Goal: Navigation & Orientation: Find specific page/section

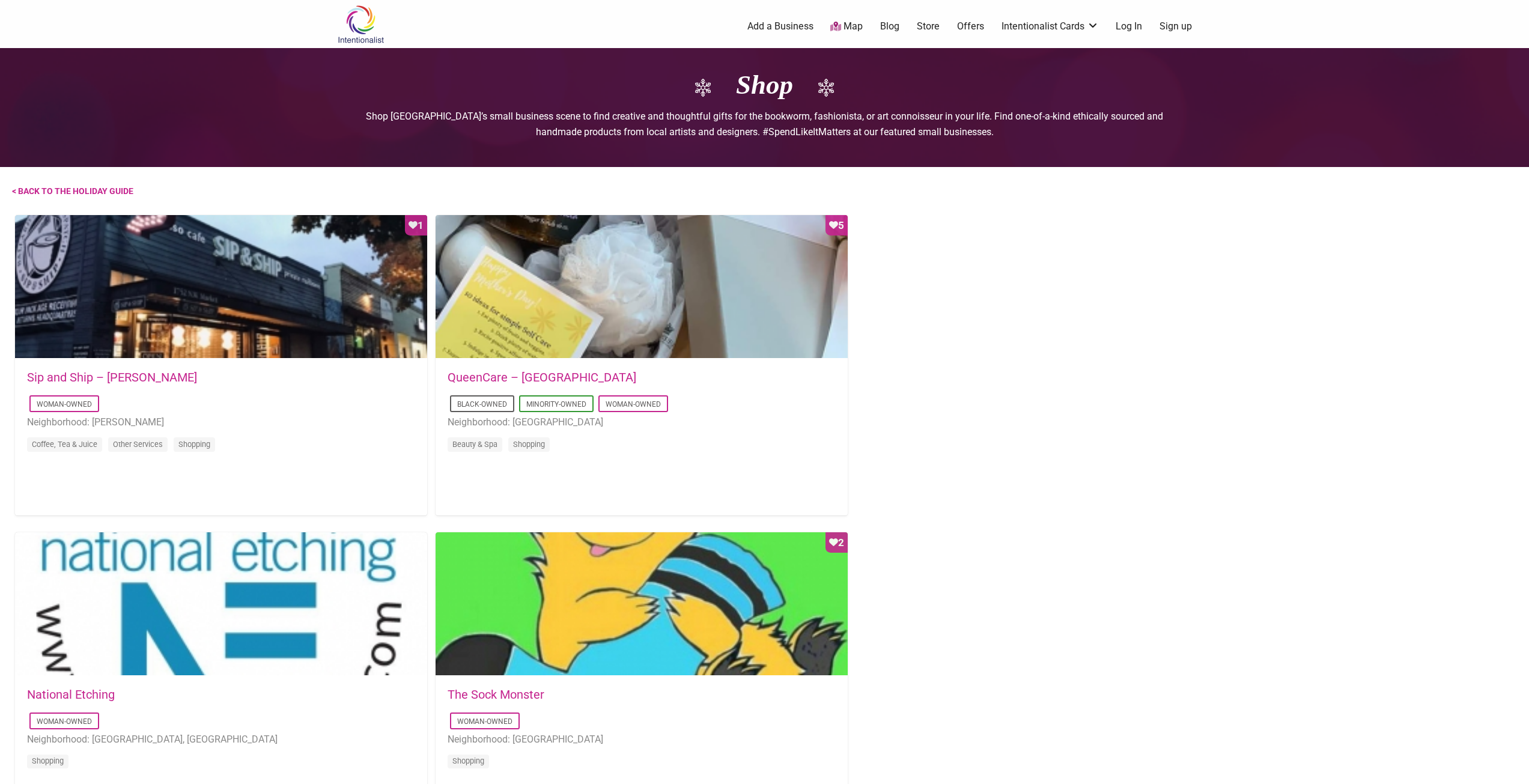
click at [850, 25] on link "Map" at bounding box center [847, 27] width 33 height 14
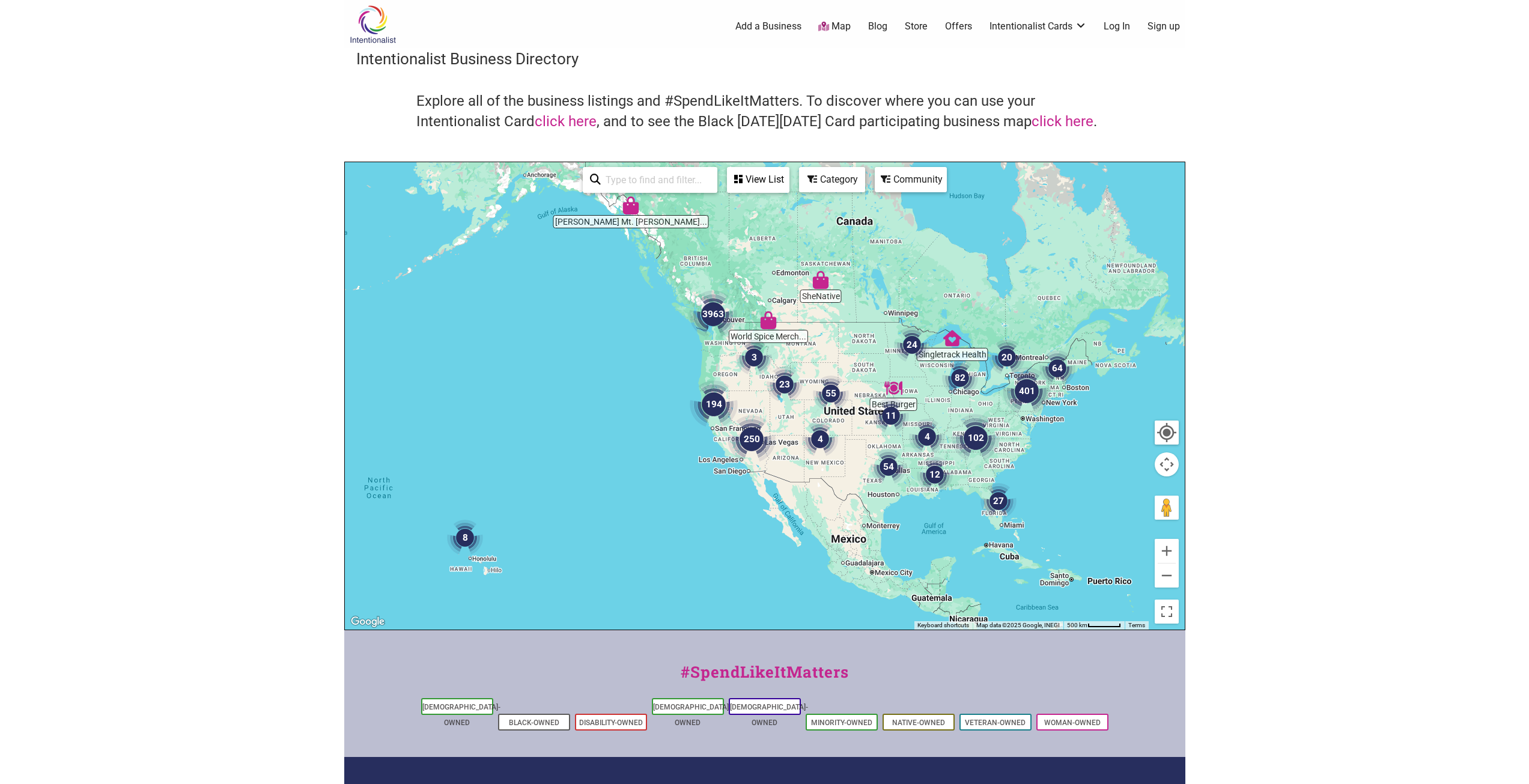
click at [708, 320] on img "3963" at bounding box center [713, 314] width 48 height 48
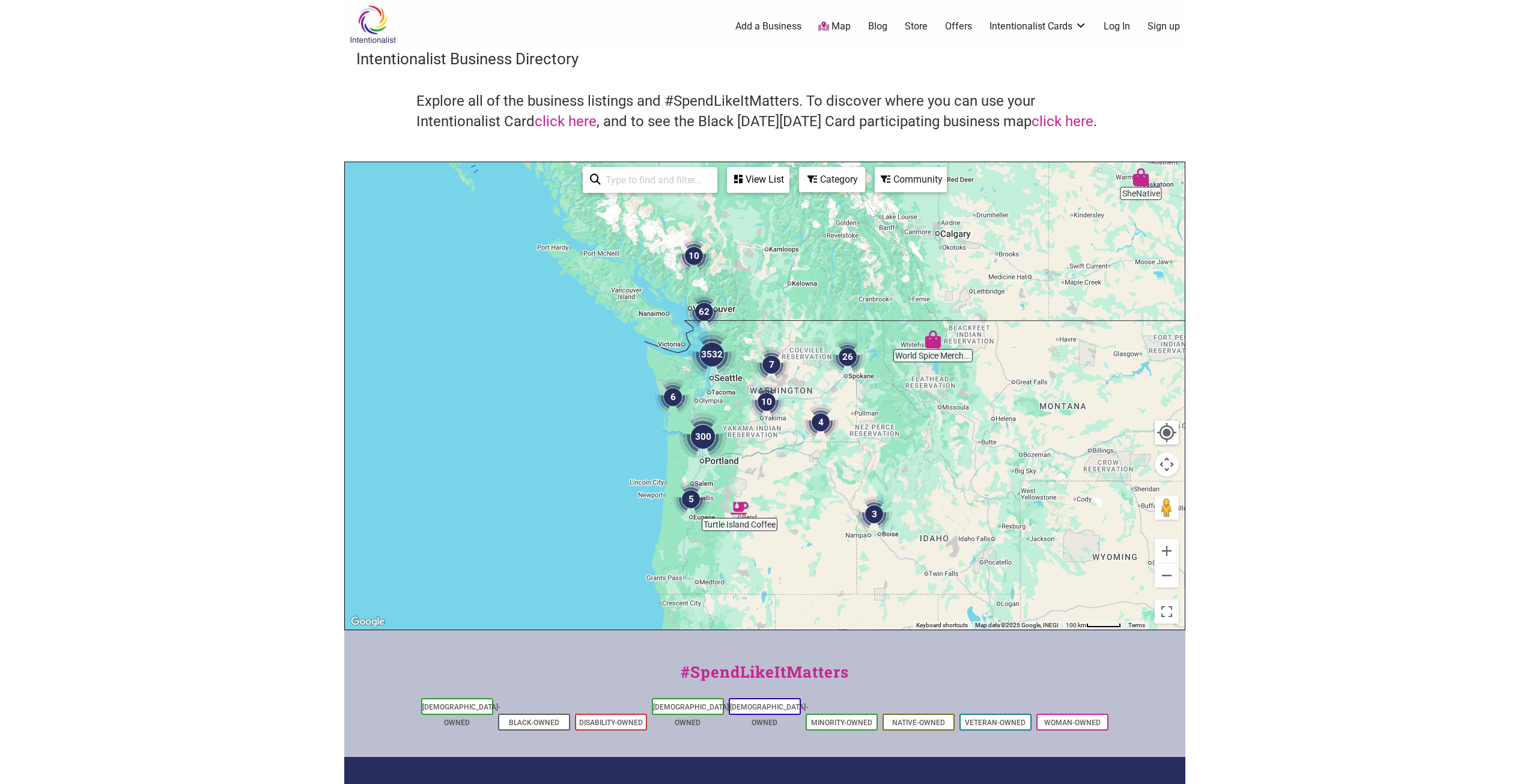
click at [712, 350] on img "3532" at bounding box center [712, 355] width 48 height 48
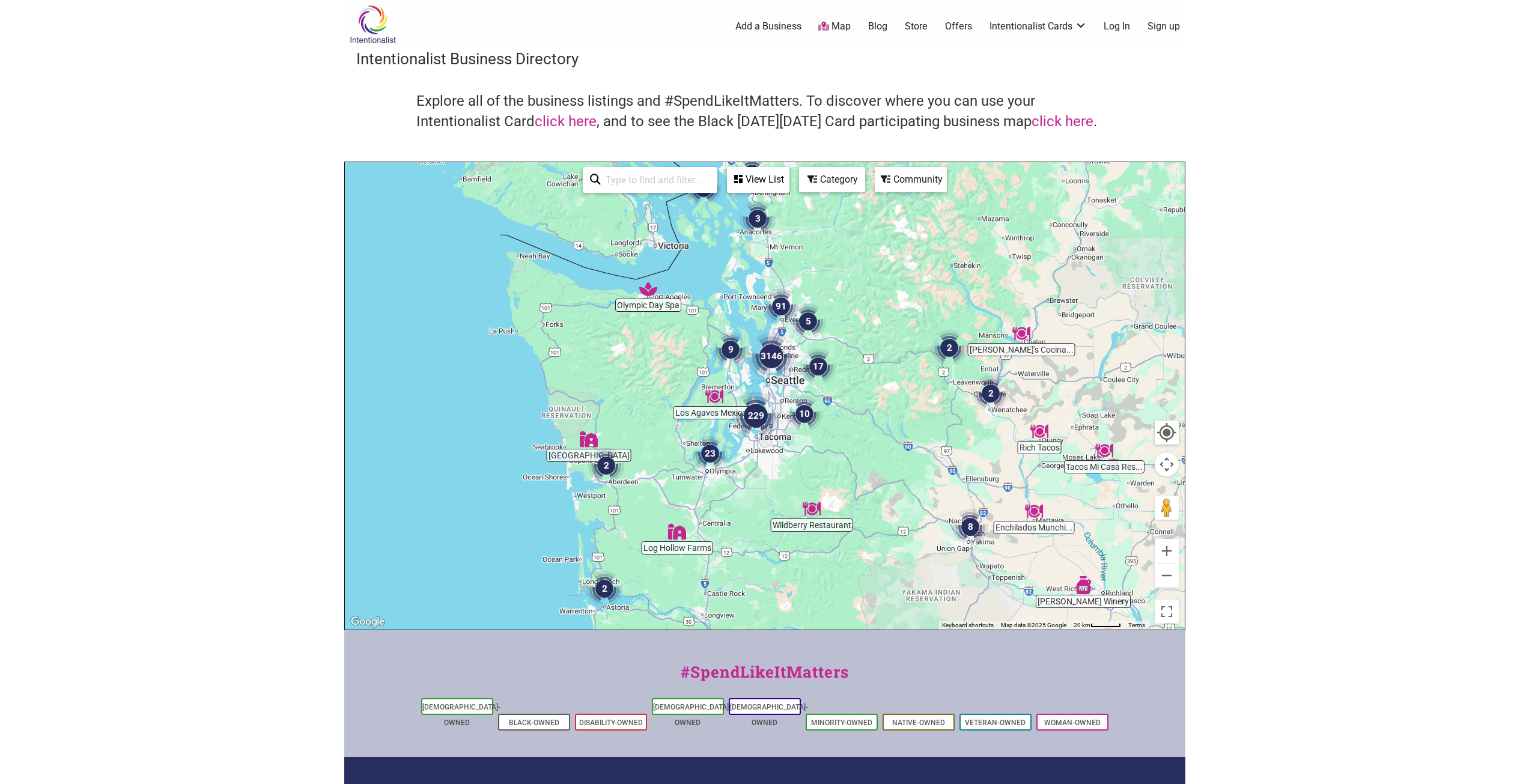
click at [756, 416] on img "229" at bounding box center [756, 416] width 48 height 48
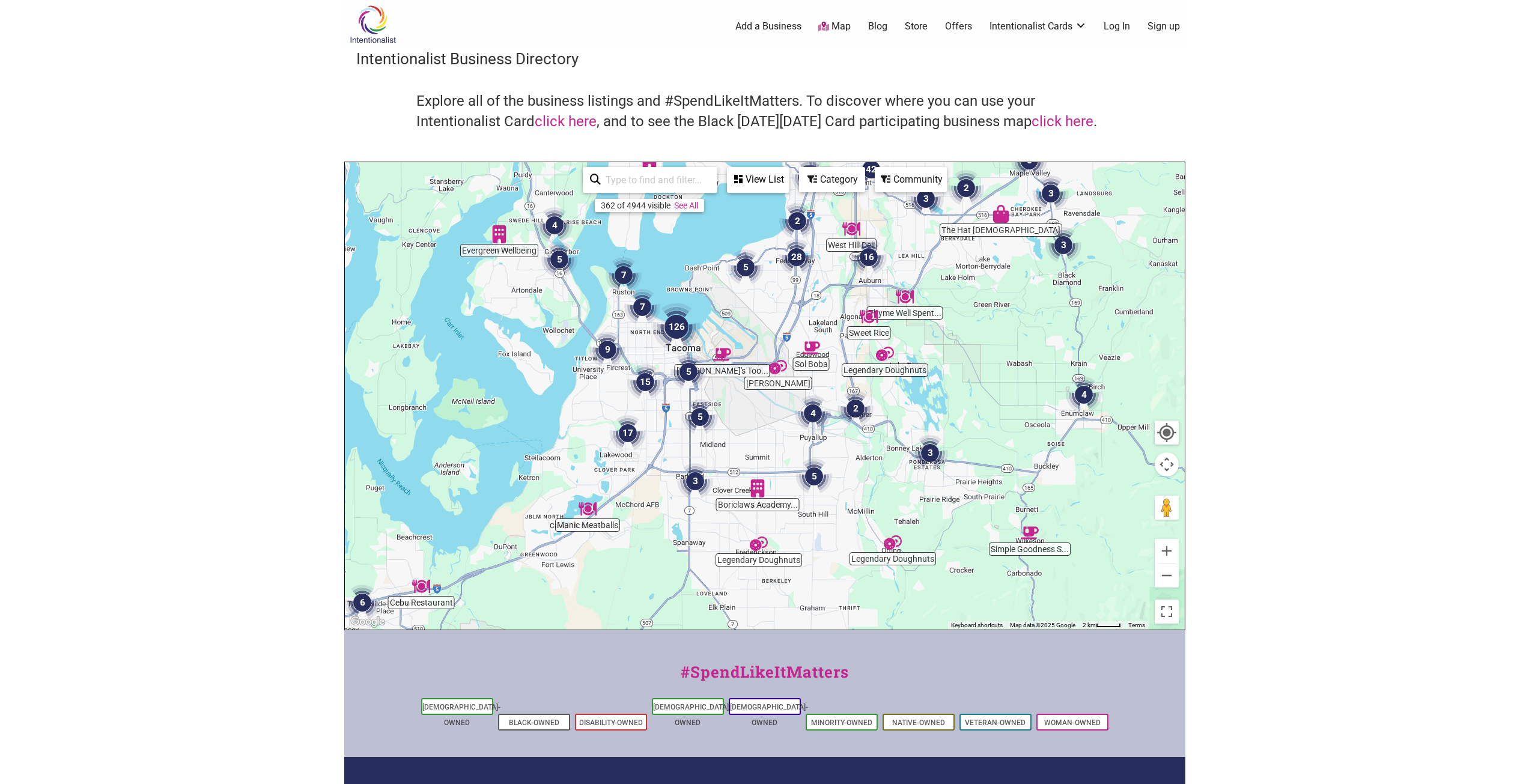
click at [633, 433] on img "17" at bounding box center [628, 433] width 36 height 36
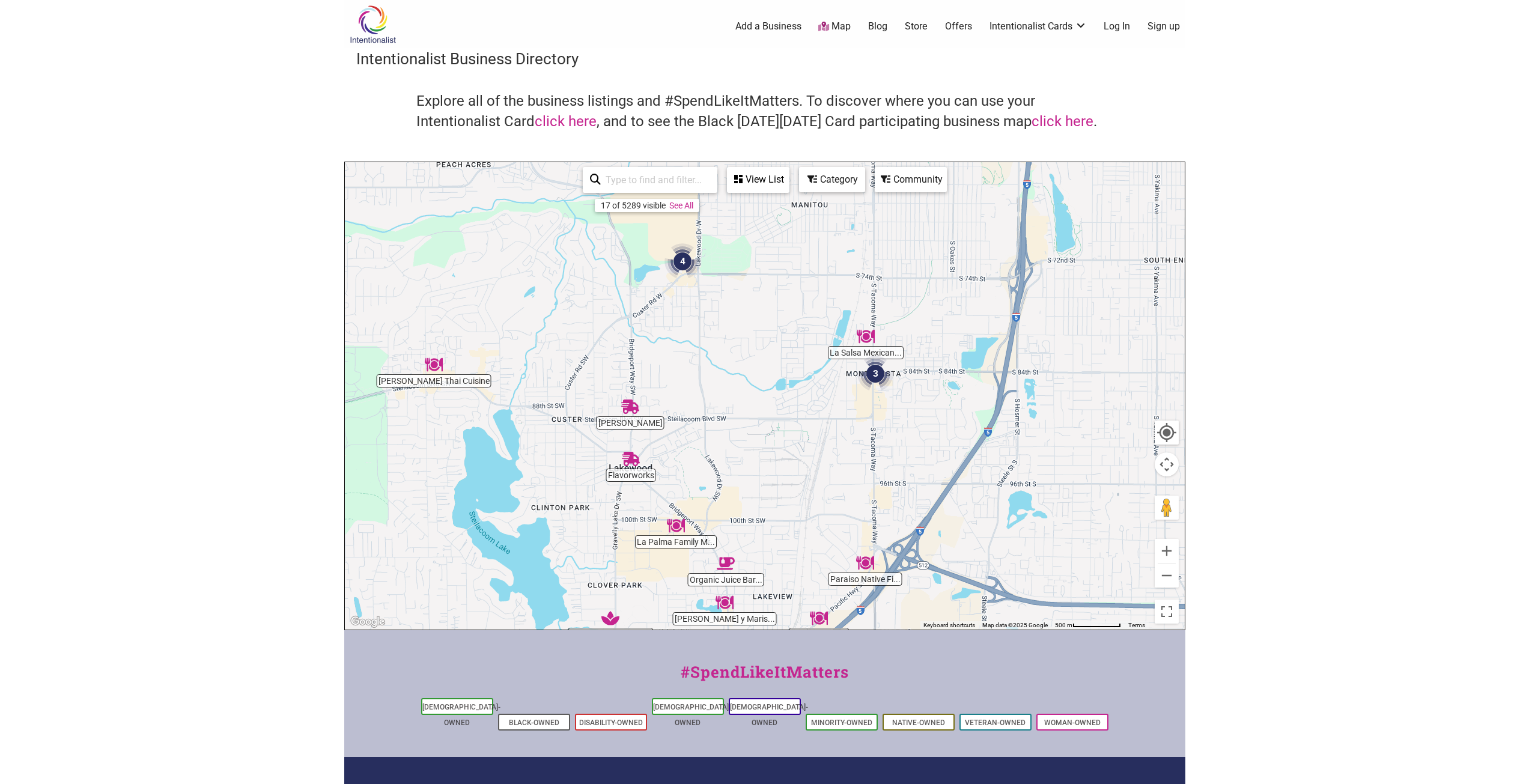
drag, startPoint x: 614, startPoint y: 459, endPoint x: 505, endPoint y: 513, distance: 121.6
click at [505, 513] on div "To navigate, press the arrow keys." at bounding box center [764, 395] width 840 height 467
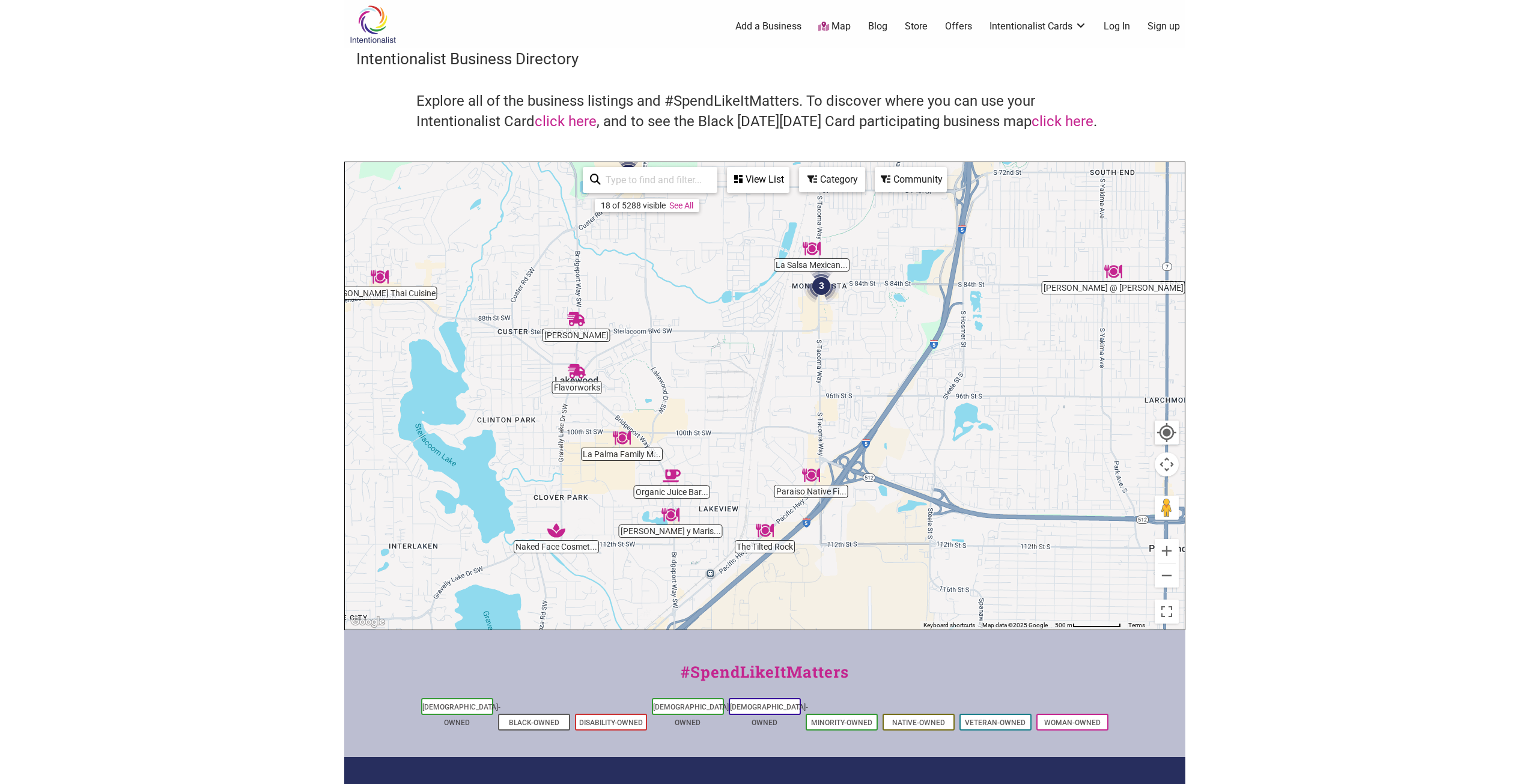
drag, startPoint x: 505, startPoint y: 513, endPoint x: 449, endPoint y: 424, distance: 105.2
click at [449, 424] on div "To navigate, press the arrow keys." at bounding box center [764, 395] width 840 height 467
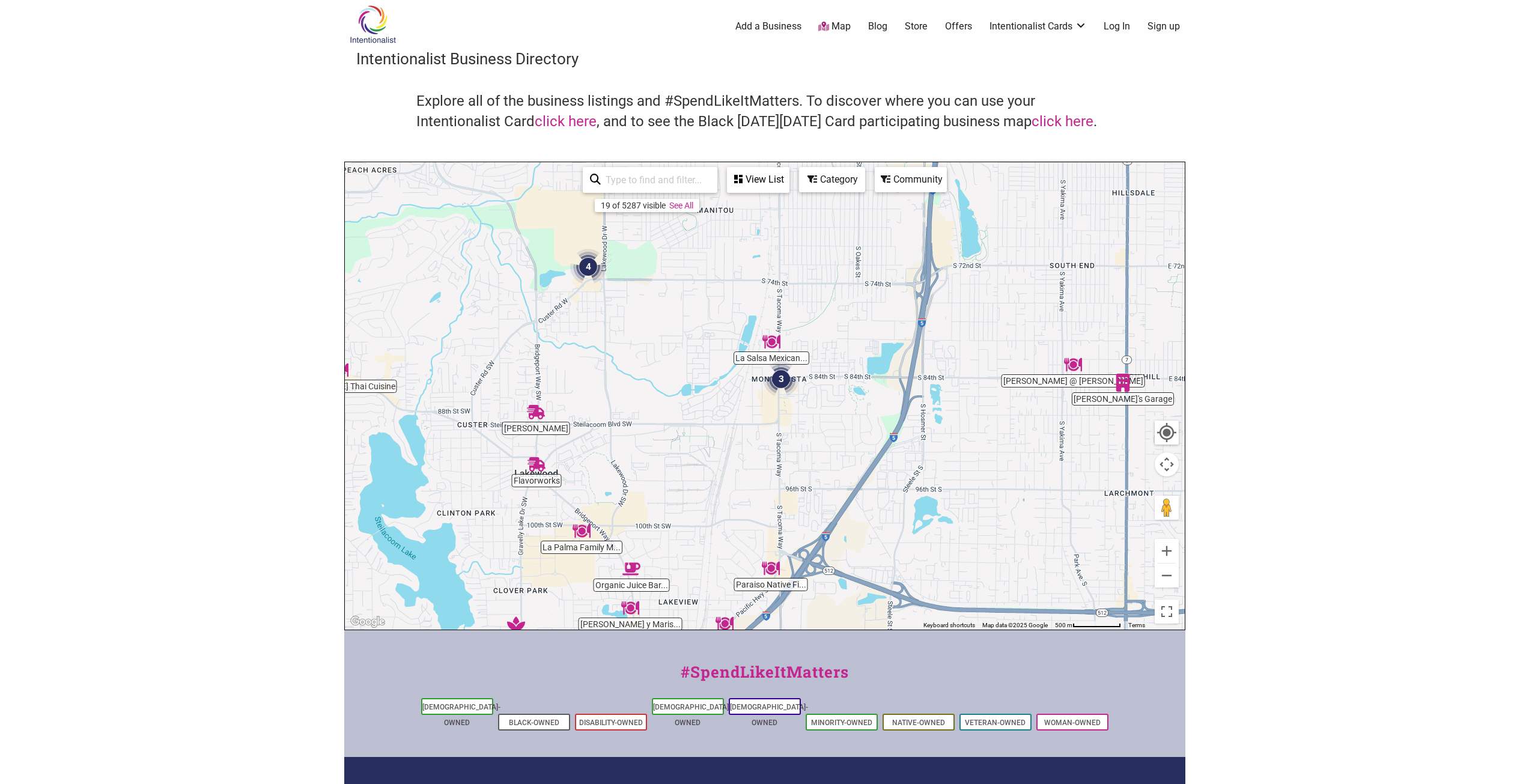
drag, startPoint x: 717, startPoint y: 336, endPoint x: 676, endPoint y: 431, distance: 103.5
click at [676, 431] on div "To navigate, press the arrow keys." at bounding box center [764, 395] width 840 height 467
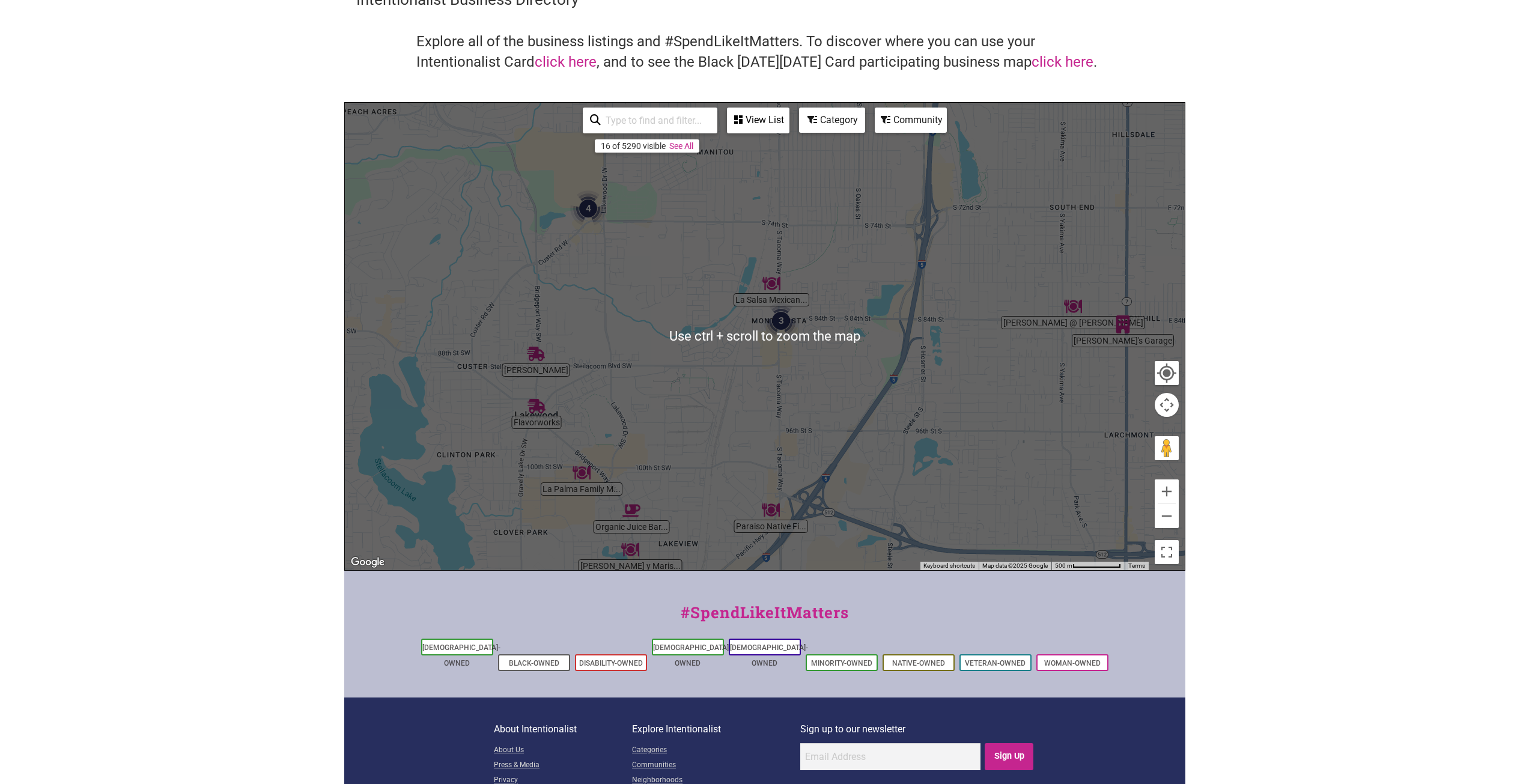
scroll to position [60, 0]
click at [688, 416] on div "To navigate, press the arrow keys." at bounding box center [764, 335] width 840 height 467
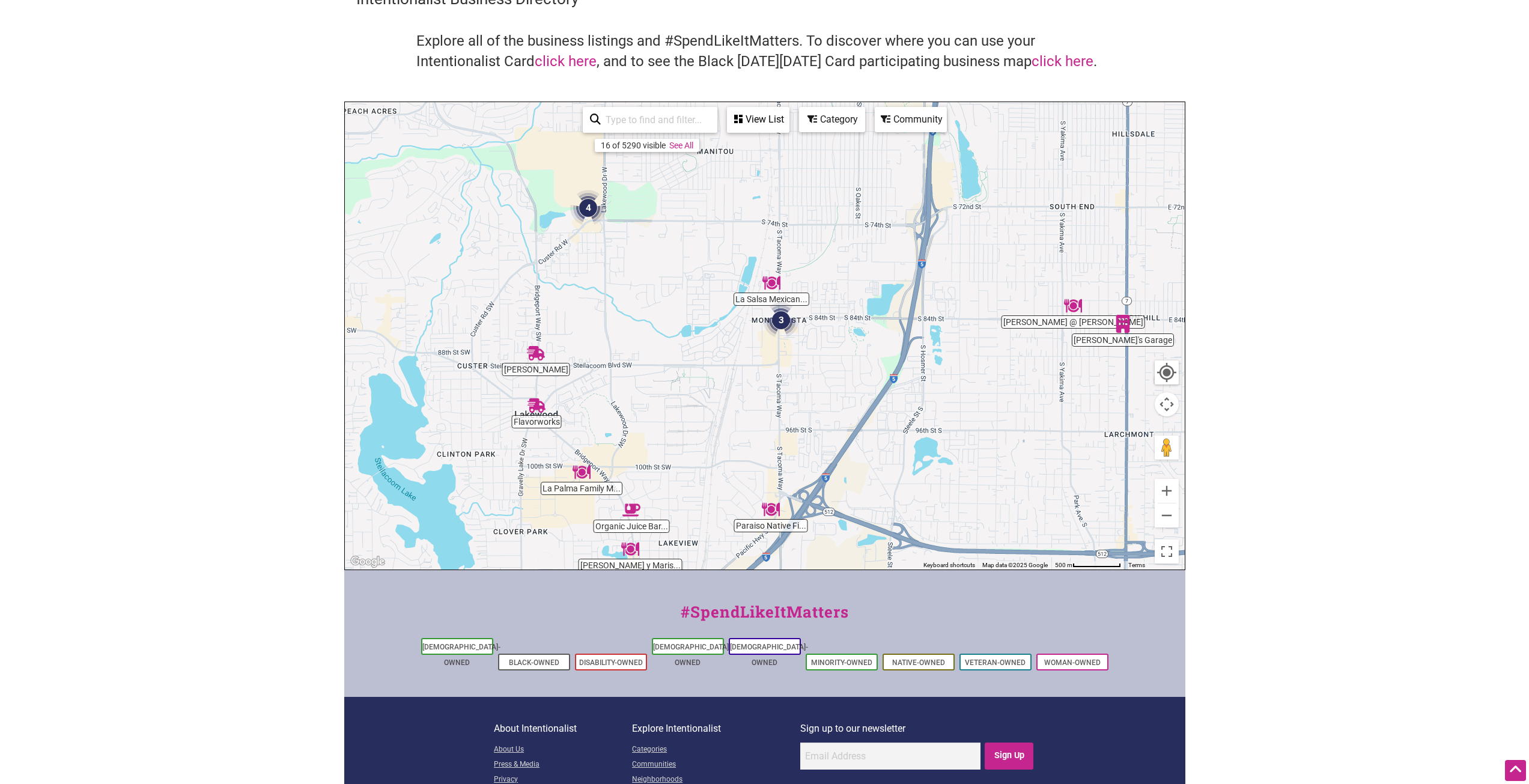
click at [782, 321] on img "3" at bounding box center [781, 320] width 36 height 36
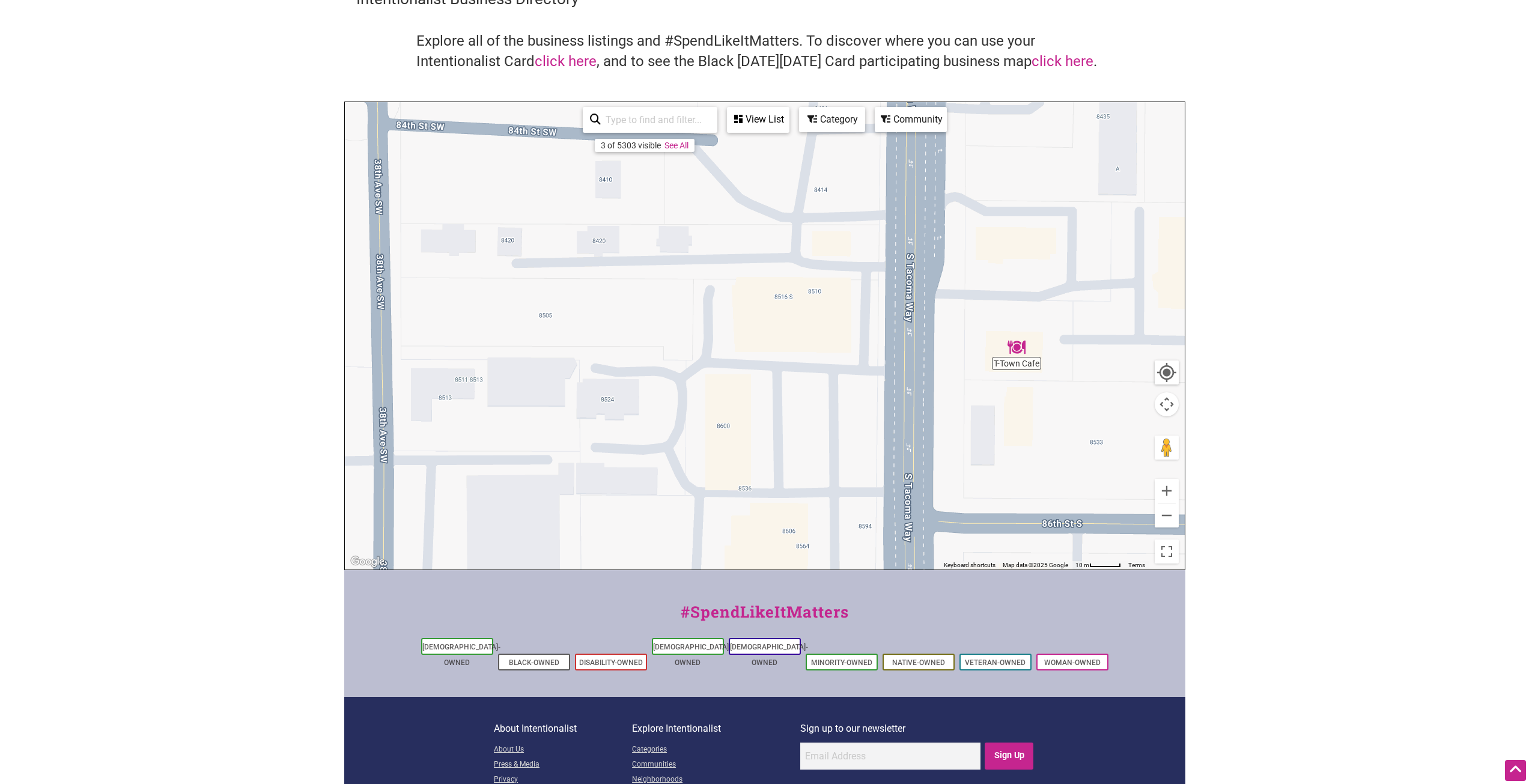
drag, startPoint x: 535, startPoint y: 314, endPoint x: 772, endPoint y: 550, distance: 334.5
click at [776, 555] on div "To navigate, press the arrow keys." at bounding box center [764, 335] width 840 height 467
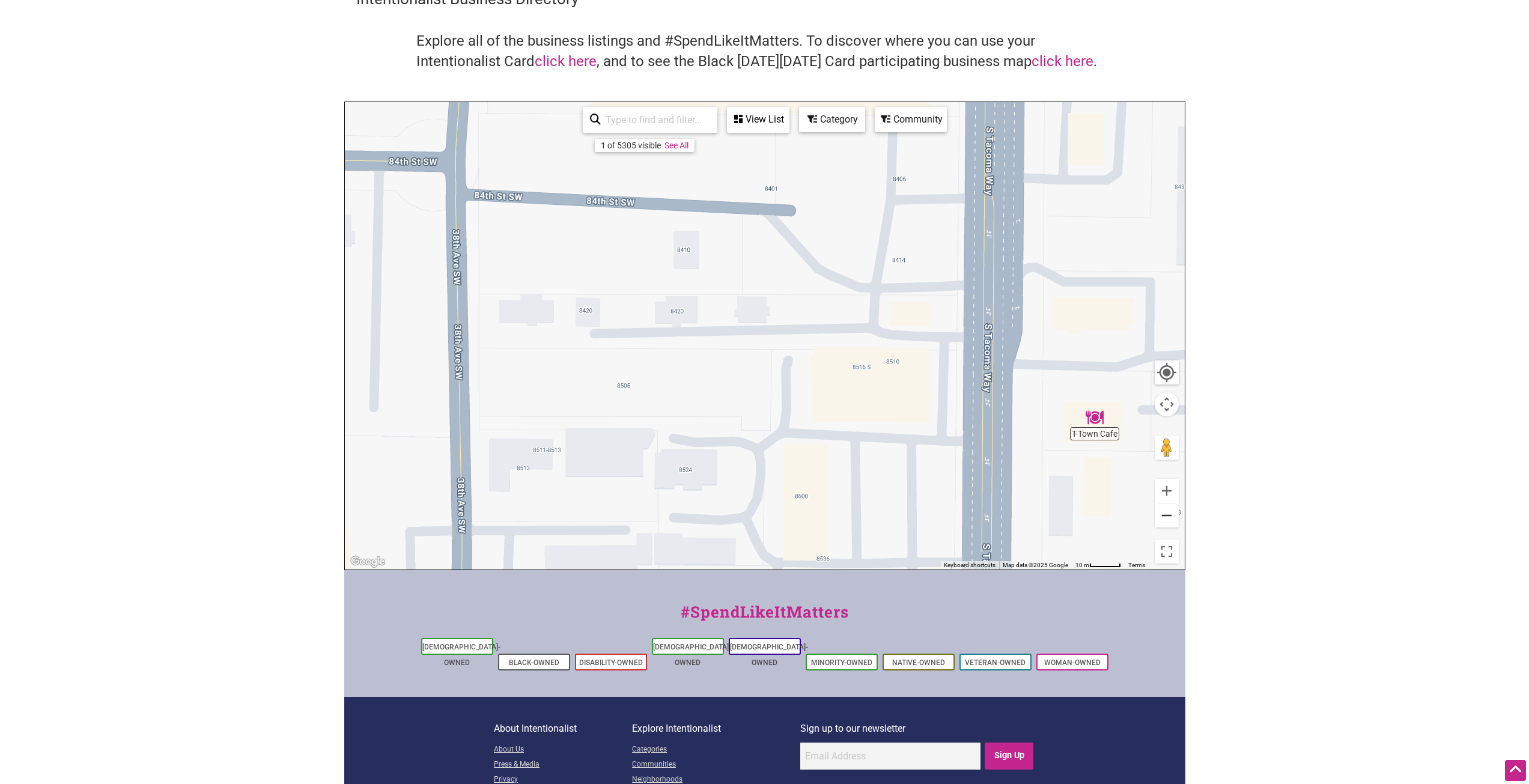
click at [1166, 518] on button "Zoom out" at bounding box center [1166, 515] width 24 height 24
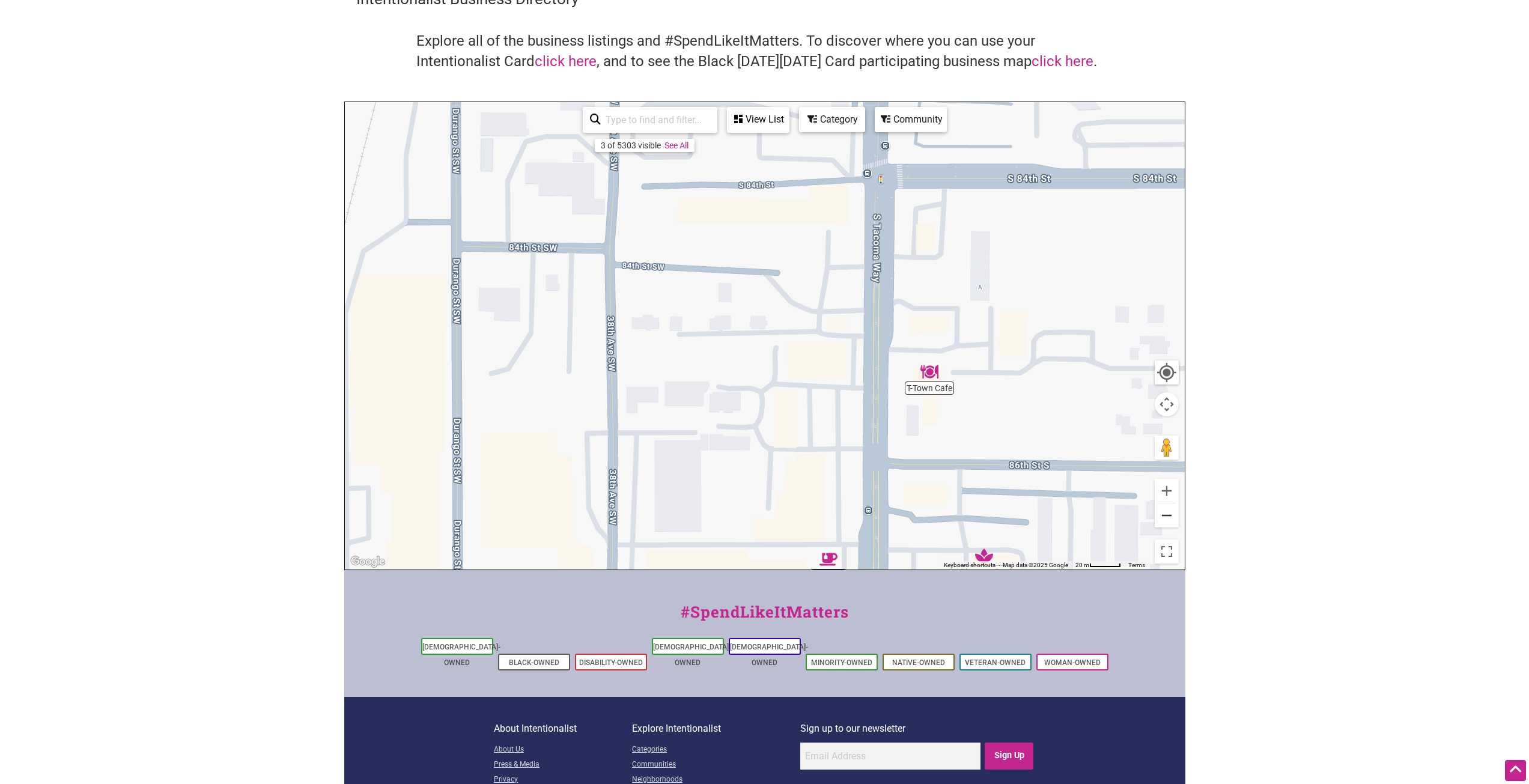
click at [1166, 518] on button "Zoom out" at bounding box center [1166, 515] width 24 height 24
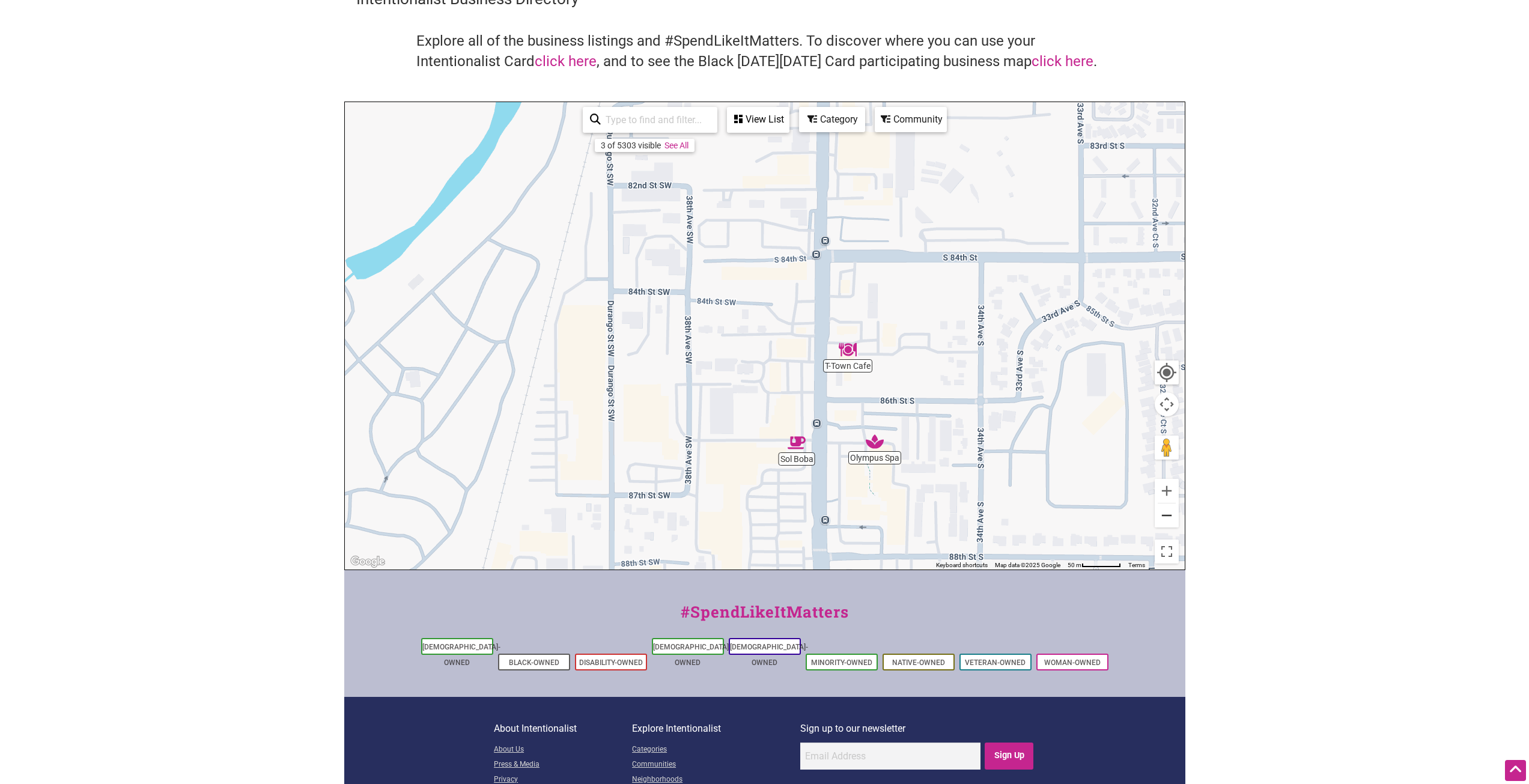
click at [1166, 518] on button "Zoom out" at bounding box center [1166, 515] width 24 height 24
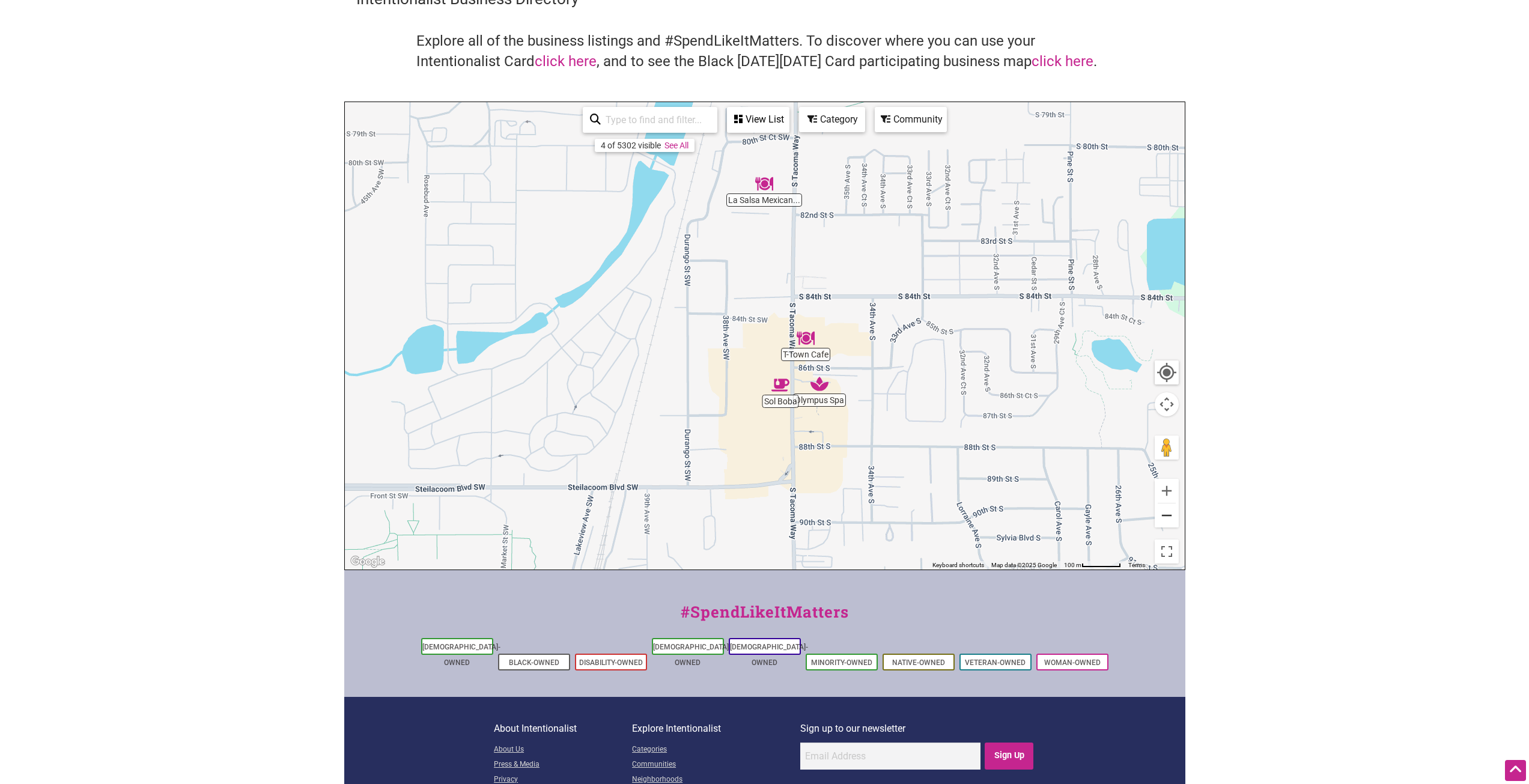
click at [1166, 518] on button "Zoom out" at bounding box center [1166, 515] width 24 height 24
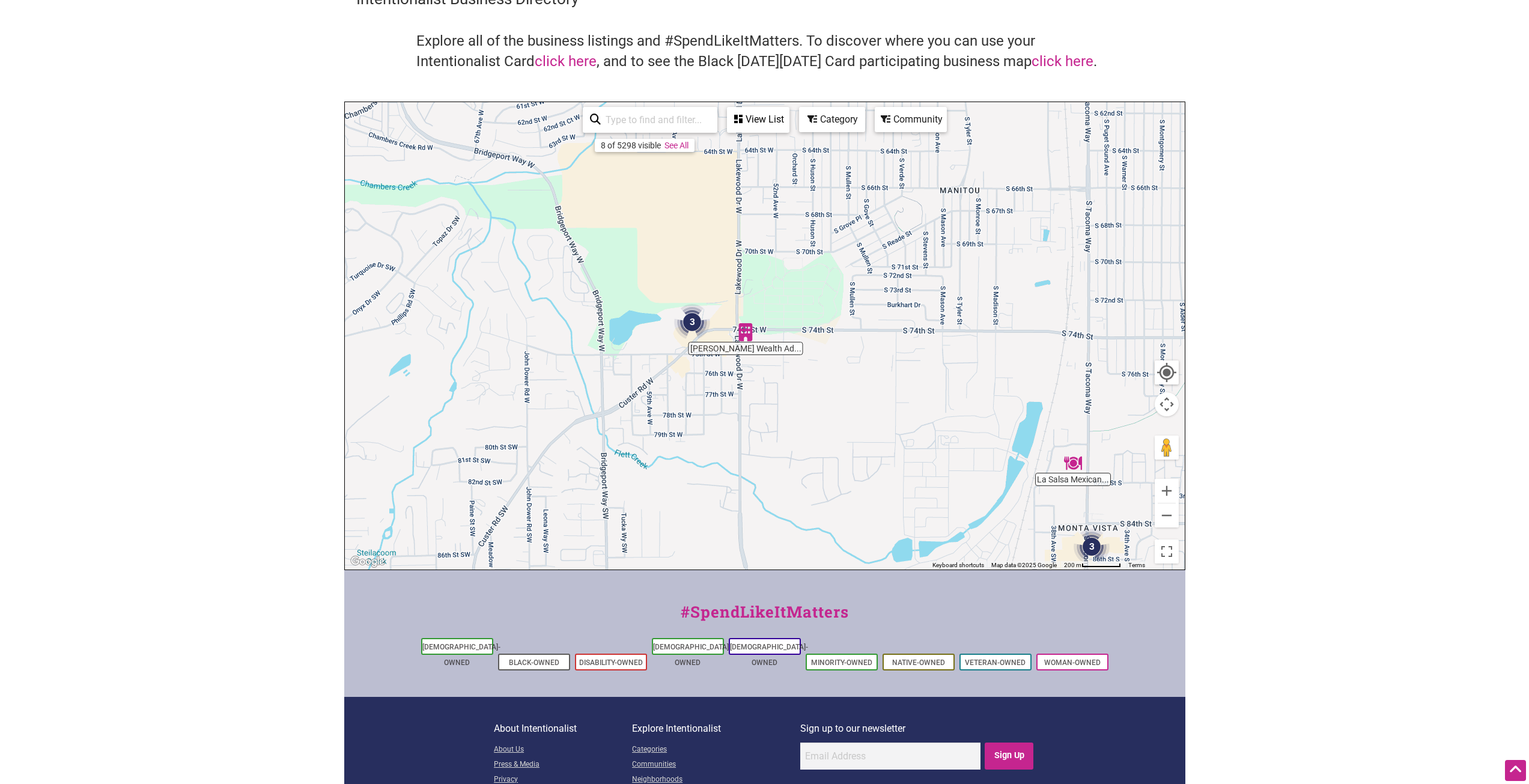
drag, startPoint x: 406, startPoint y: 242, endPoint x: 715, endPoint y: 451, distance: 373.0
click at [715, 451] on div "To navigate, press the arrow keys." at bounding box center [764, 335] width 840 height 467
click at [693, 316] on img "3" at bounding box center [693, 322] width 36 height 36
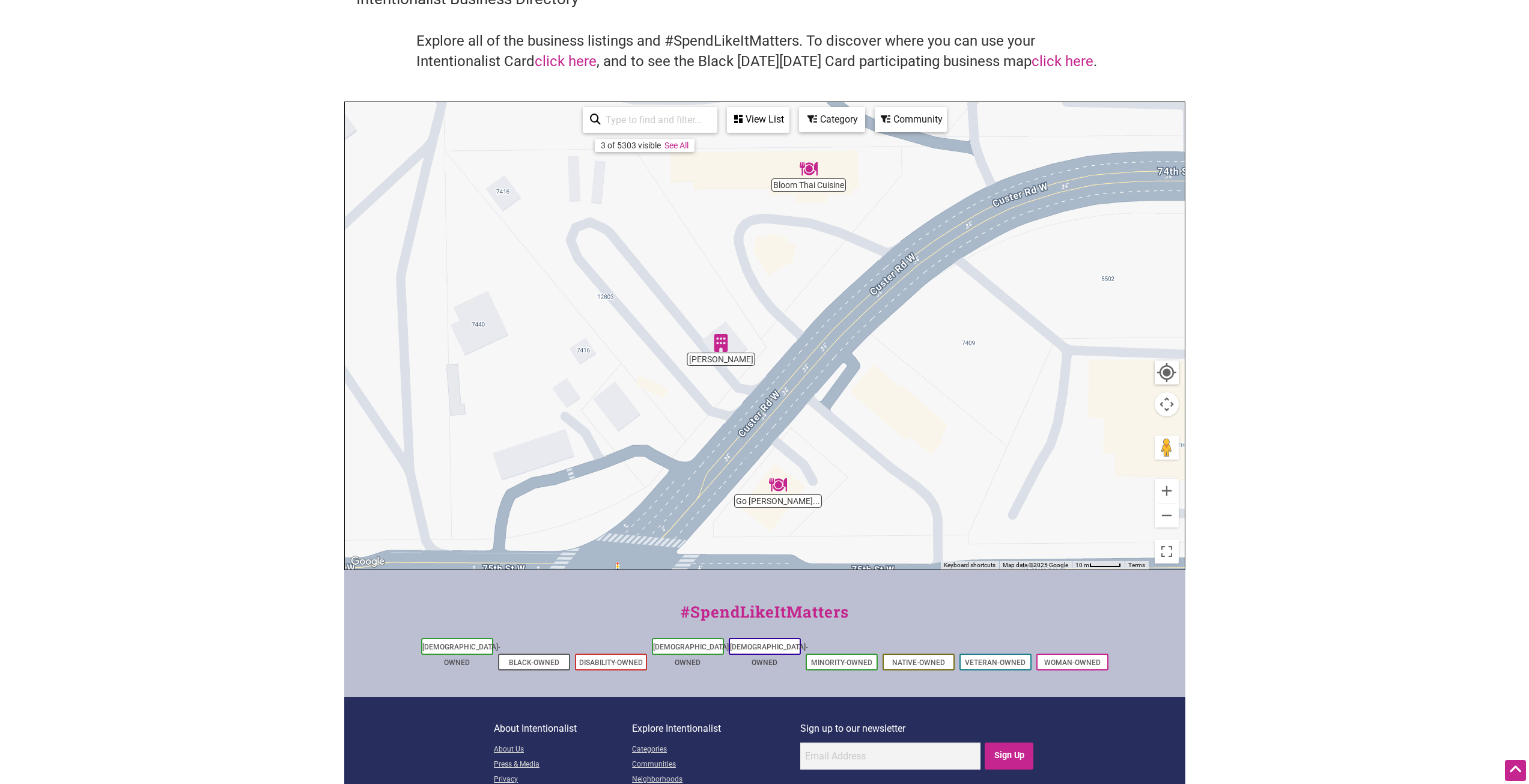
click at [723, 350] on img "Tidy Vibe" at bounding box center [721, 343] width 18 height 18
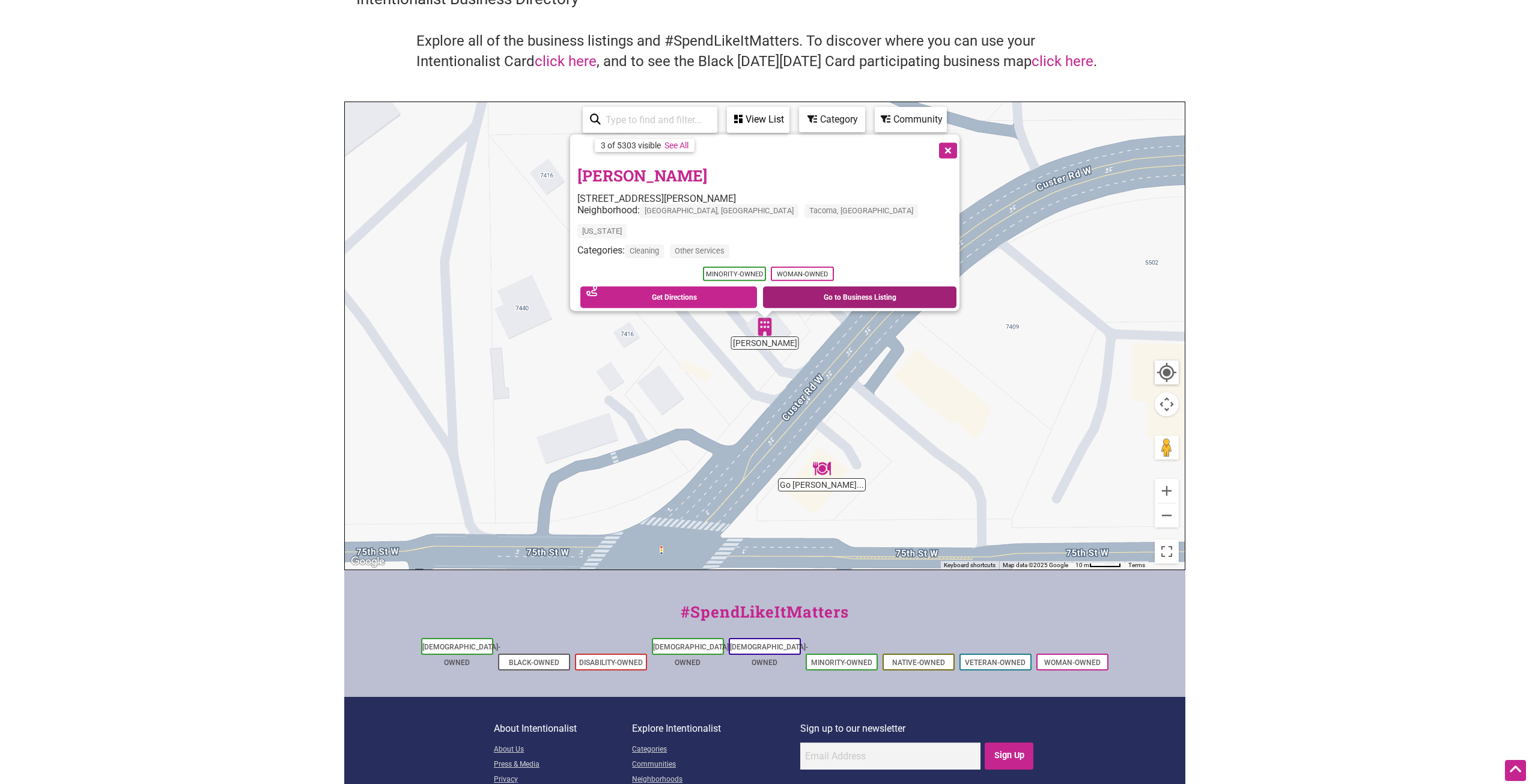
click at [800, 287] on link "Go to Business Listing" at bounding box center [860, 296] width 194 height 21
click at [206, 152] on body "× Menu 0 Add a Business Map Blog Store Offers Intentionalist Cards Buy Black Ca…" at bounding box center [764, 332] width 1529 height 784
click at [932, 164] on button "Close" at bounding box center [946, 149] width 30 height 30
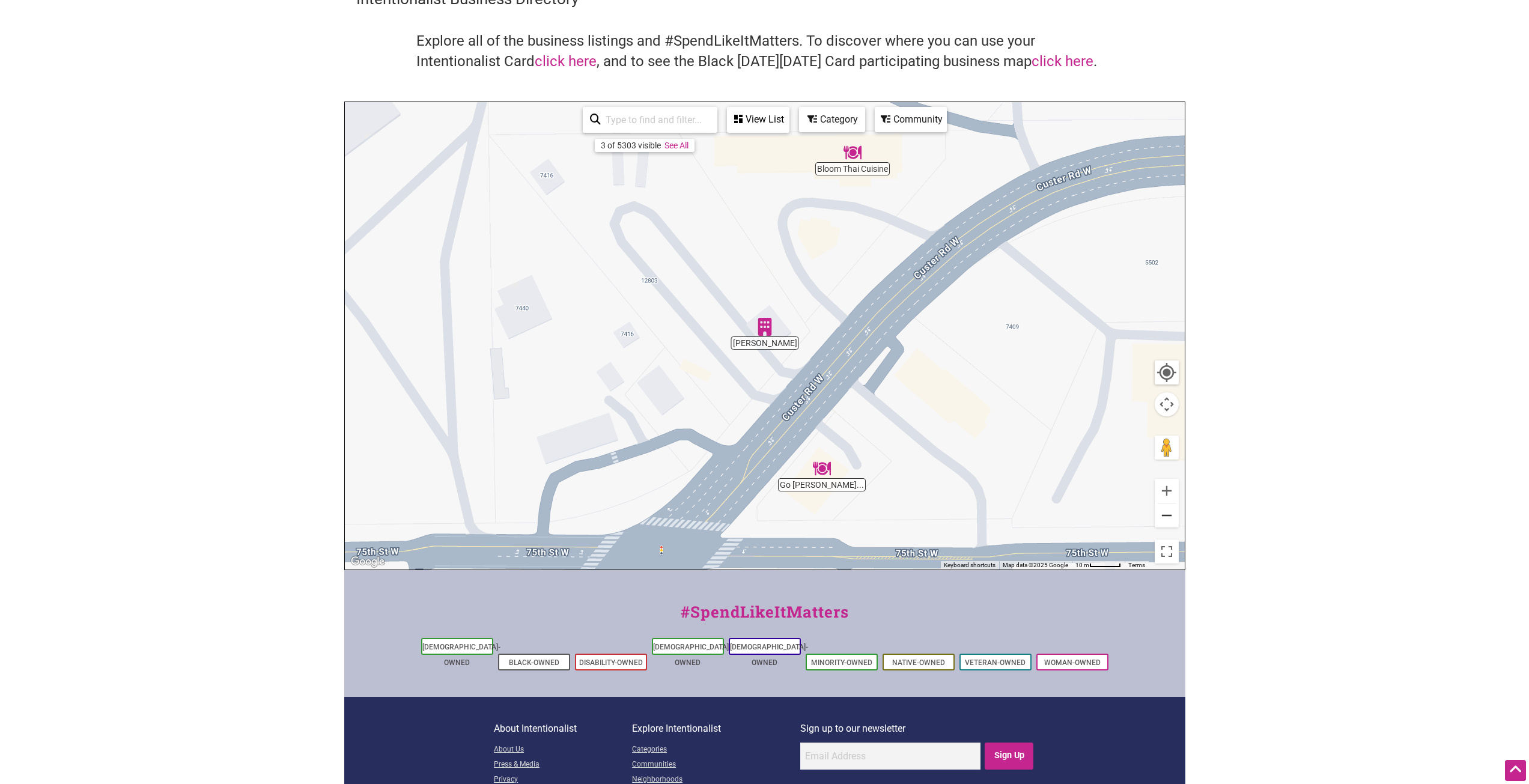
click at [1168, 524] on button "Zoom out" at bounding box center [1166, 515] width 24 height 24
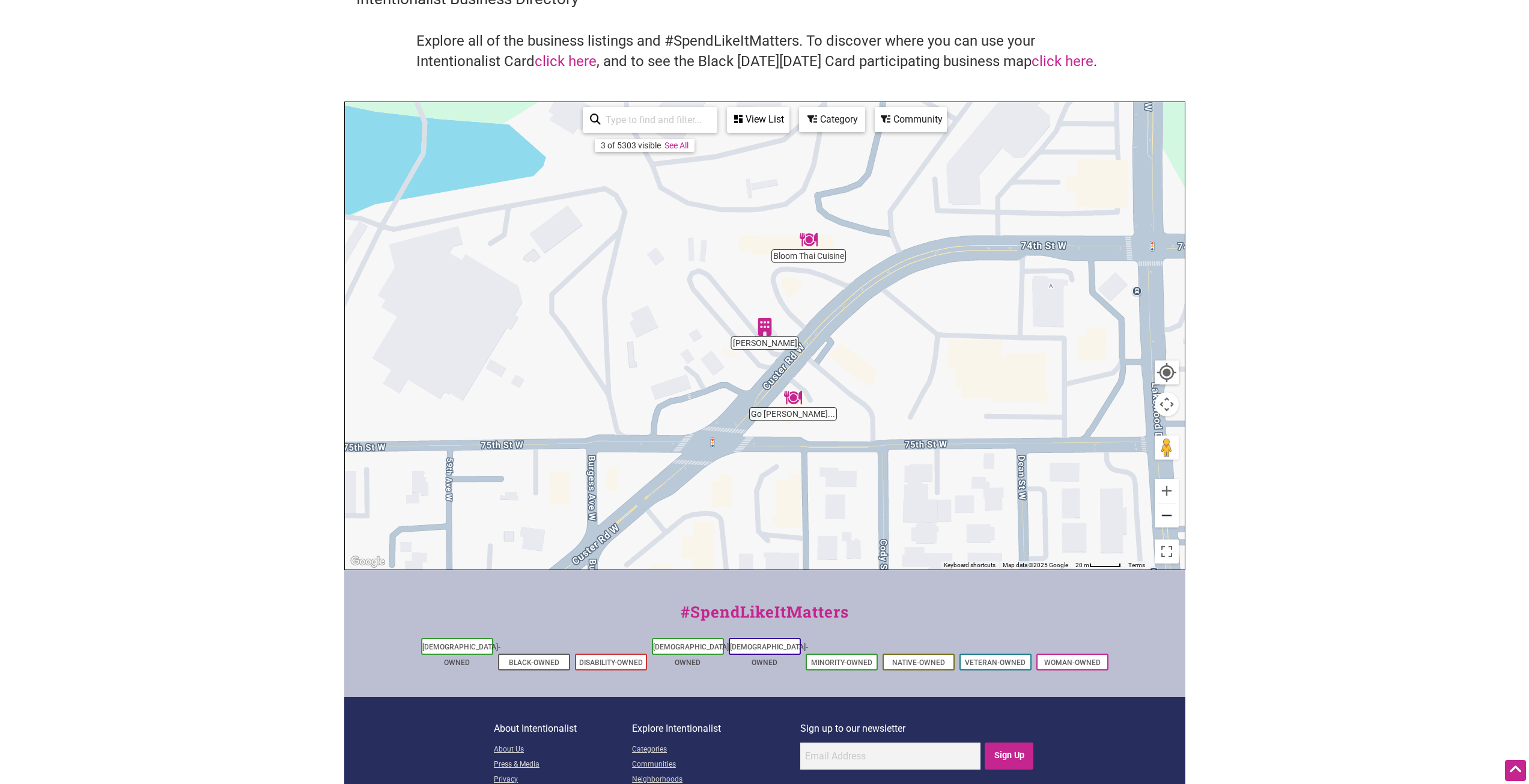
click at [1168, 524] on button "Zoom out" at bounding box center [1166, 515] width 24 height 24
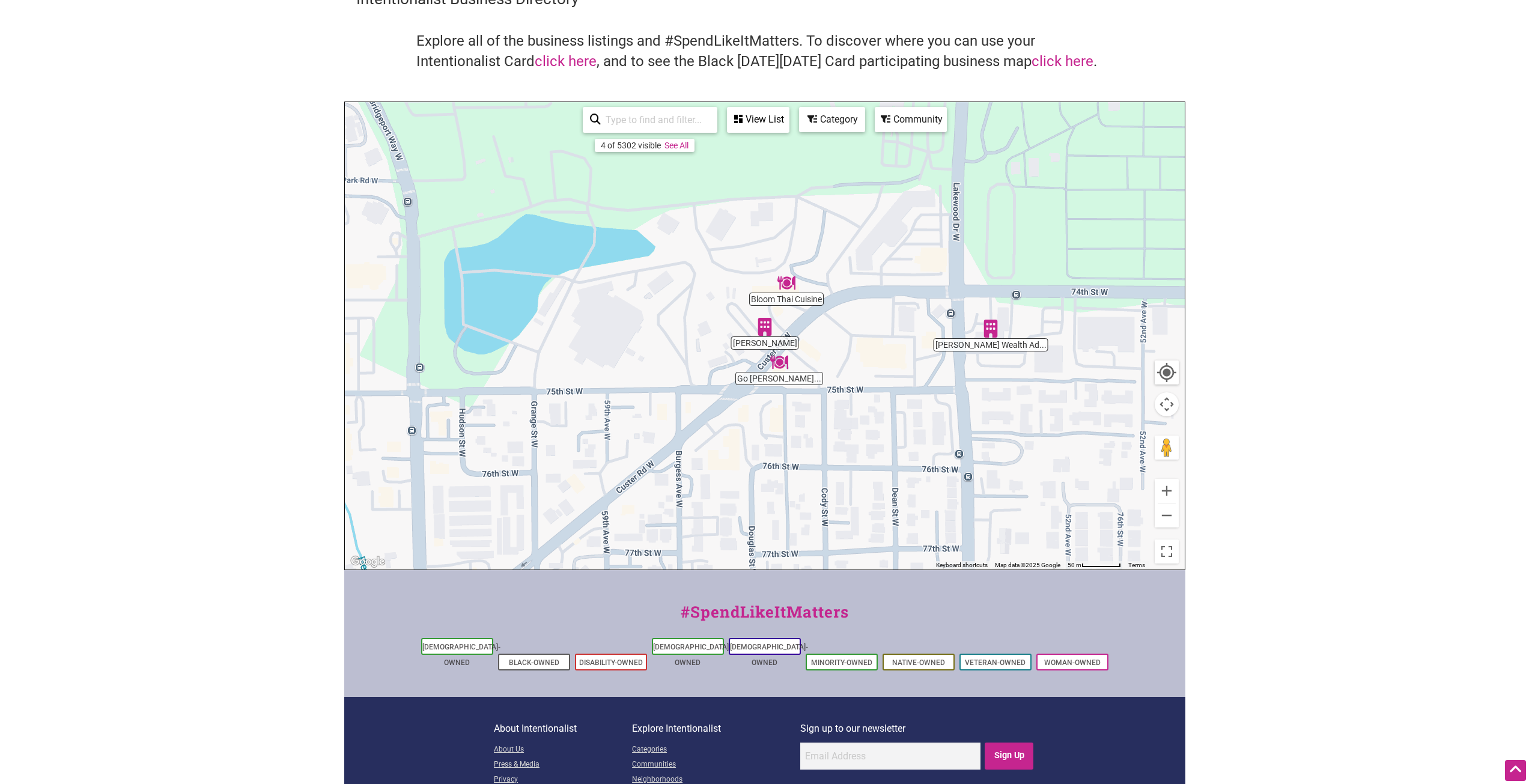
click at [998, 349] on div "To navigate, press the arrow keys." at bounding box center [764, 335] width 840 height 467
click at [993, 330] on img "Johnson Wealth Advisors" at bounding box center [990, 328] width 18 height 18
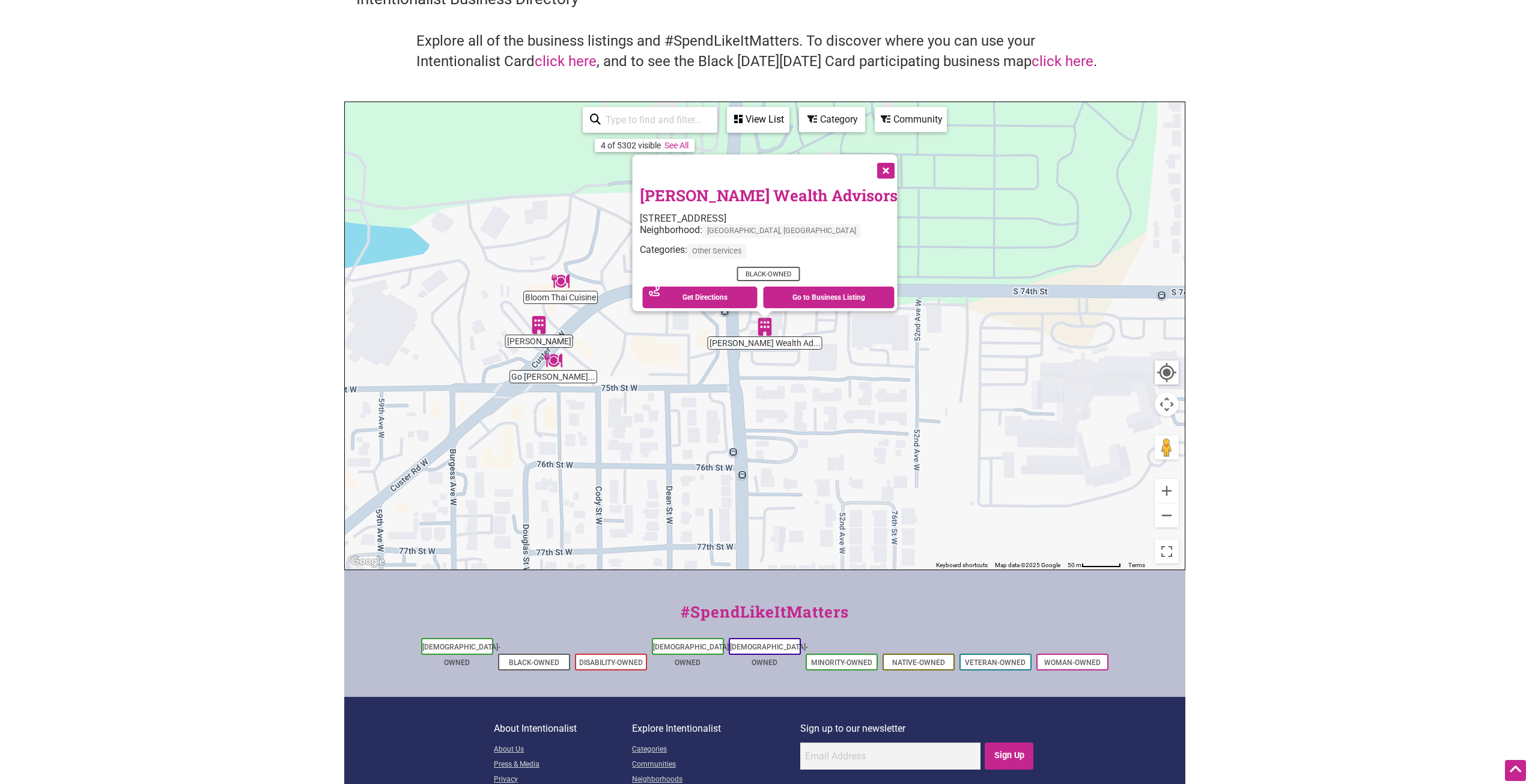
click at [869, 165] on button "Close" at bounding box center [884, 169] width 30 height 30
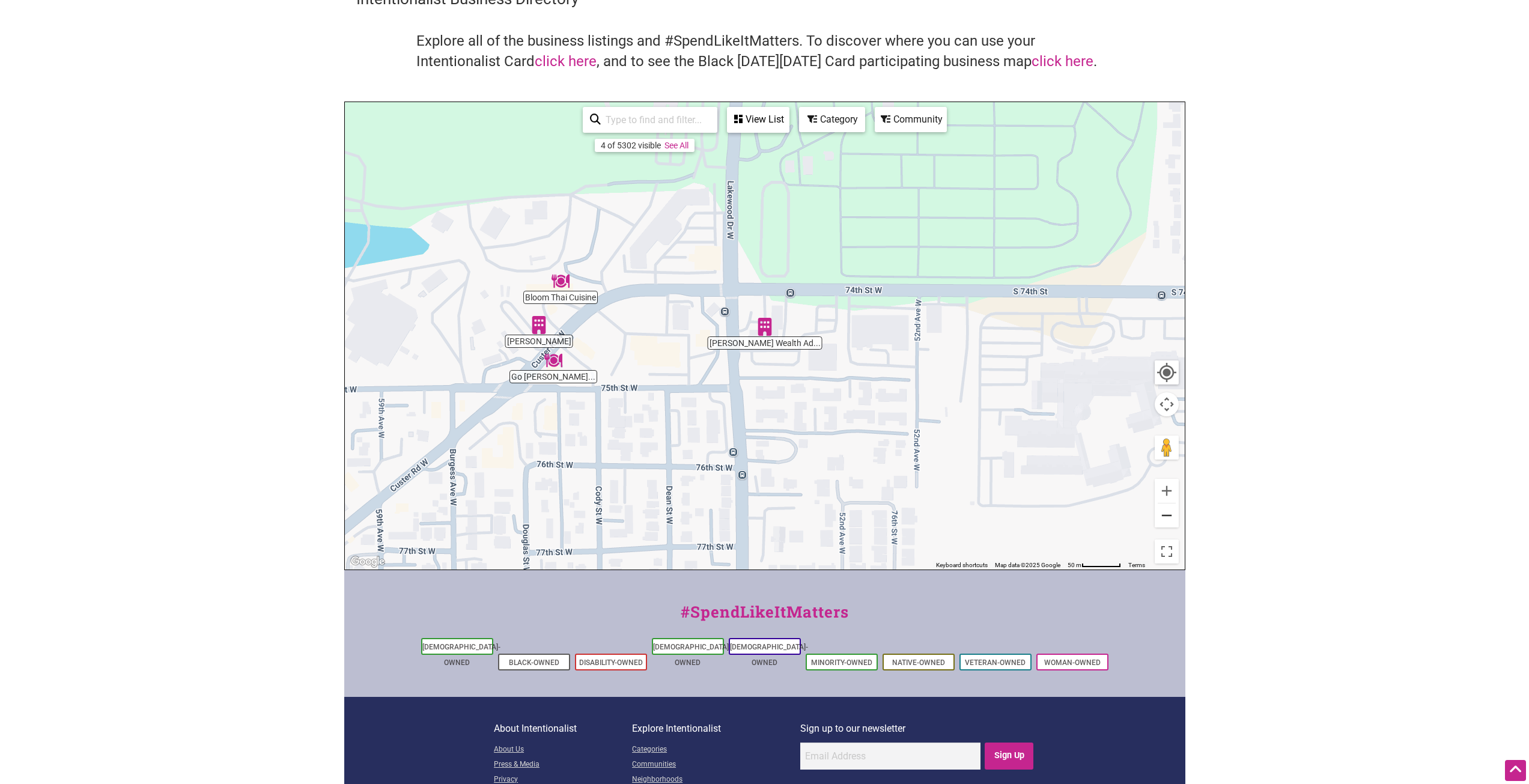
click at [1171, 518] on button "Zoom out" at bounding box center [1166, 515] width 24 height 24
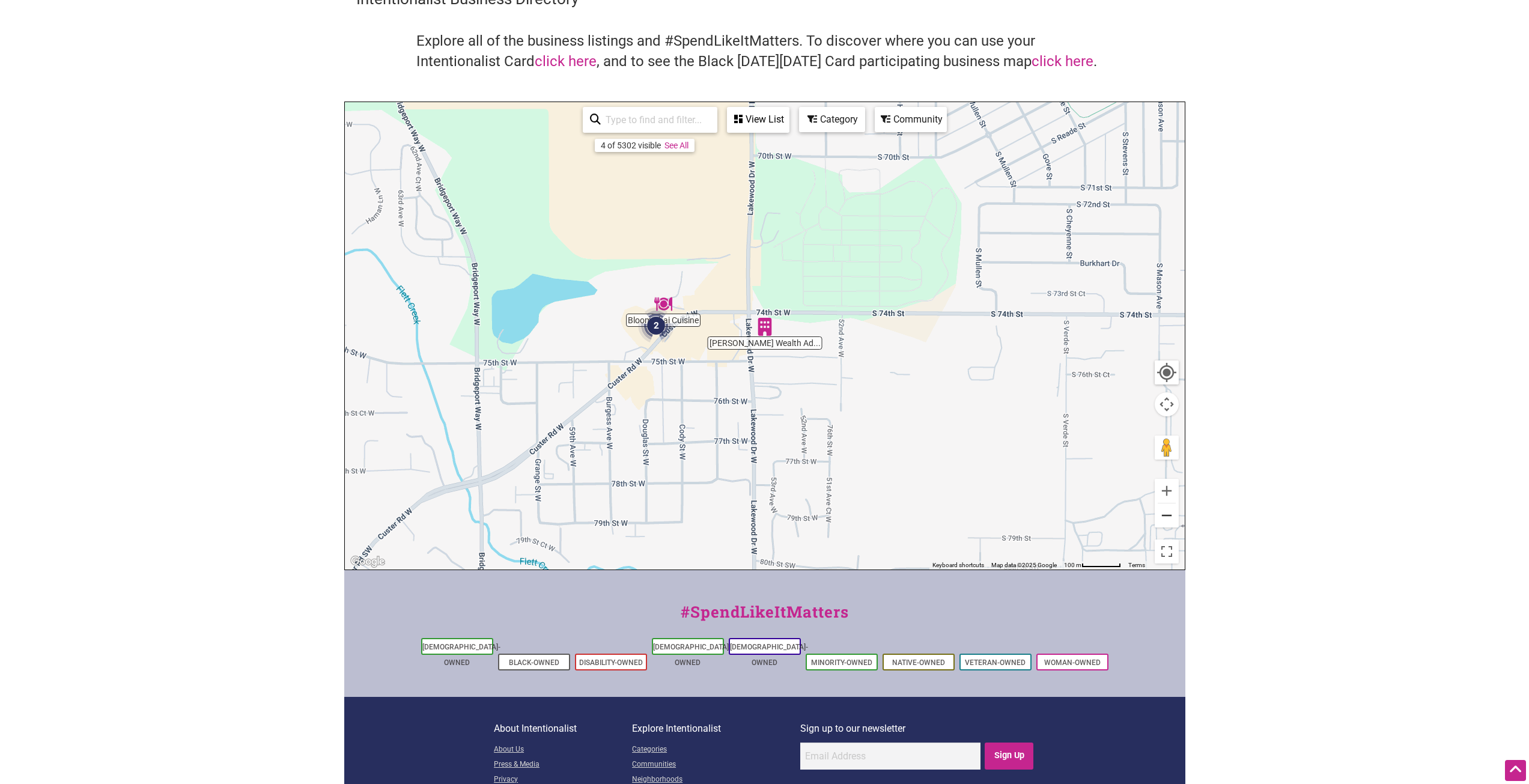
click at [1171, 518] on button "Zoom out" at bounding box center [1166, 515] width 24 height 24
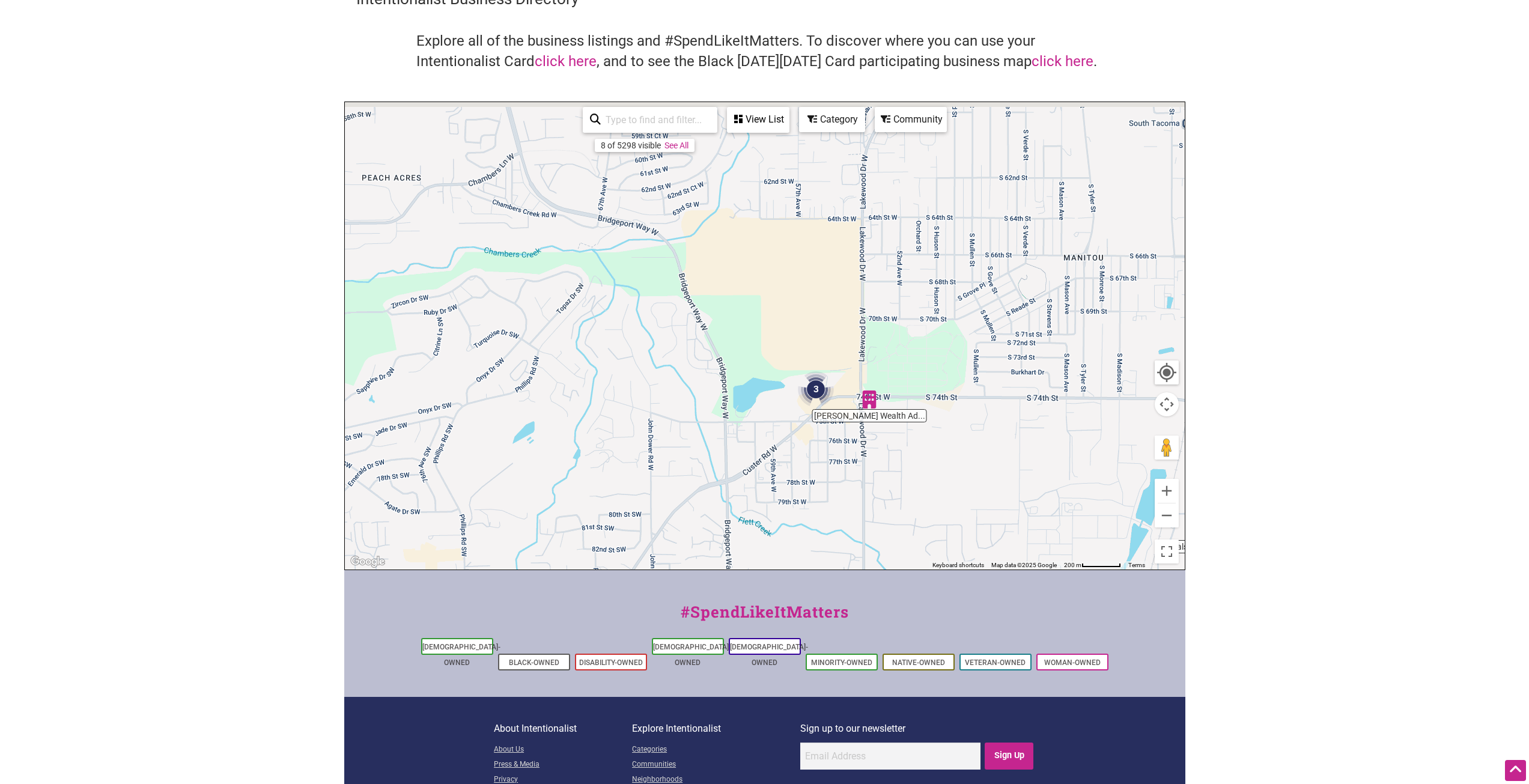
drag, startPoint x: 821, startPoint y: 430, endPoint x: 940, endPoint y: 512, distance: 144.5
click at [940, 512] on div "To navigate, press the arrow keys." at bounding box center [764, 335] width 840 height 467
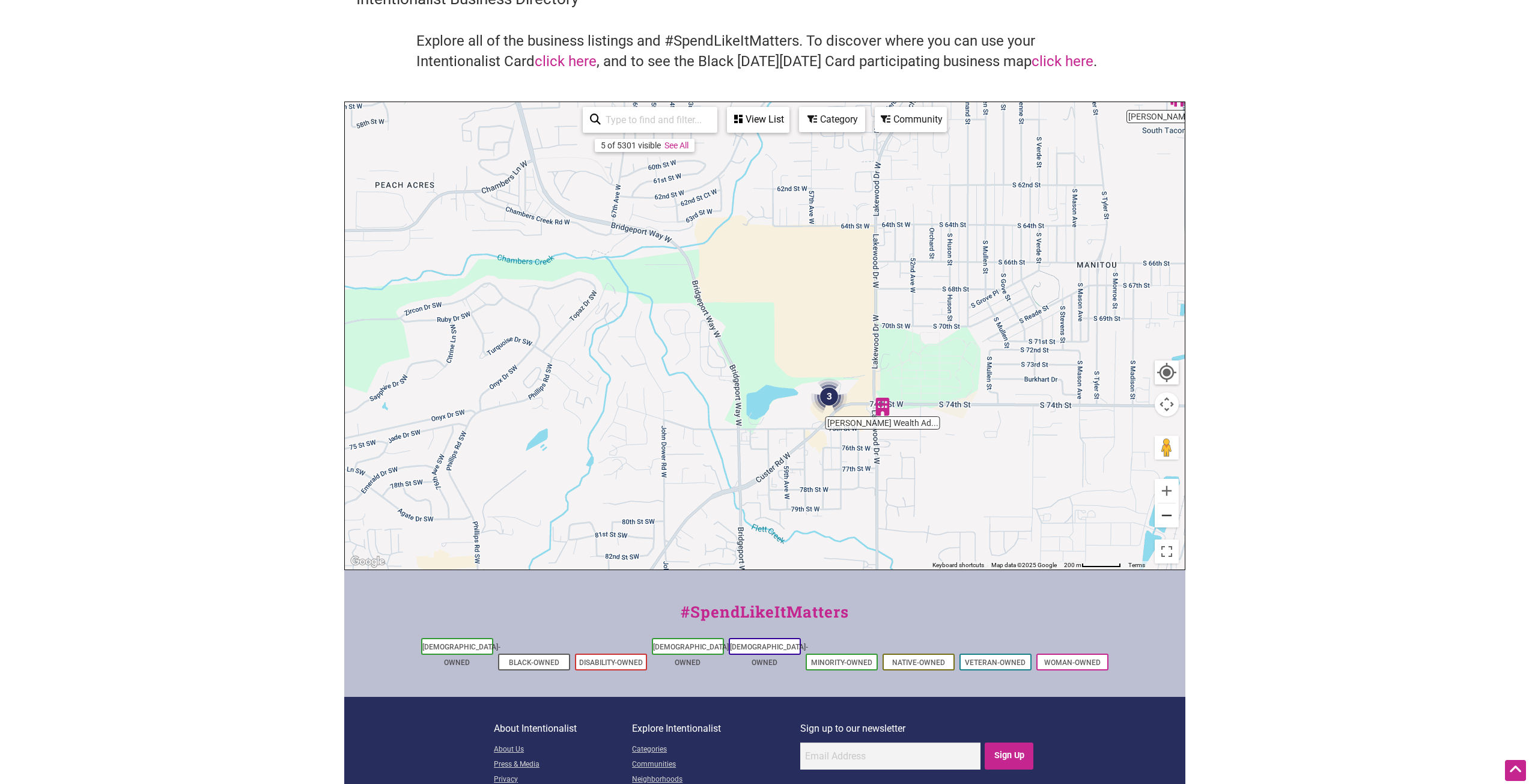
click at [1165, 518] on button "Zoom out" at bounding box center [1166, 515] width 24 height 24
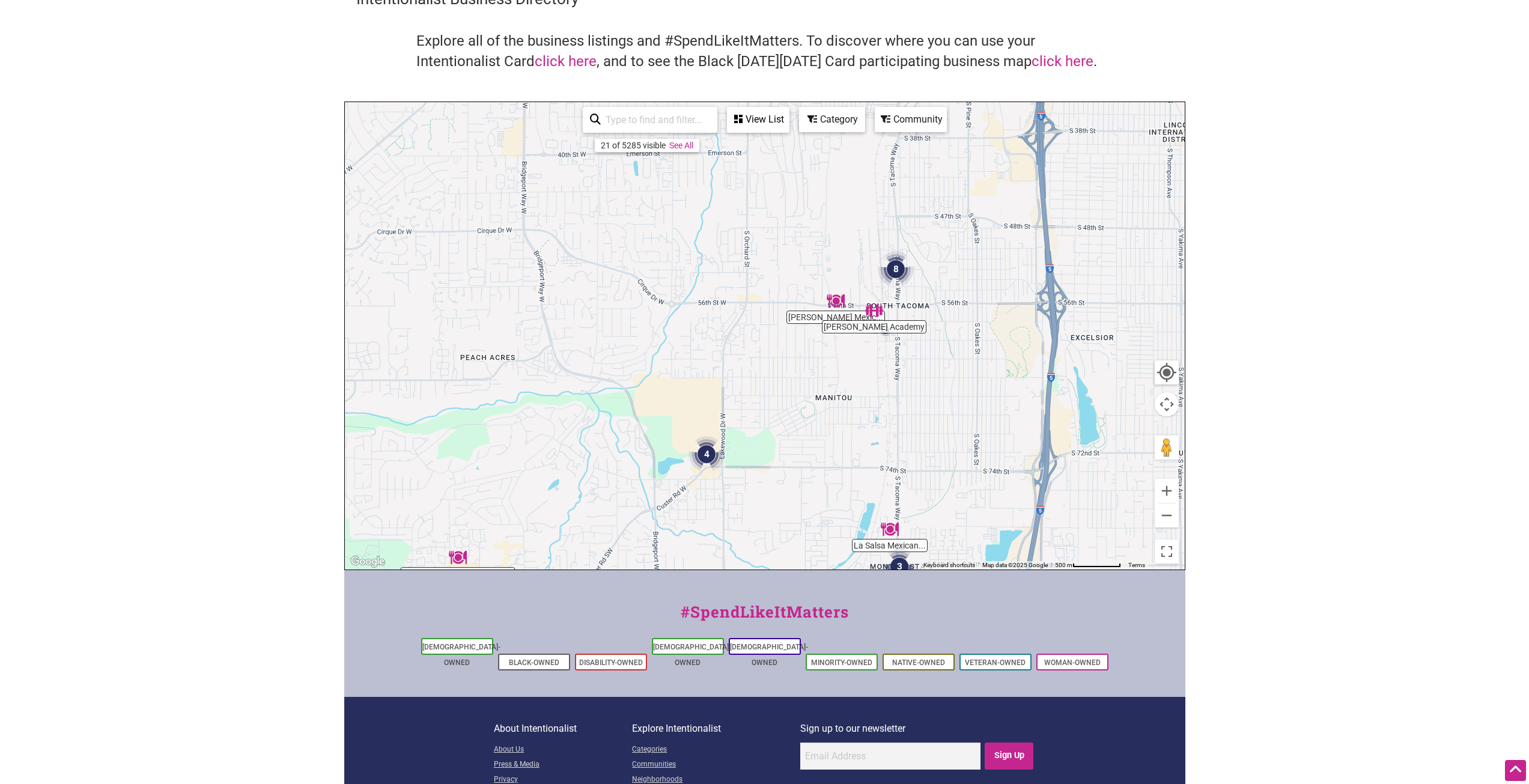
drag, startPoint x: 961, startPoint y: 354, endPoint x: 862, endPoint y: 452, distance: 139.3
click at [862, 452] on div "To navigate, press the arrow keys." at bounding box center [764, 335] width 840 height 467
click at [872, 326] on div "To navigate, press the arrow keys." at bounding box center [764, 335] width 840 height 467
click at [874, 314] on img "Gray's Academy" at bounding box center [872, 312] width 18 height 18
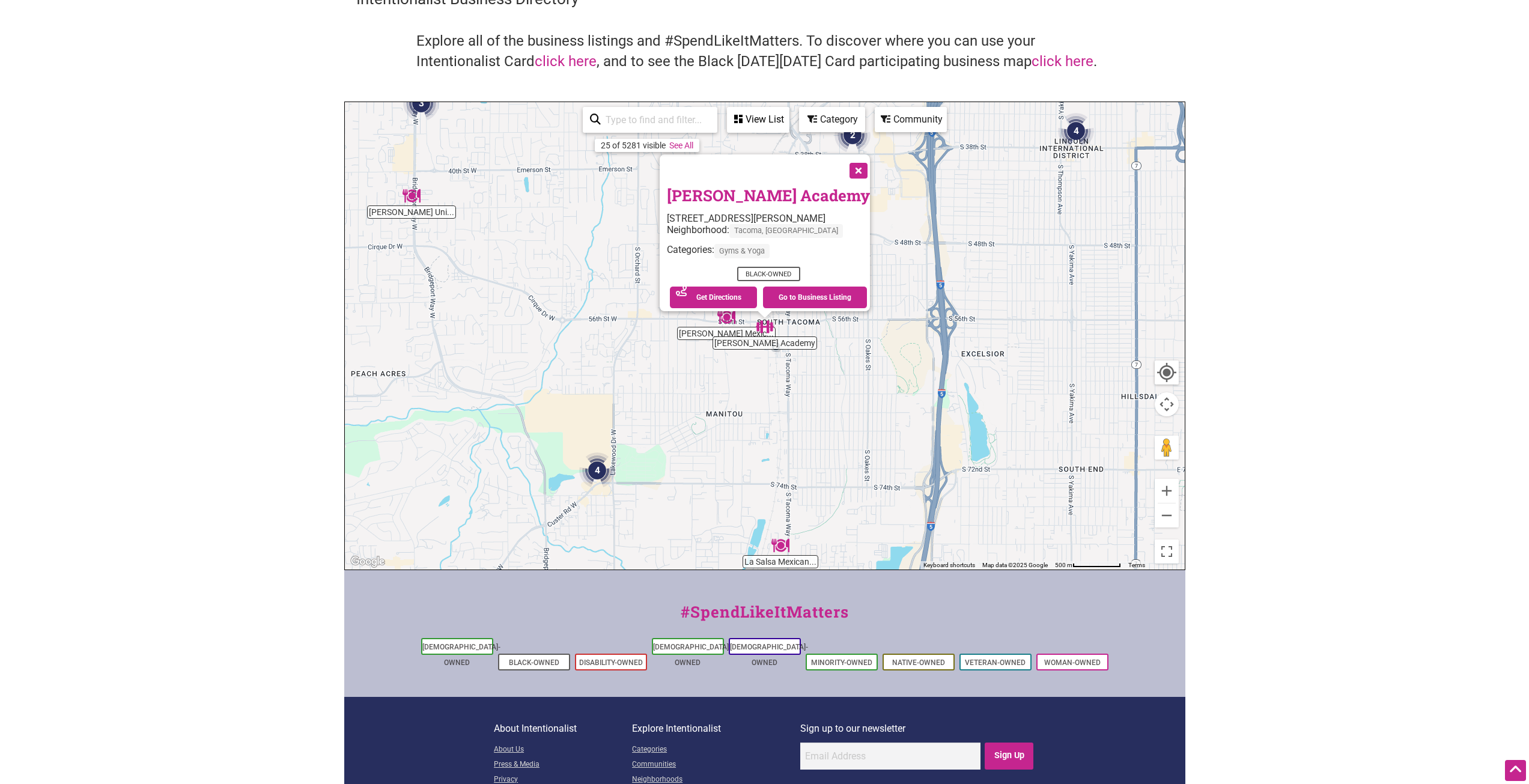
click at [842, 160] on button "Close" at bounding box center [857, 169] width 30 height 30
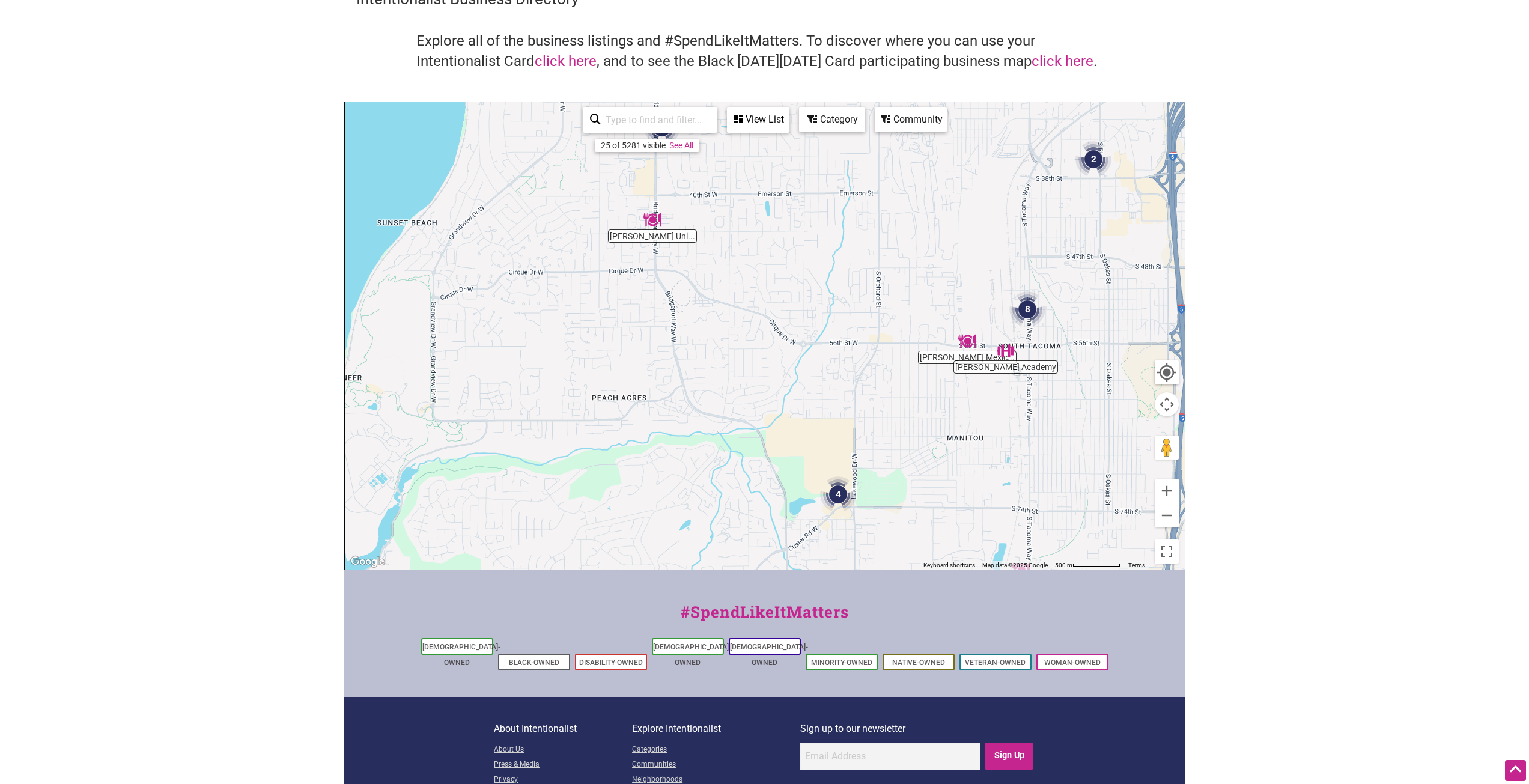
drag, startPoint x: 597, startPoint y: 289, endPoint x: 840, endPoint y: 313, distance: 244.2
click at [840, 313] on div "To navigate, press the arrow keys." at bounding box center [764, 335] width 840 height 467
click at [1165, 518] on button "Zoom out" at bounding box center [1166, 515] width 24 height 24
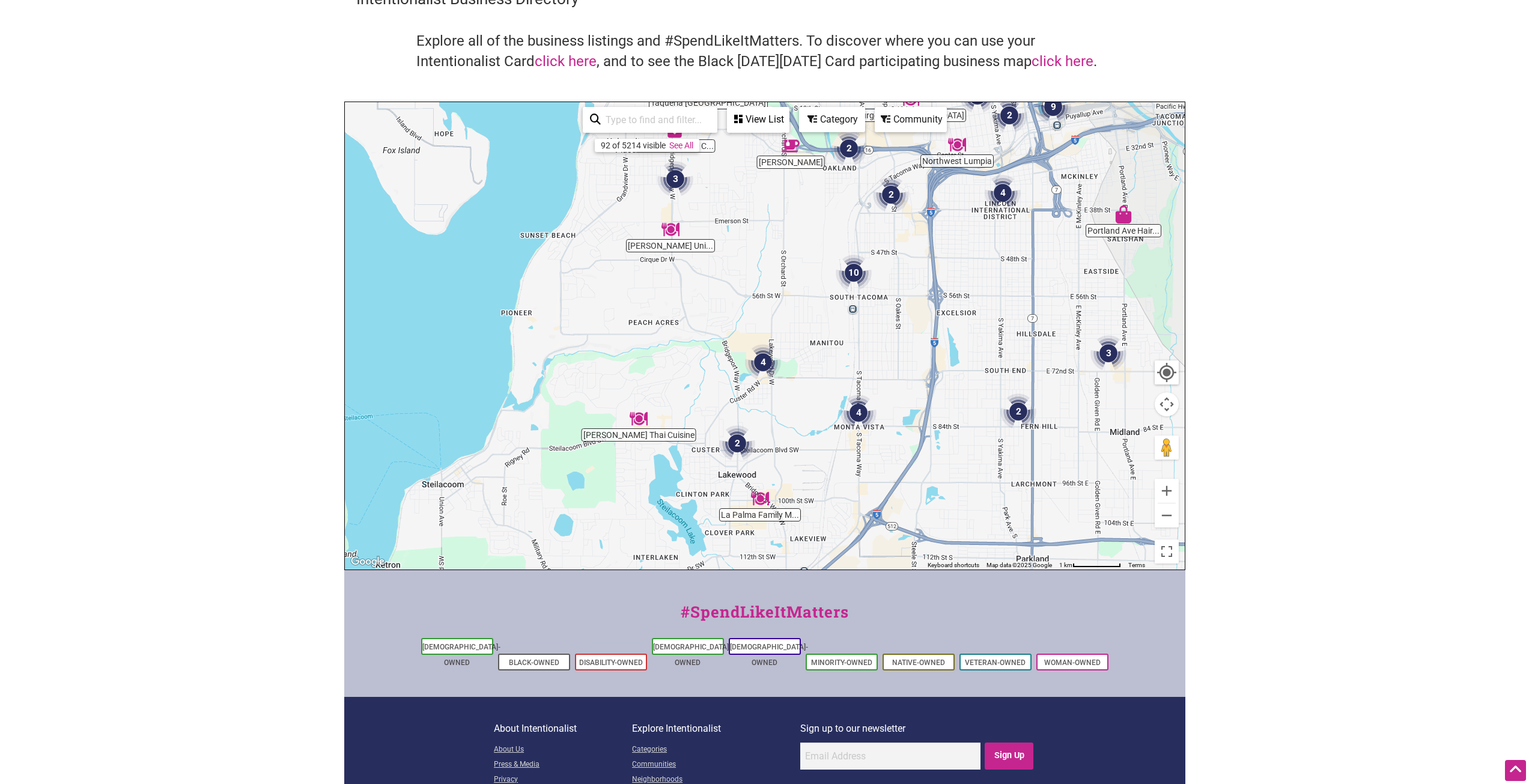
drag, startPoint x: 818, startPoint y: 457, endPoint x: 795, endPoint y: 428, distance: 37.0
click at [795, 428] on div "To navigate, press the arrow keys." at bounding box center [764, 335] width 840 height 467
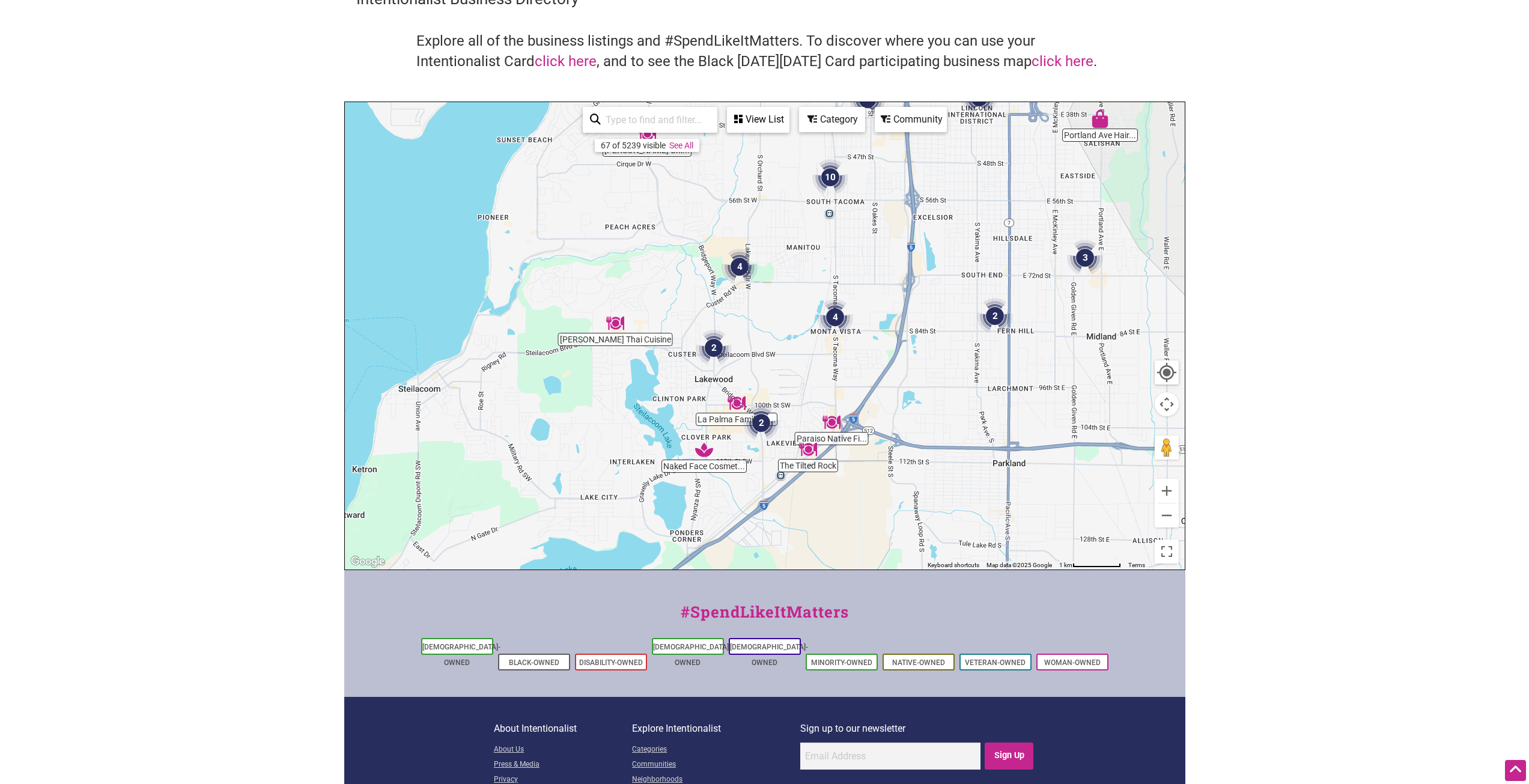
drag, startPoint x: 795, startPoint y: 428, endPoint x: 772, endPoint y: 332, distance: 98.7
click at [772, 332] on div "To navigate, press the arrow keys." at bounding box center [764, 335] width 840 height 467
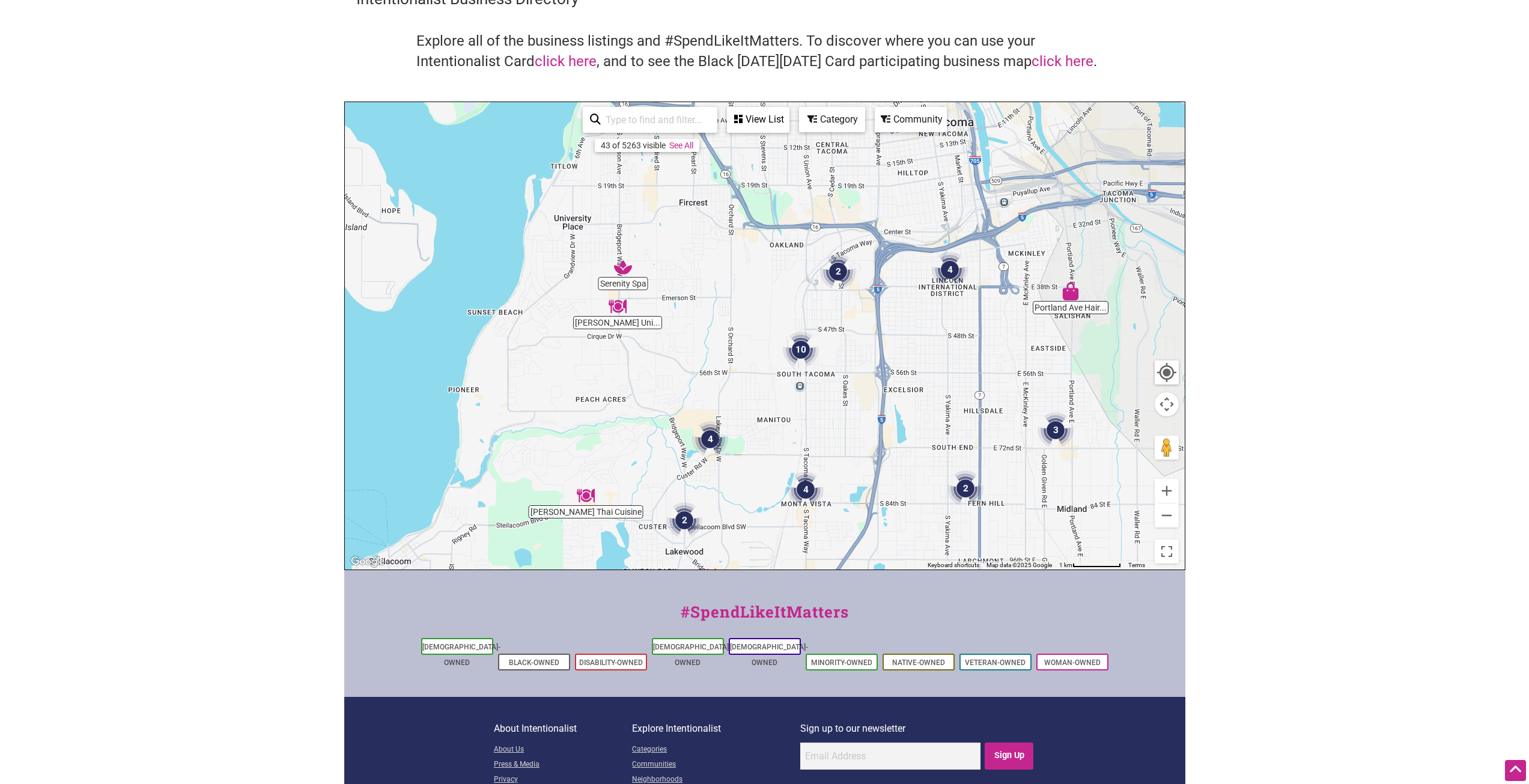
drag, startPoint x: 770, startPoint y: 307, endPoint x: 741, endPoint y: 481, distance: 176.4
click at [741, 481] on div "To navigate, press the arrow keys." at bounding box center [764, 335] width 840 height 467
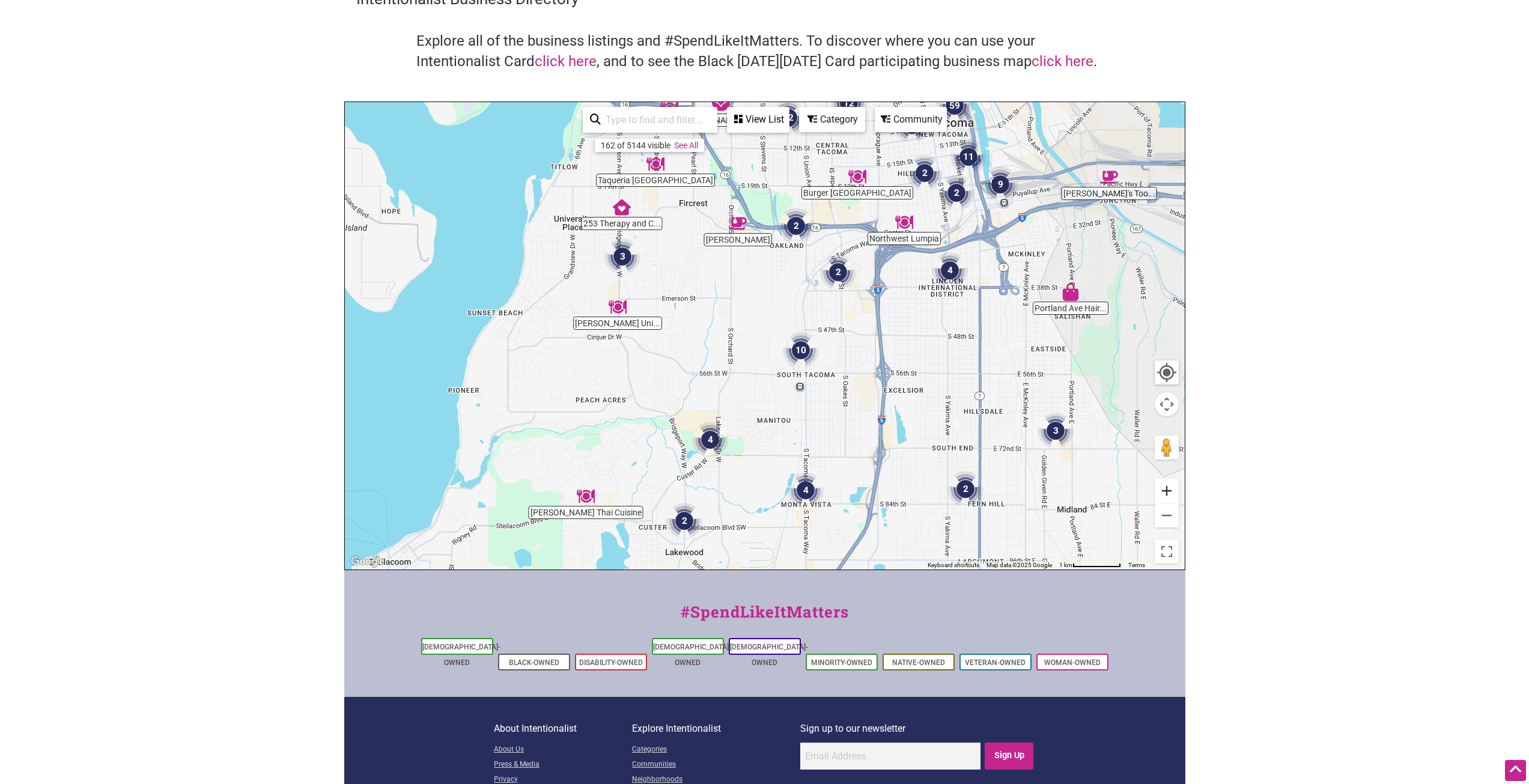
click at [1160, 492] on button "Zoom in" at bounding box center [1166, 491] width 24 height 24
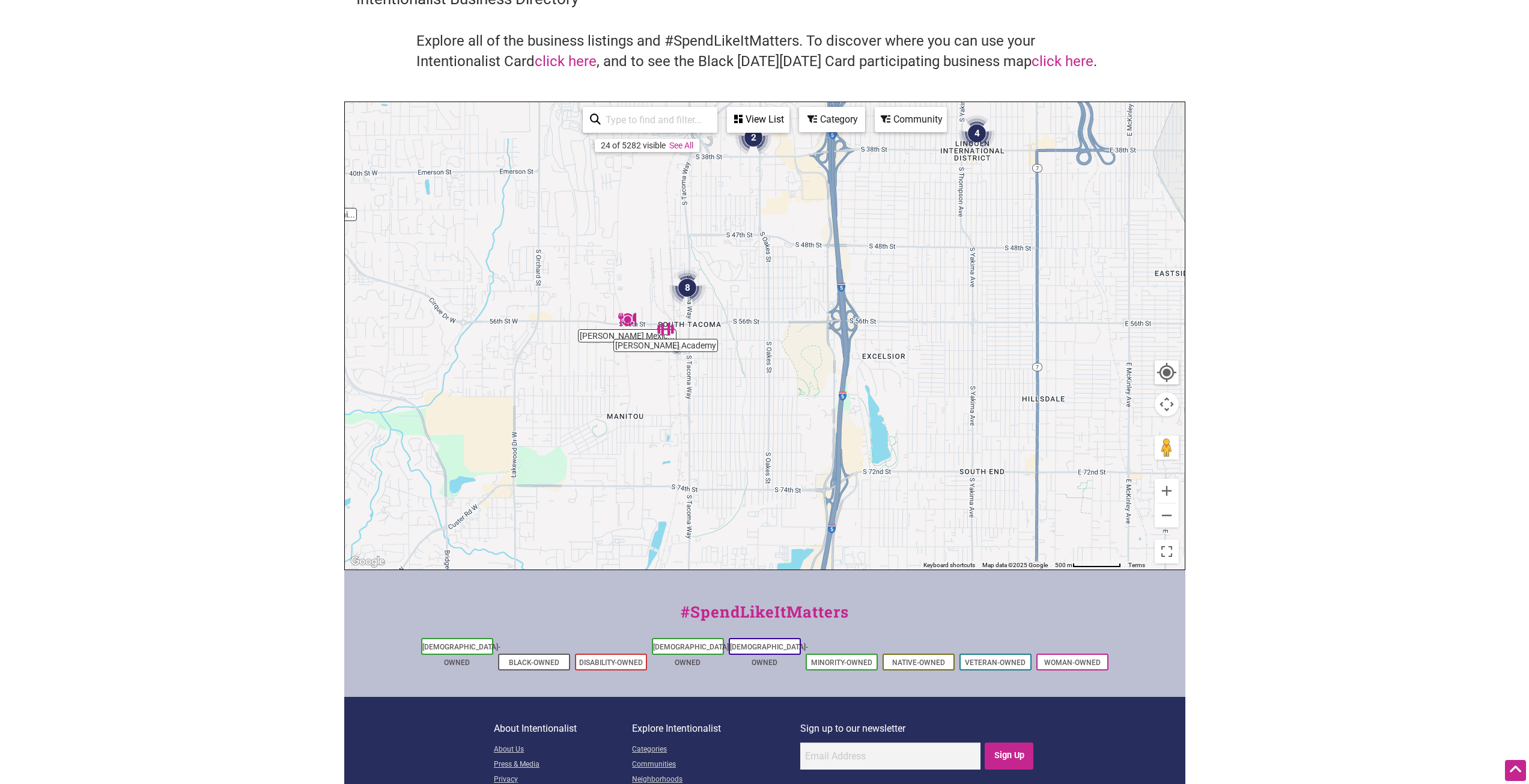
drag, startPoint x: 852, startPoint y: 451, endPoint x: 693, endPoint y: 361, distance: 182.7
click at [693, 361] on div "To navigate, press the arrow keys." at bounding box center [764, 335] width 840 height 467
click at [1167, 481] on button "Zoom in" at bounding box center [1166, 491] width 24 height 24
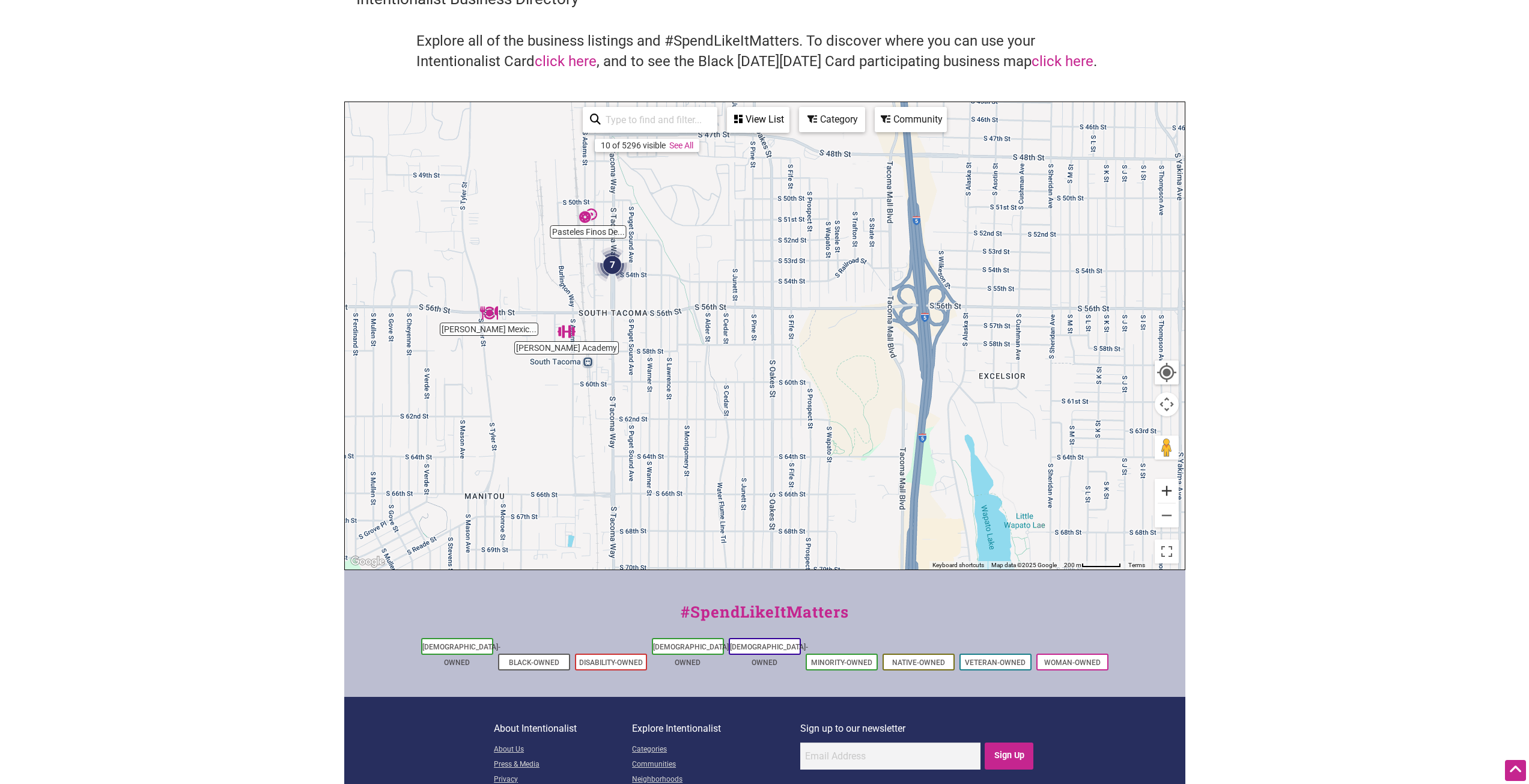
click at [1167, 481] on button "Zoom in" at bounding box center [1166, 491] width 24 height 24
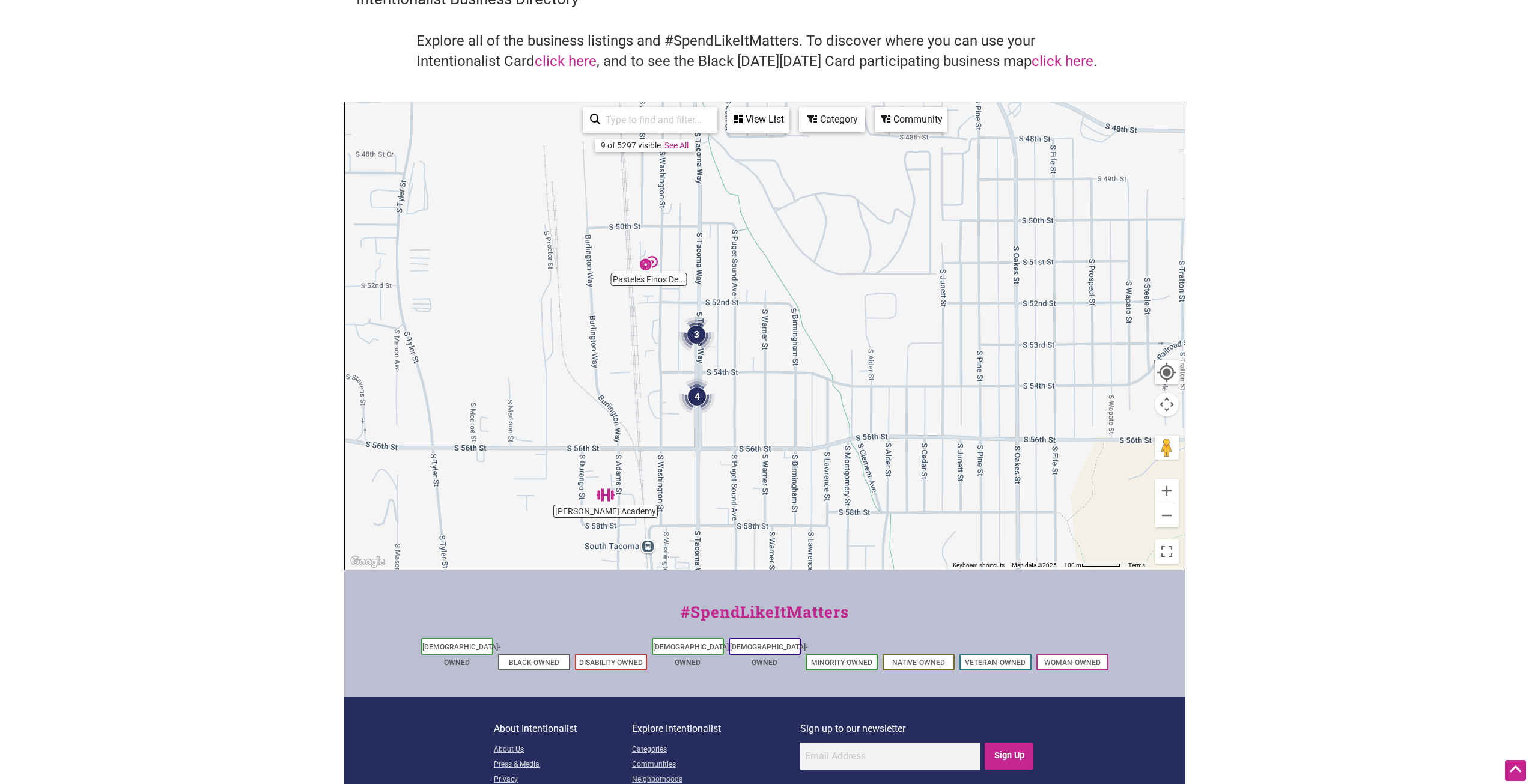
drag, startPoint x: 576, startPoint y: 322, endPoint x: 779, endPoint y: 438, distance: 233.8
click at [779, 438] on div "To navigate, press the arrow keys." at bounding box center [764, 335] width 840 height 467
click at [1167, 495] on button "Zoom in" at bounding box center [1166, 491] width 24 height 24
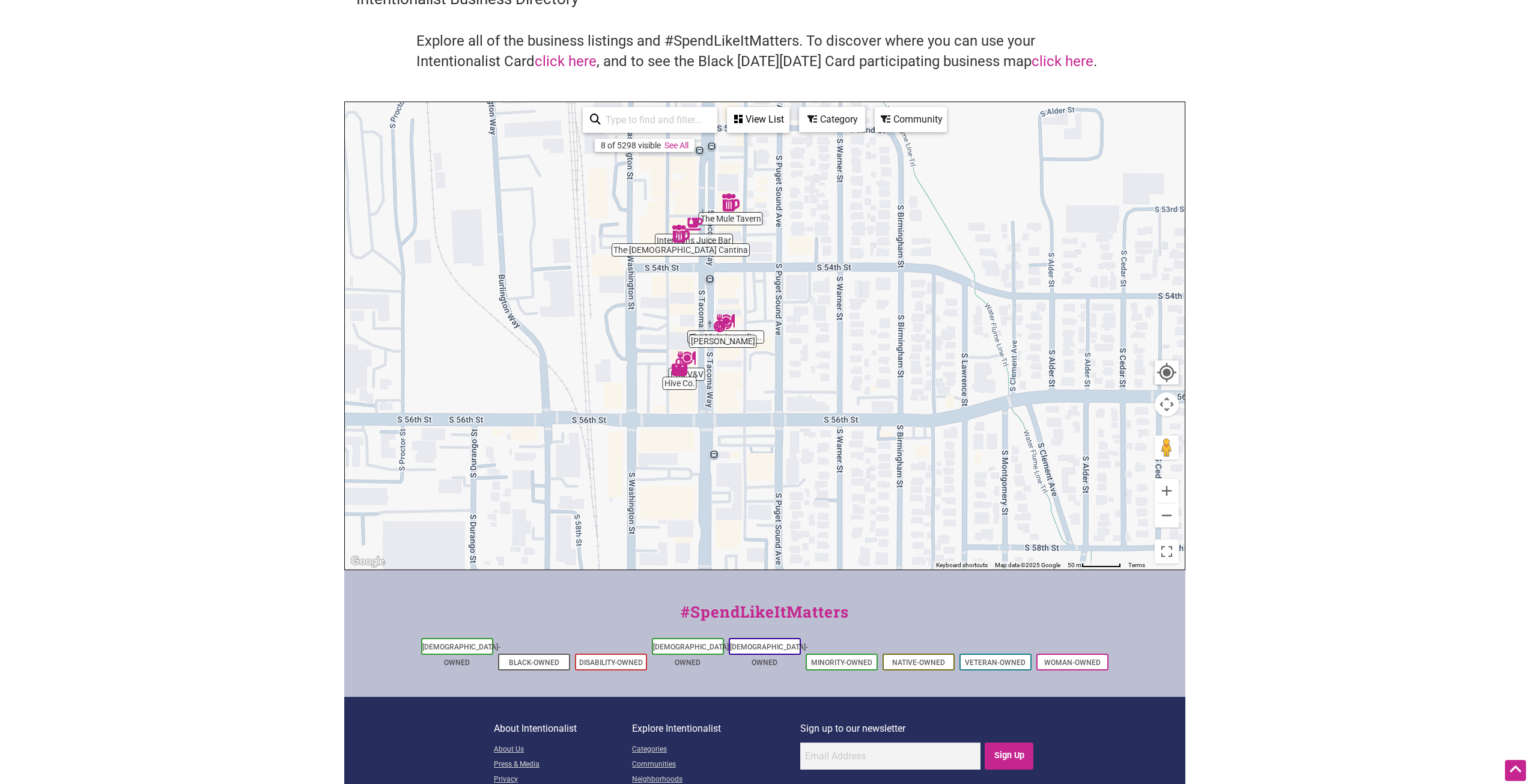
drag, startPoint x: 780, startPoint y: 419, endPoint x: 853, endPoint y: 287, distance: 150.8
click at [853, 287] on div "To navigate, press the arrow keys." at bounding box center [764, 335] width 840 height 467
click at [1169, 493] on button "Zoom in" at bounding box center [1166, 491] width 24 height 24
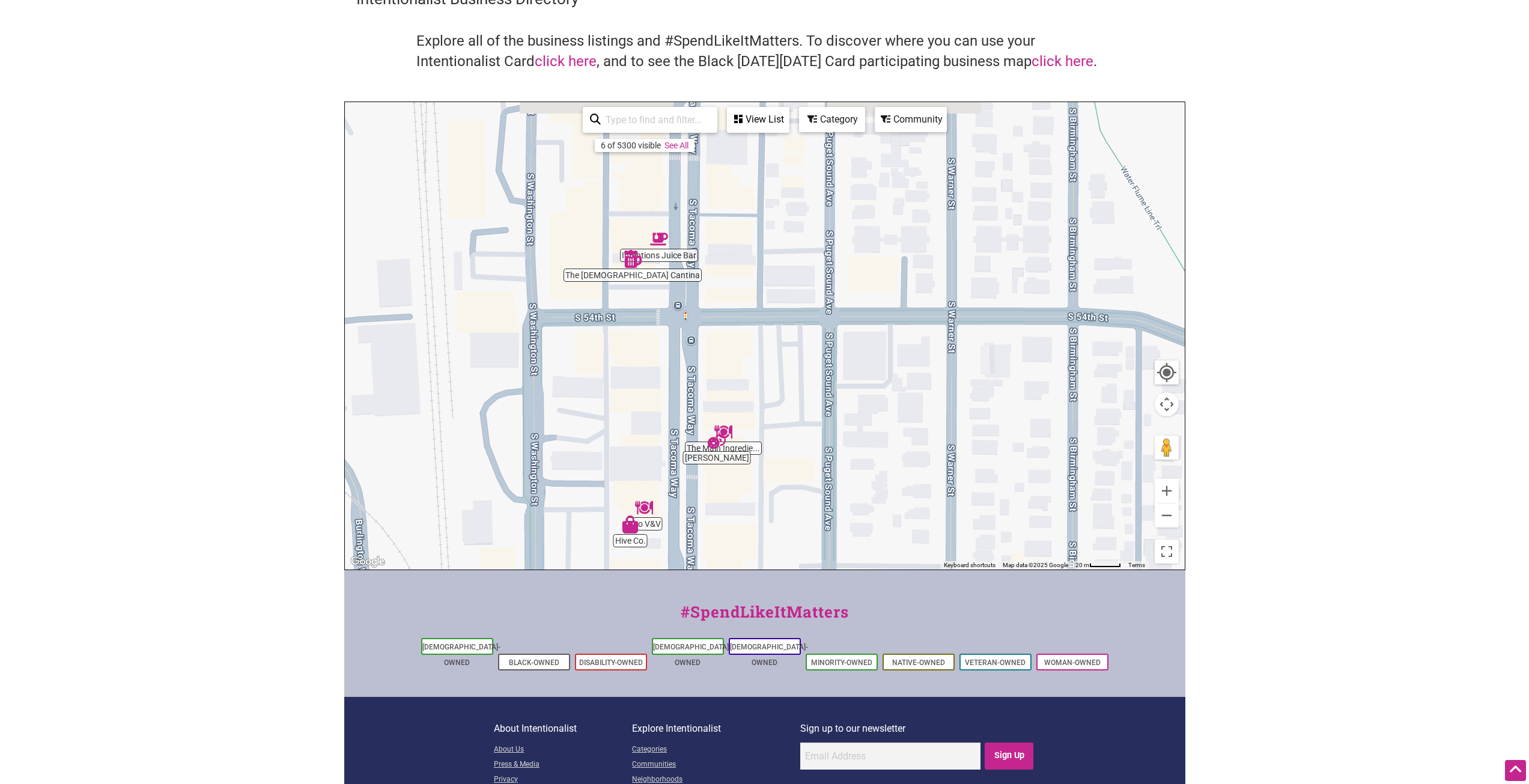
drag, startPoint x: 762, startPoint y: 364, endPoint x: 797, endPoint y: 485, distance: 126.0
click at [797, 485] on div "To navigate, press the arrow keys." at bounding box center [764, 335] width 840 height 467
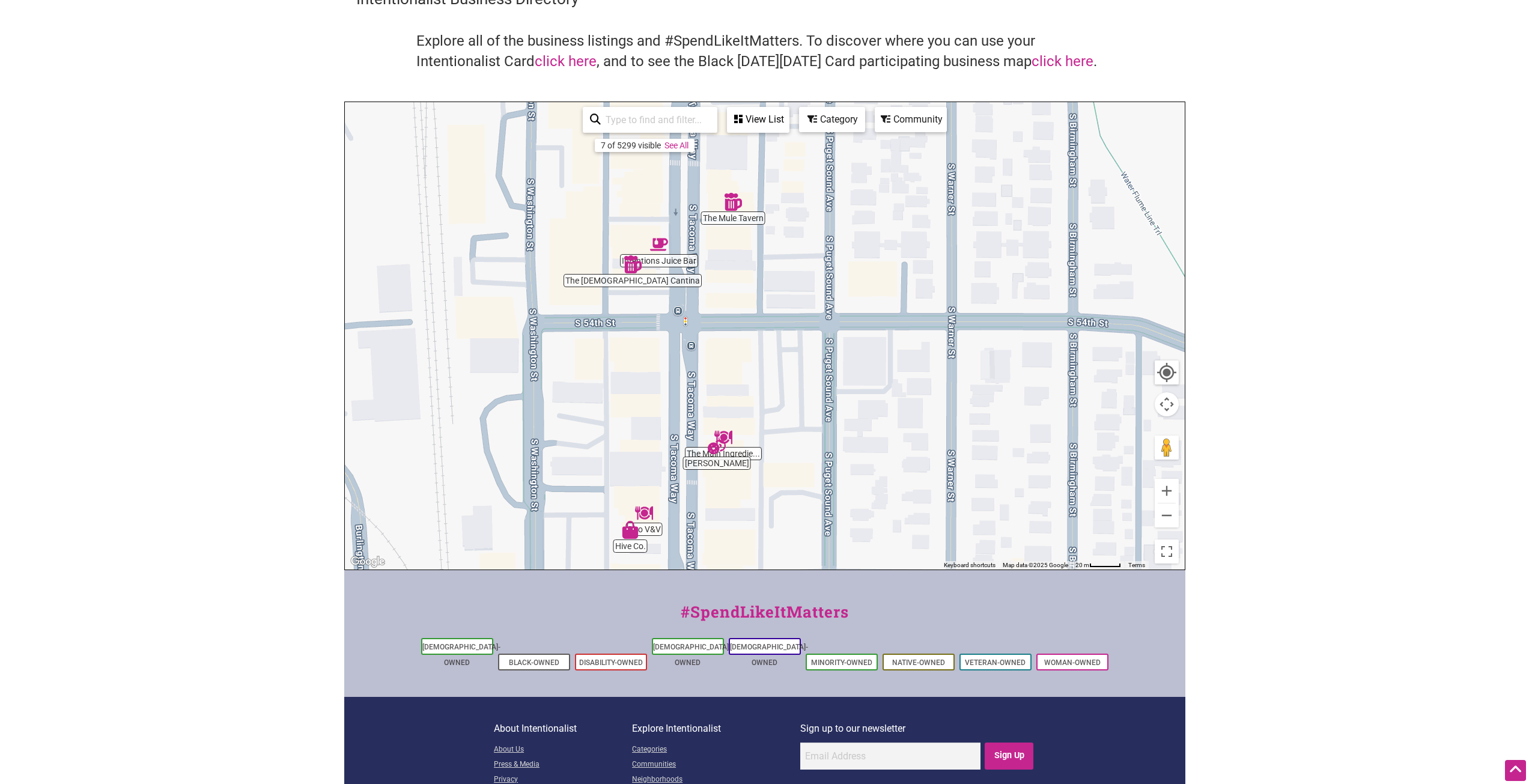
click at [632, 271] on img "The Church Cantina" at bounding box center [633, 264] width 18 height 18
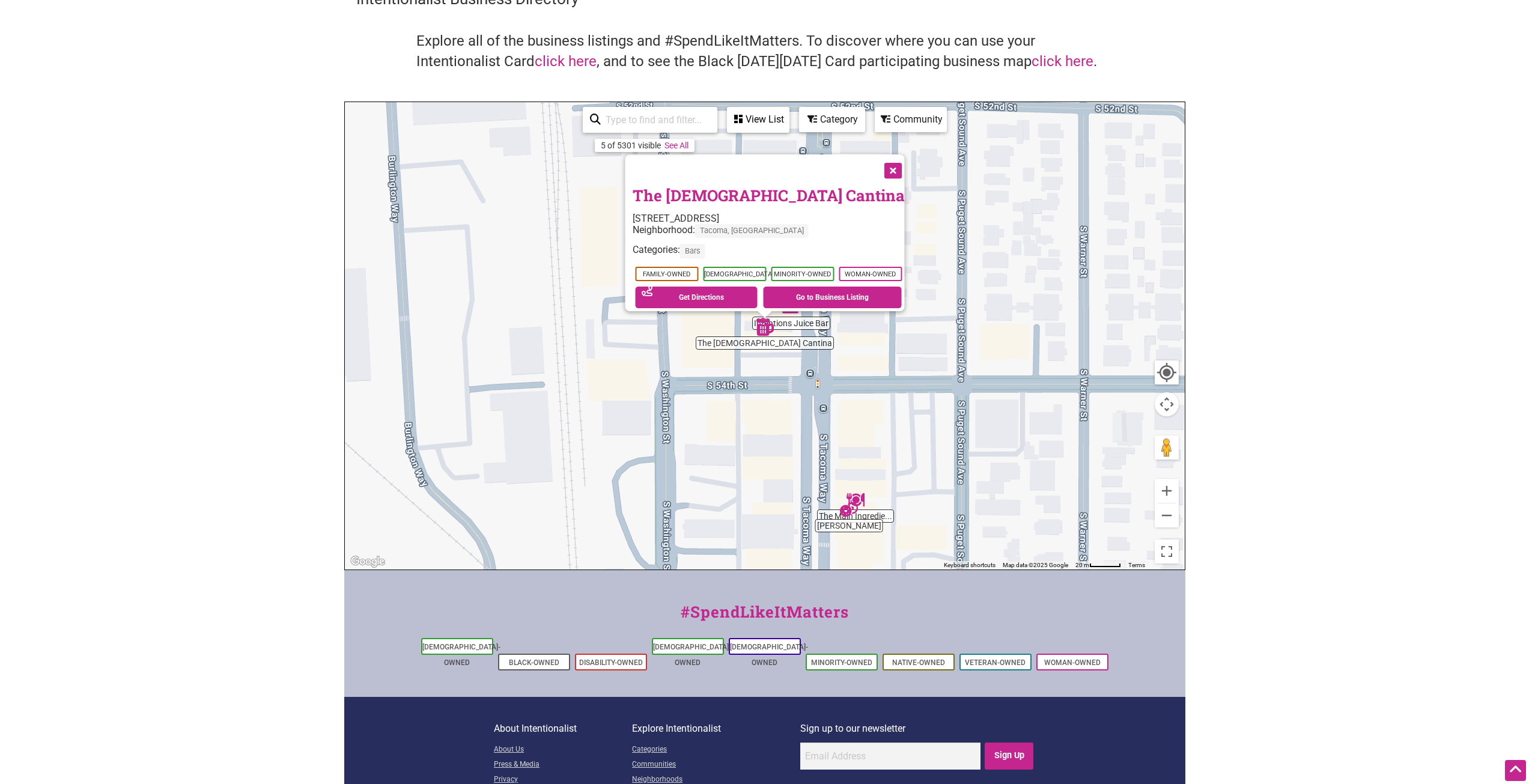
click at [895, 159] on button "Close" at bounding box center [891, 169] width 30 height 30
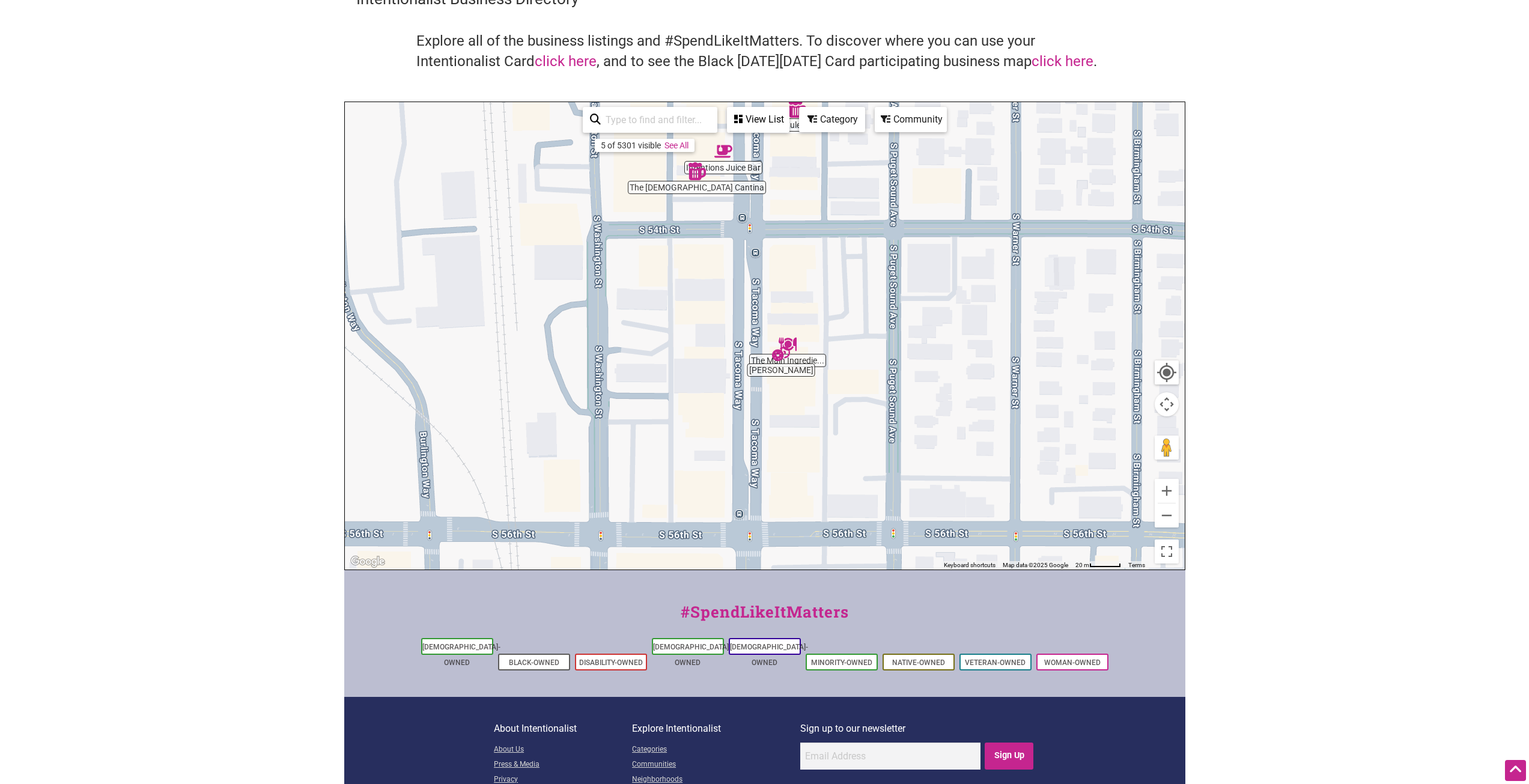
drag, startPoint x: 928, startPoint y: 414, endPoint x: 857, endPoint y: 252, distance: 176.9
click at [857, 252] on div "To navigate, press the arrow keys." at bounding box center [764, 335] width 840 height 467
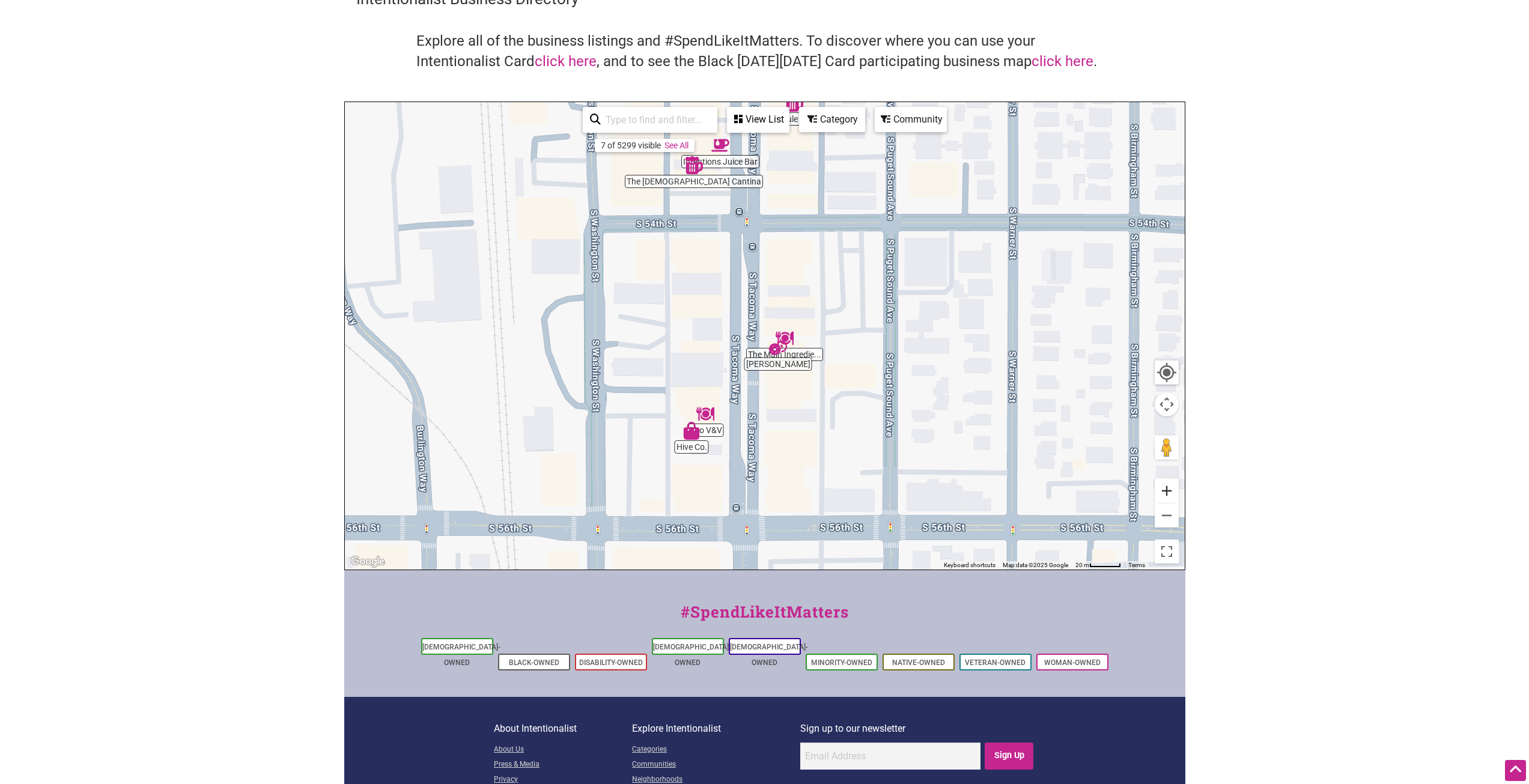
click at [1168, 489] on button "Zoom in" at bounding box center [1166, 491] width 24 height 24
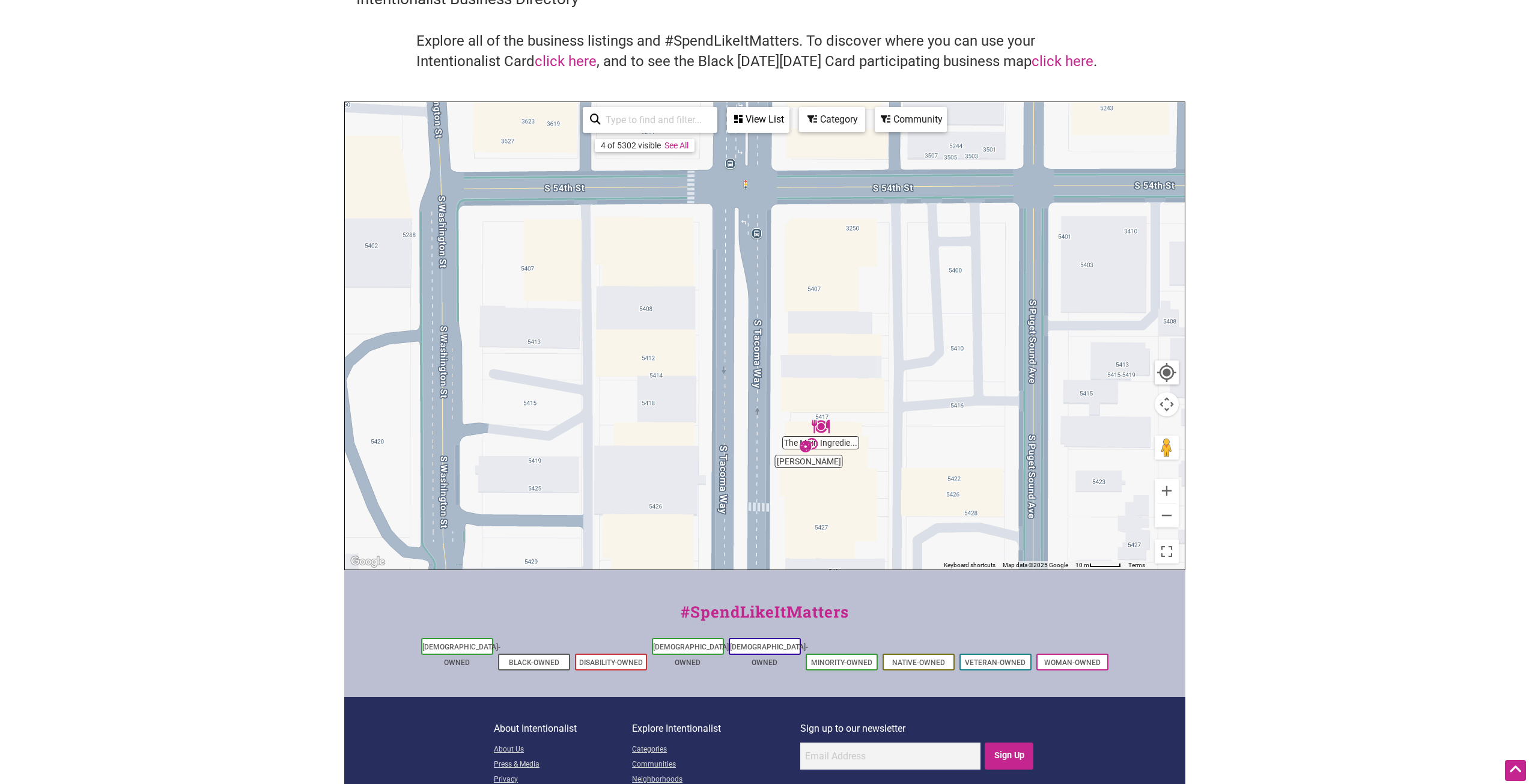
drag, startPoint x: 842, startPoint y: 404, endPoint x: 860, endPoint y: 482, distance: 80.0
click at [860, 482] on div "To navigate, press the arrow keys." at bounding box center [764, 335] width 840 height 467
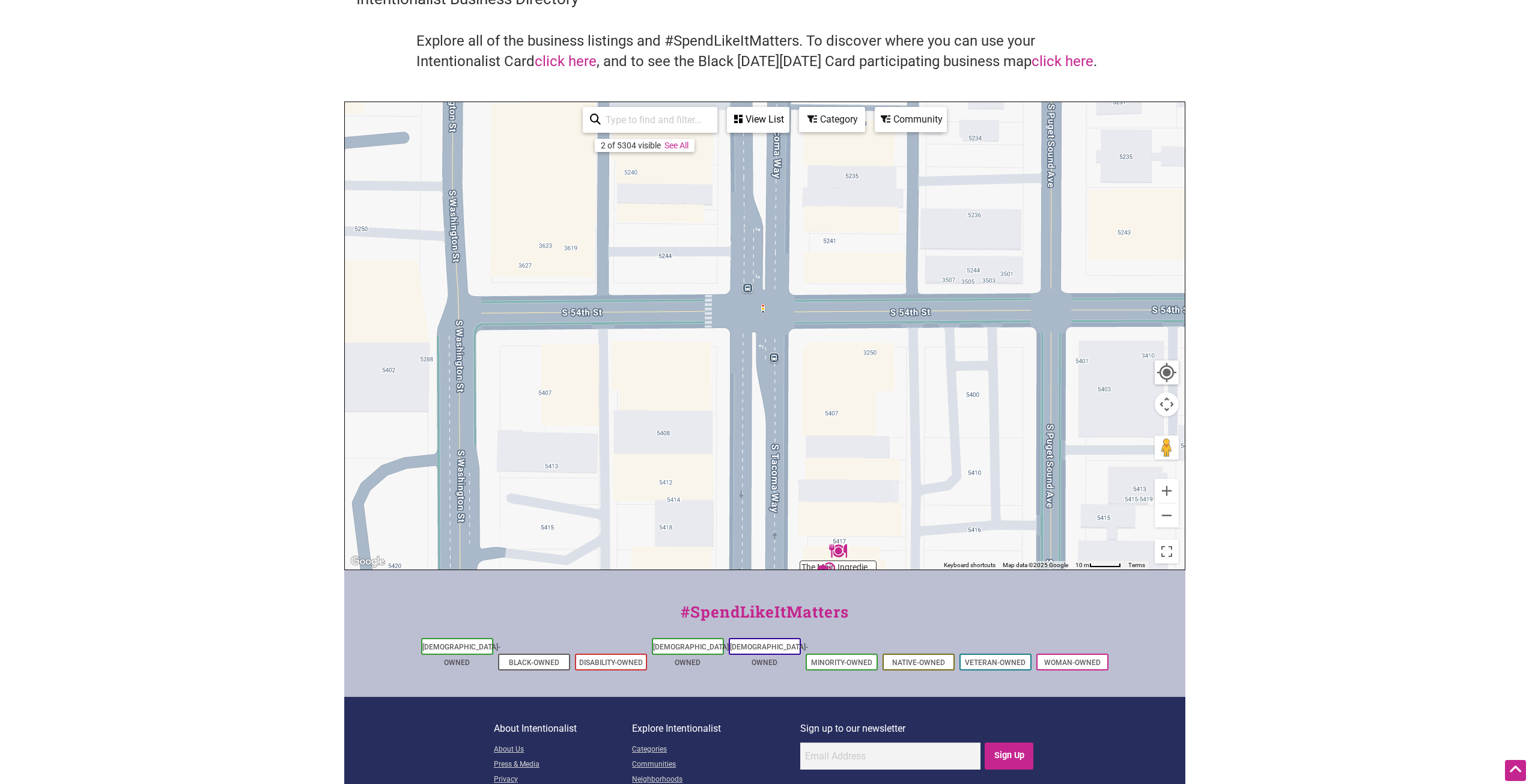
drag, startPoint x: 795, startPoint y: 308, endPoint x: 815, endPoint y: 448, distance: 141.4
click at [815, 463] on div "To navigate, press the arrow keys." at bounding box center [764, 335] width 840 height 467
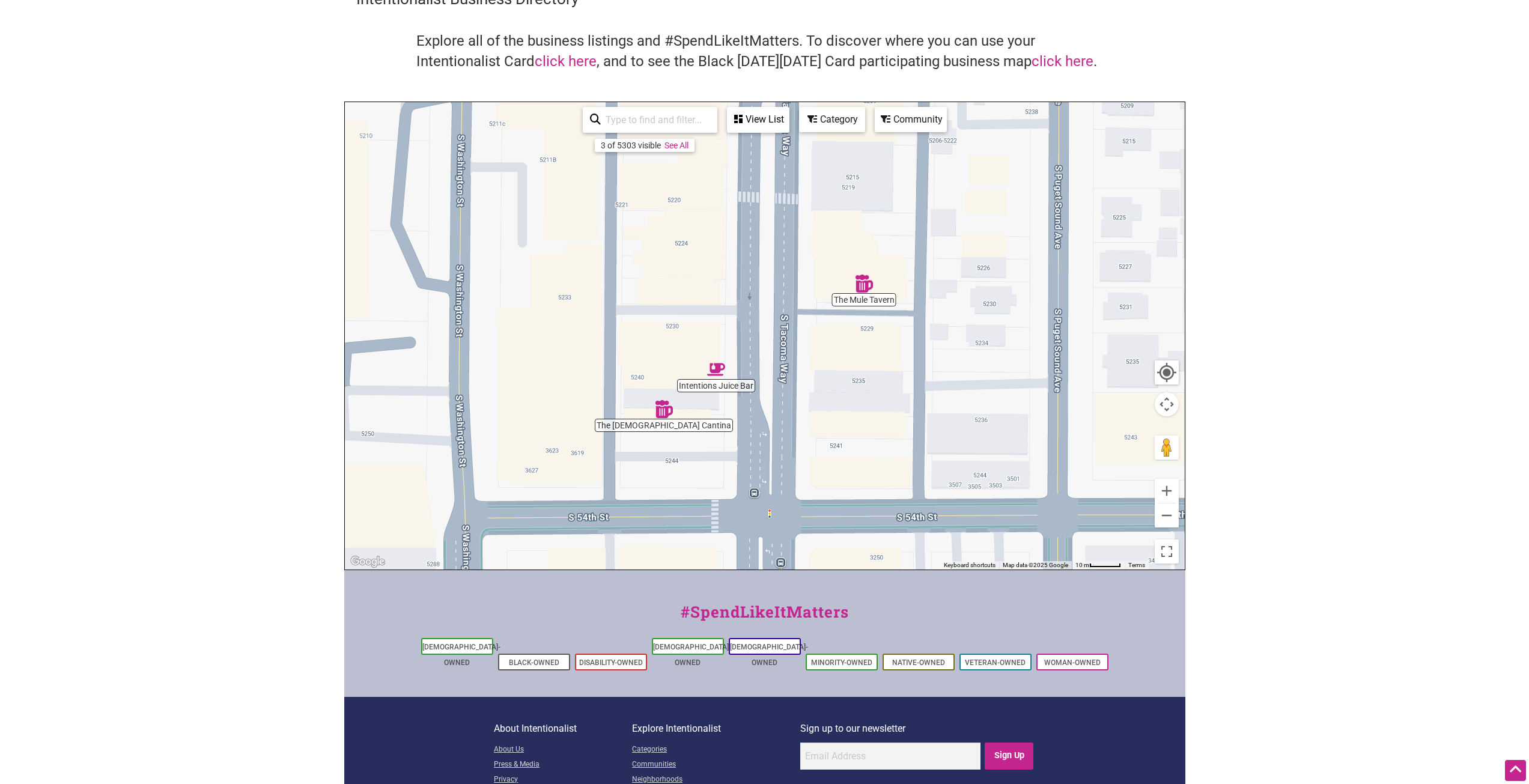
drag, startPoint x: 822, startPoint y: 321, endPoint x: 824, endPoint y: 435, distance: 114.0
click at [824, 435] on div "To navigate, press the arrow keys." at bounding box center [764, 335] width 840 height 467
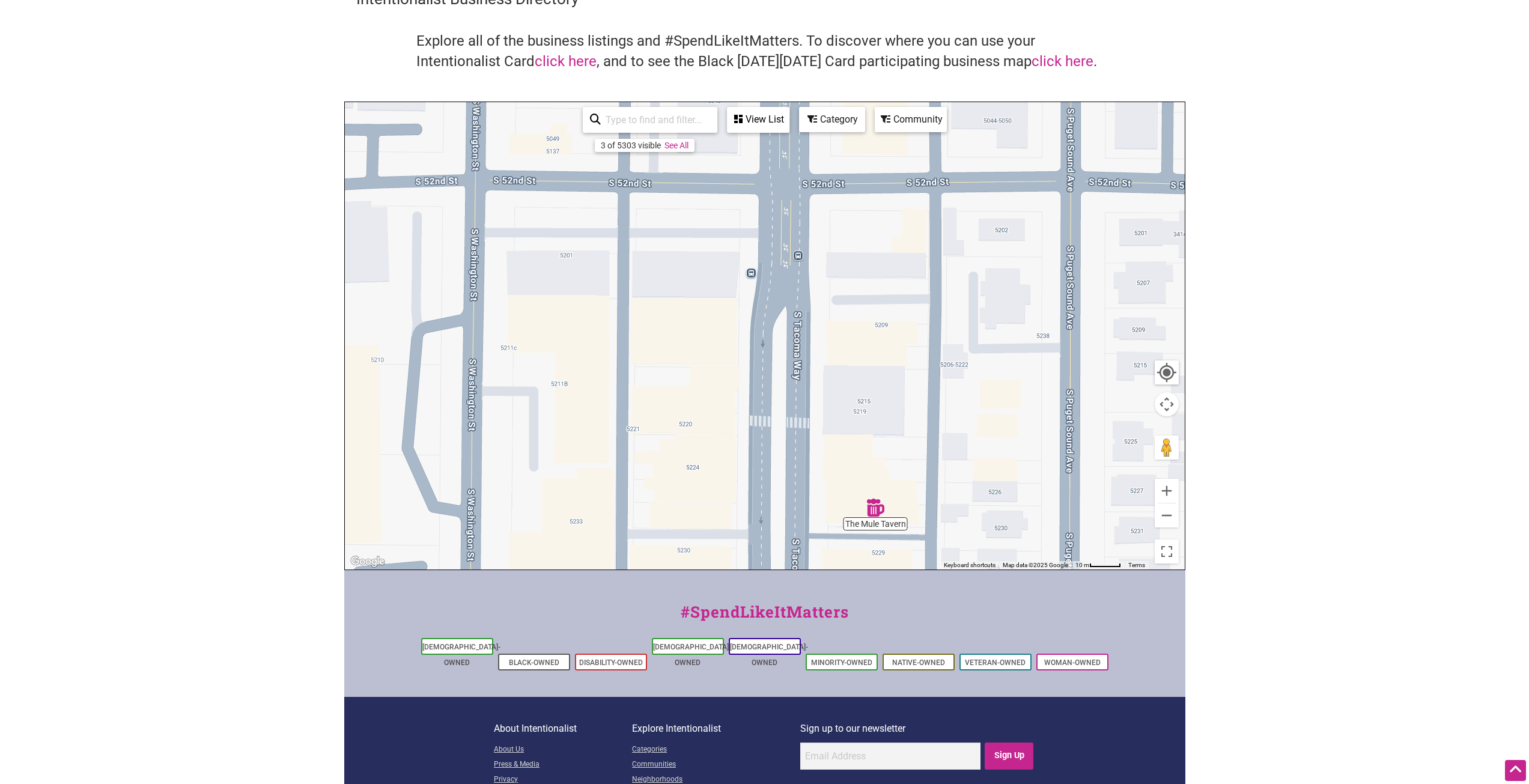
drag, startPoint x: 833, startPoint y: 284, endPoint x: 845, endPoint y: 498, distance: 214.3
click at [845, 498] on div "To navigate, press the arrow keys." at bounding box center [764, 335] width 840 height 467
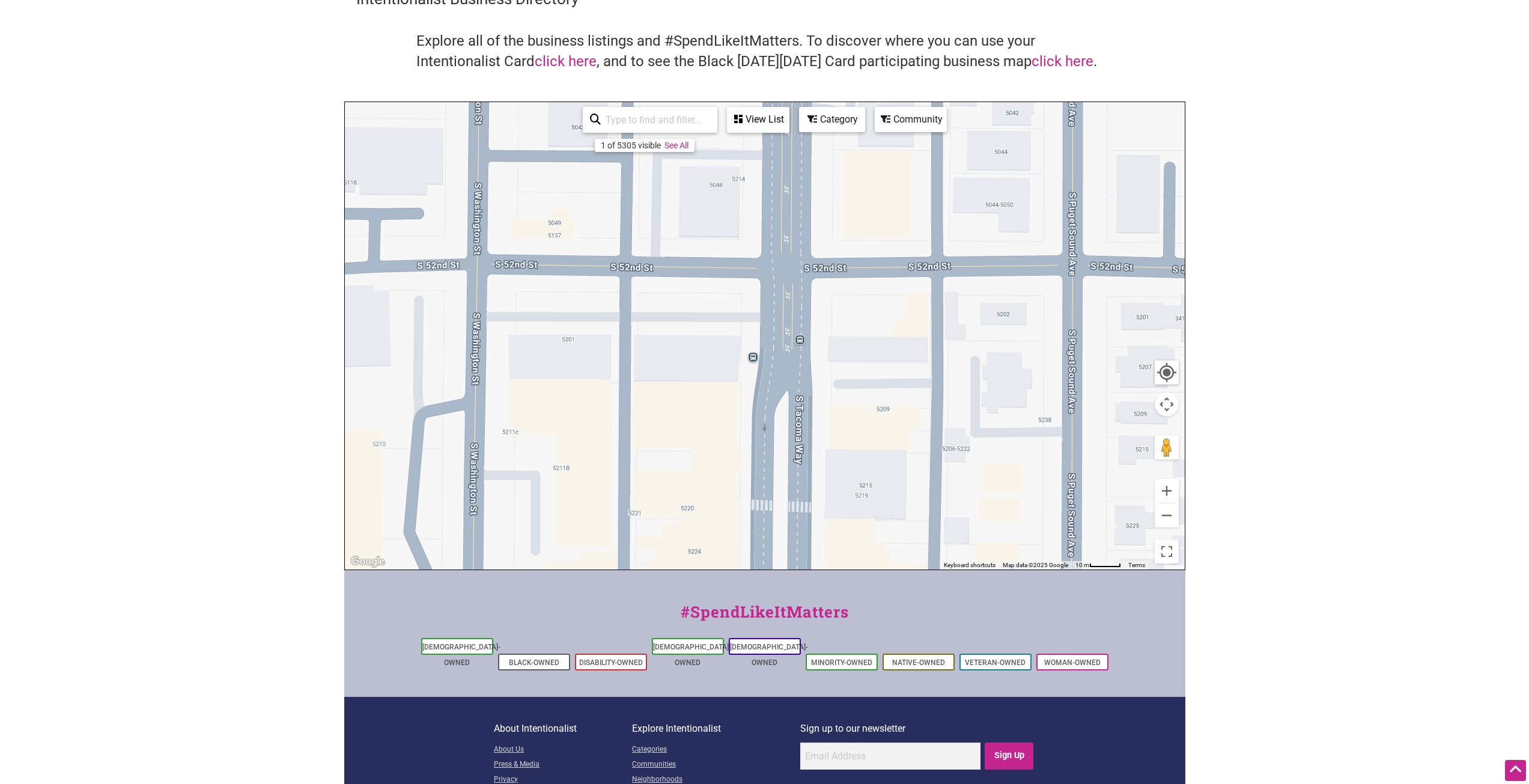
drag, startPoint x: 844, startPoint y: 404, endPoint x: 846, endPoint y: 475, distance: 71.0
click at [846, 475] on div "To navigate, press the arrow keys." at bounding box center [764, 335] width 840 height 467
click at [1166, 510] on button "Zoom out" at bounding box center [1166, 515] width 24 height 24
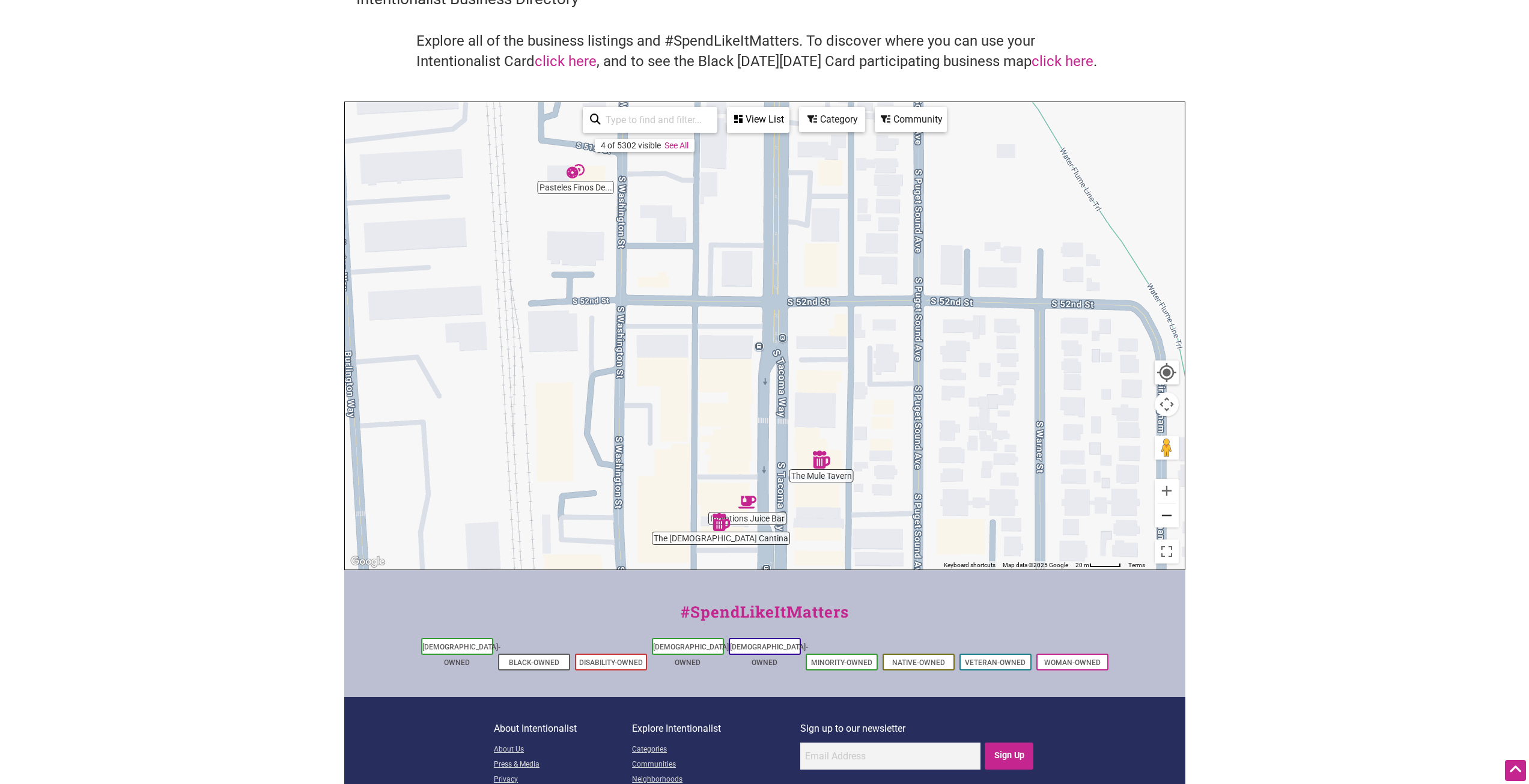
click at [1166, 510] on button "Zoom out" at bounding box center [1166, 515] width 24 height 24
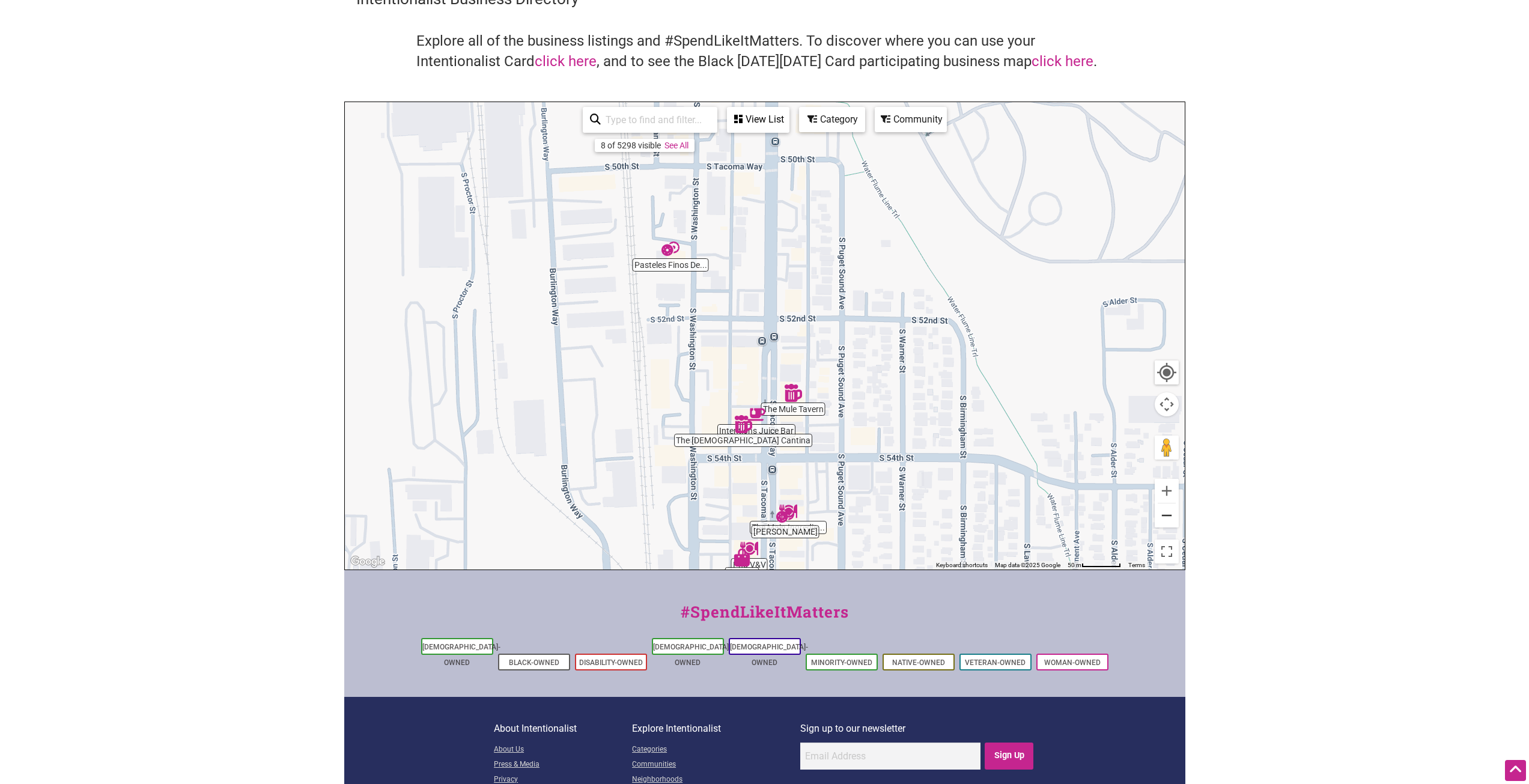
click at [1166, 510] on button "Zoom out" at bounding box center [1166, 515] width 24 height 24
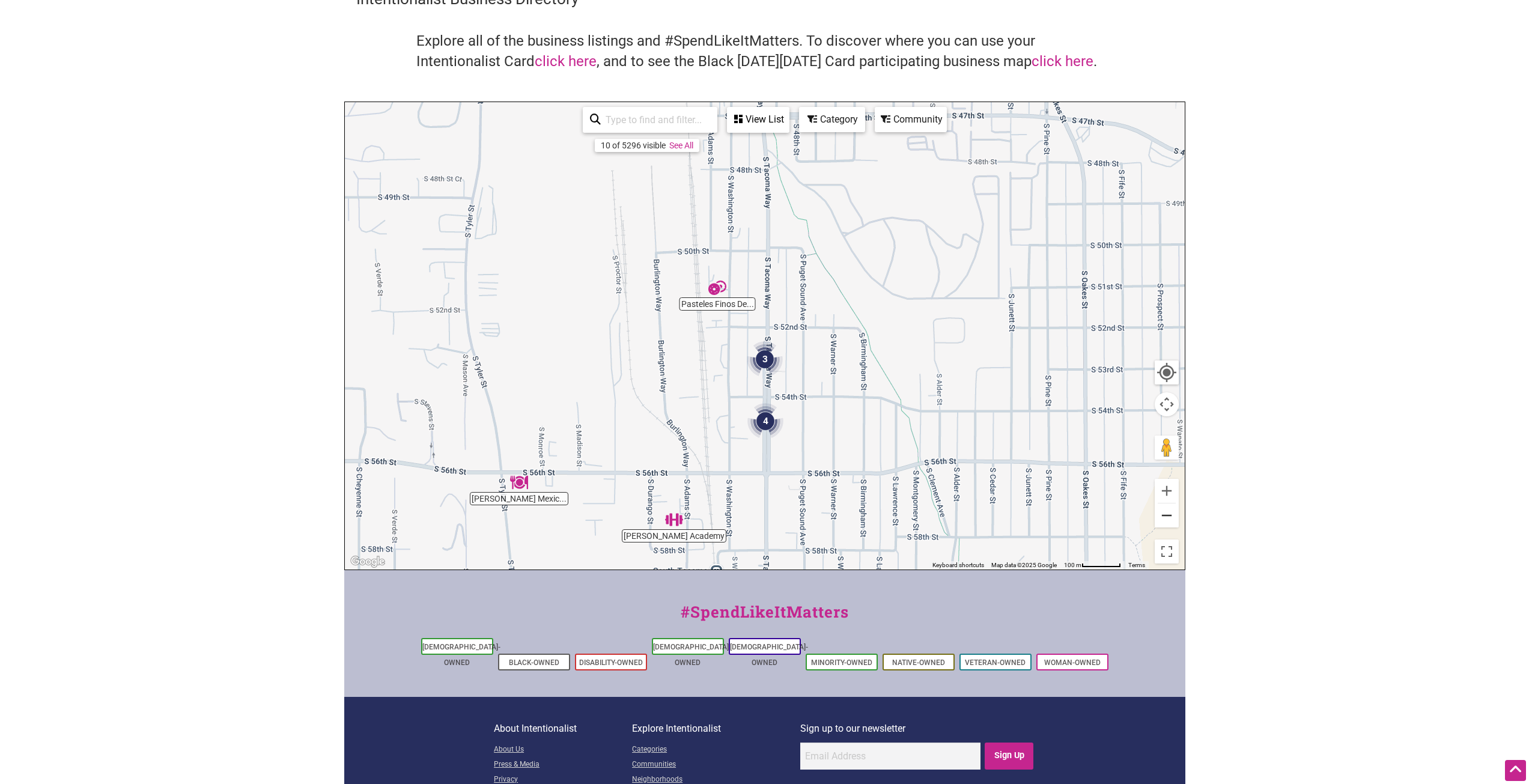
click at [1166, 510] on button "Zoom out" at bounding box center [1166, 515] width 24 height 24
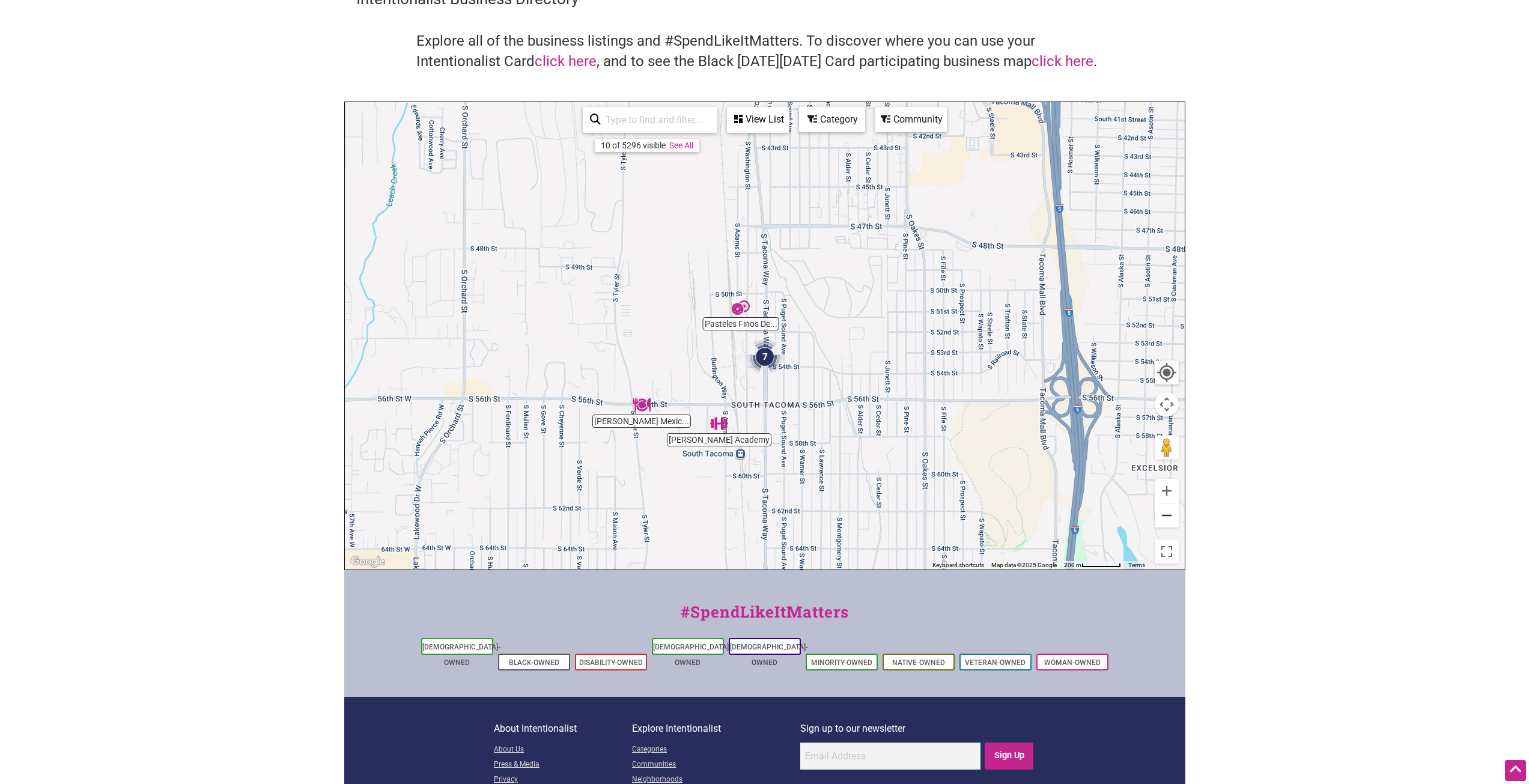
click at [1165, 512] on button "Zoom out" at bounding box center [1166, 515] width 24 height 24
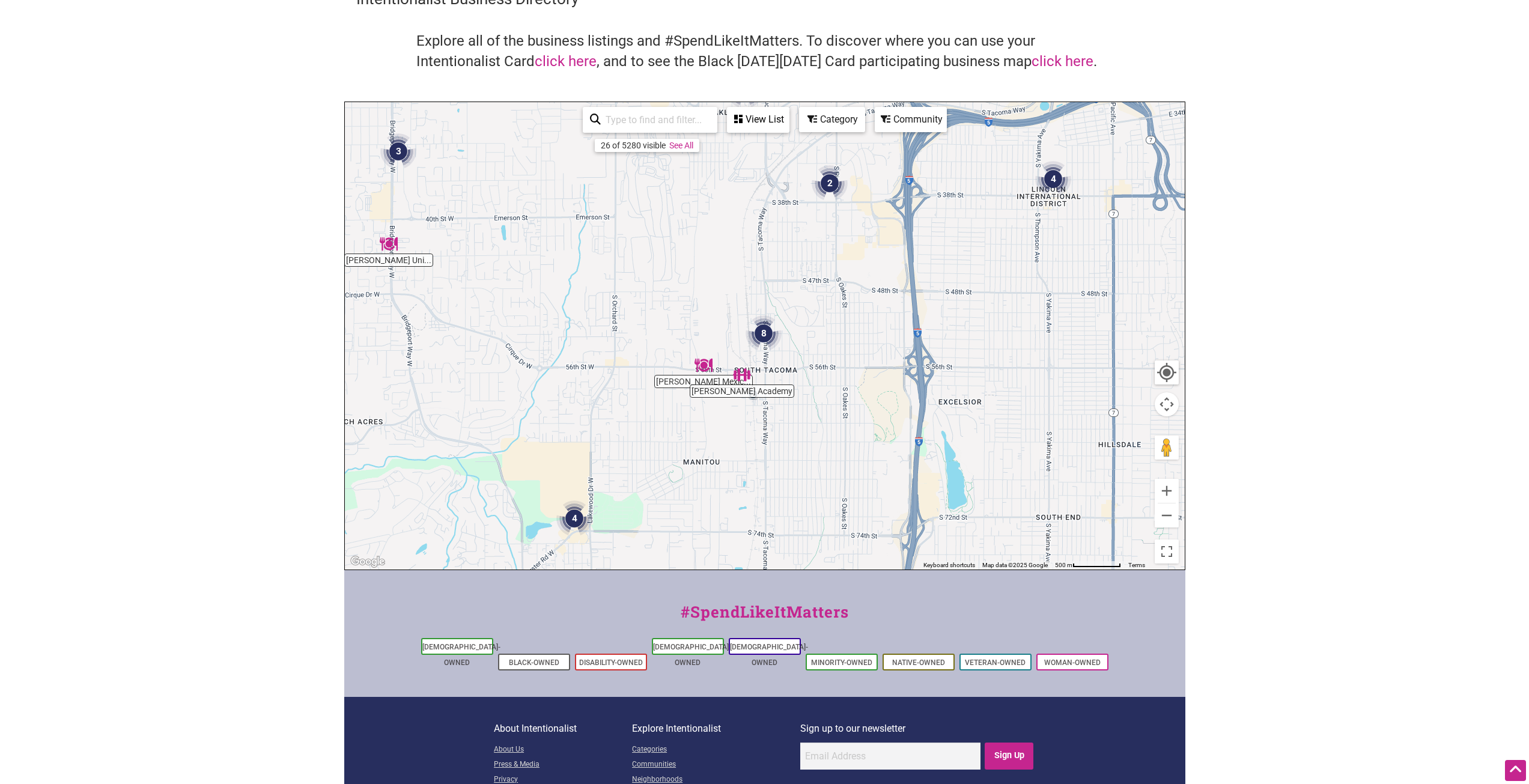
click at [396, 150] on img "3" at bounding box center [399, 152] width 36 height 36
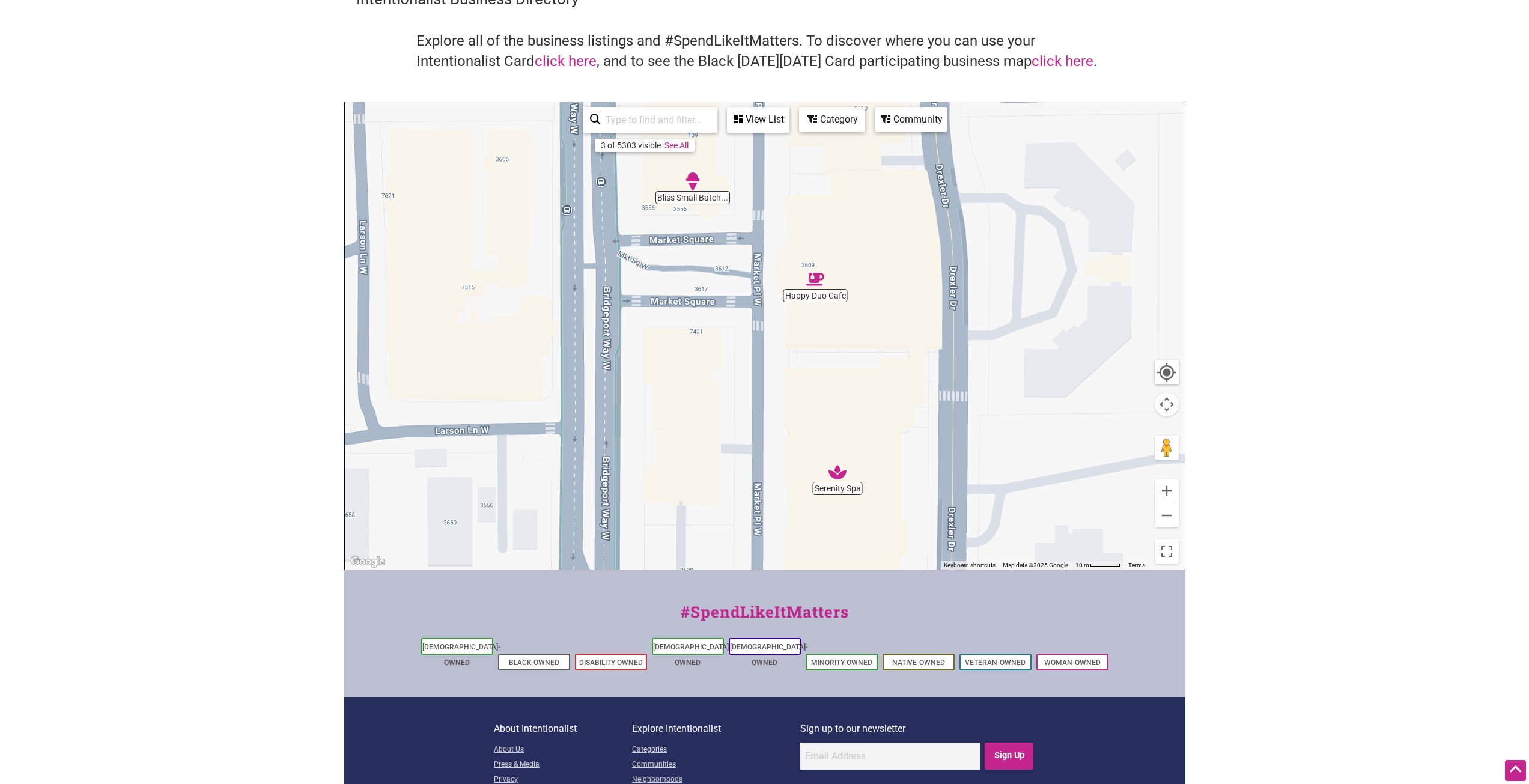
click at [692, 185] on img "Bliss Small Batch Creamery" at bounding box center [693, 181] width 18 height 18
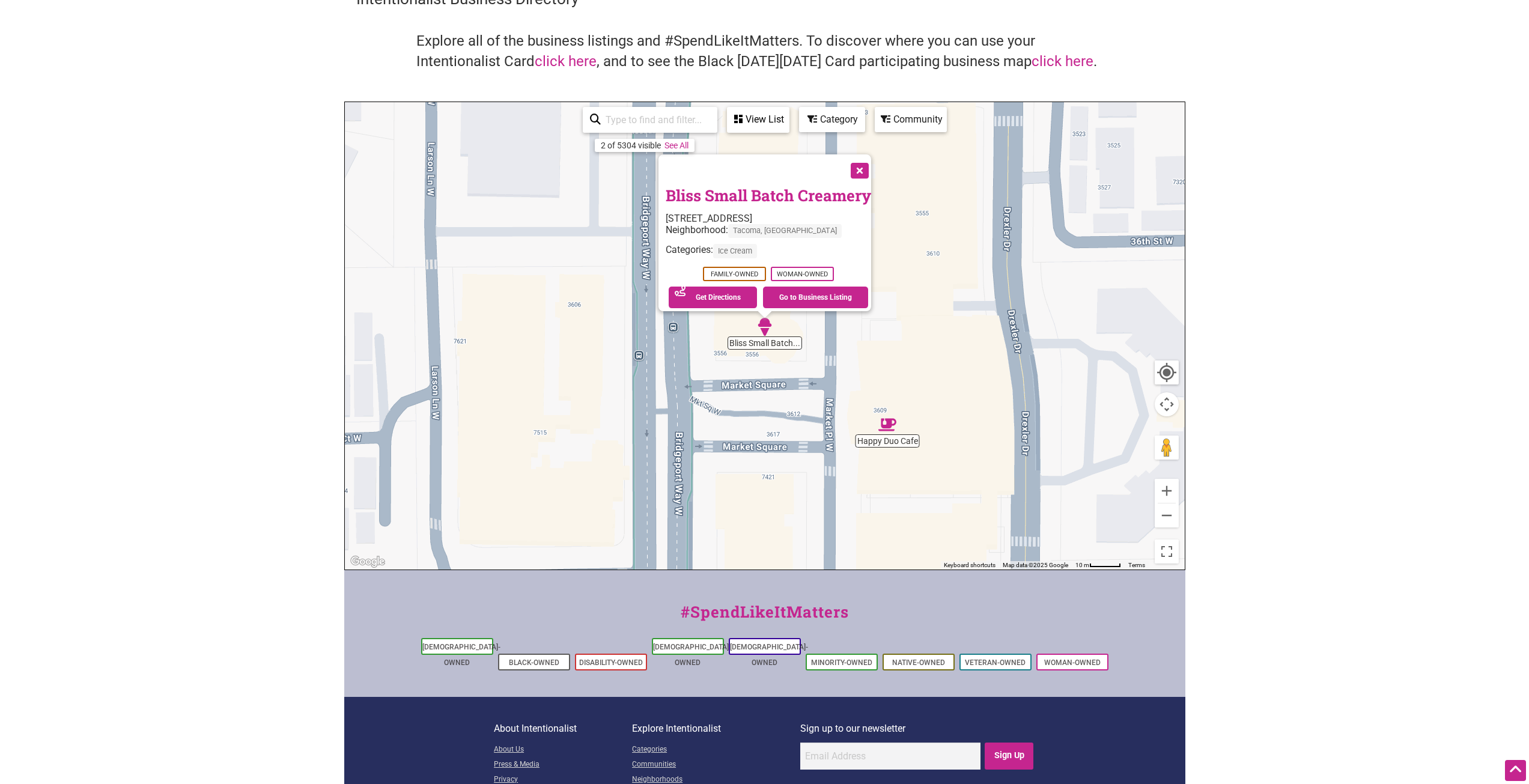
click at [863, 164] on button "Close" at bounding box center [858, 169] width 30 height 30
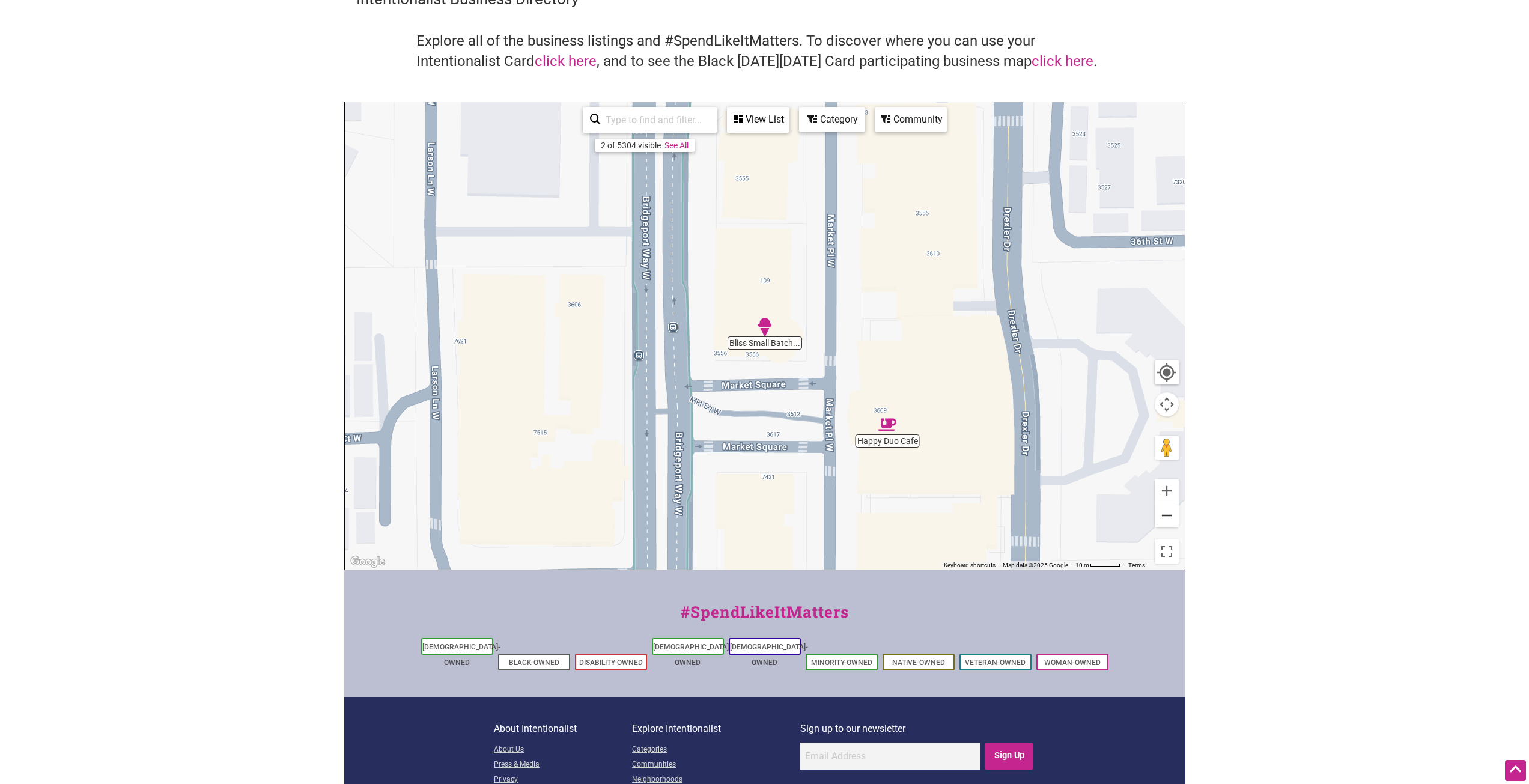
click at [1166, 519] on button "Zoom out" at bounding box center [1166, 515] width 24 height 24
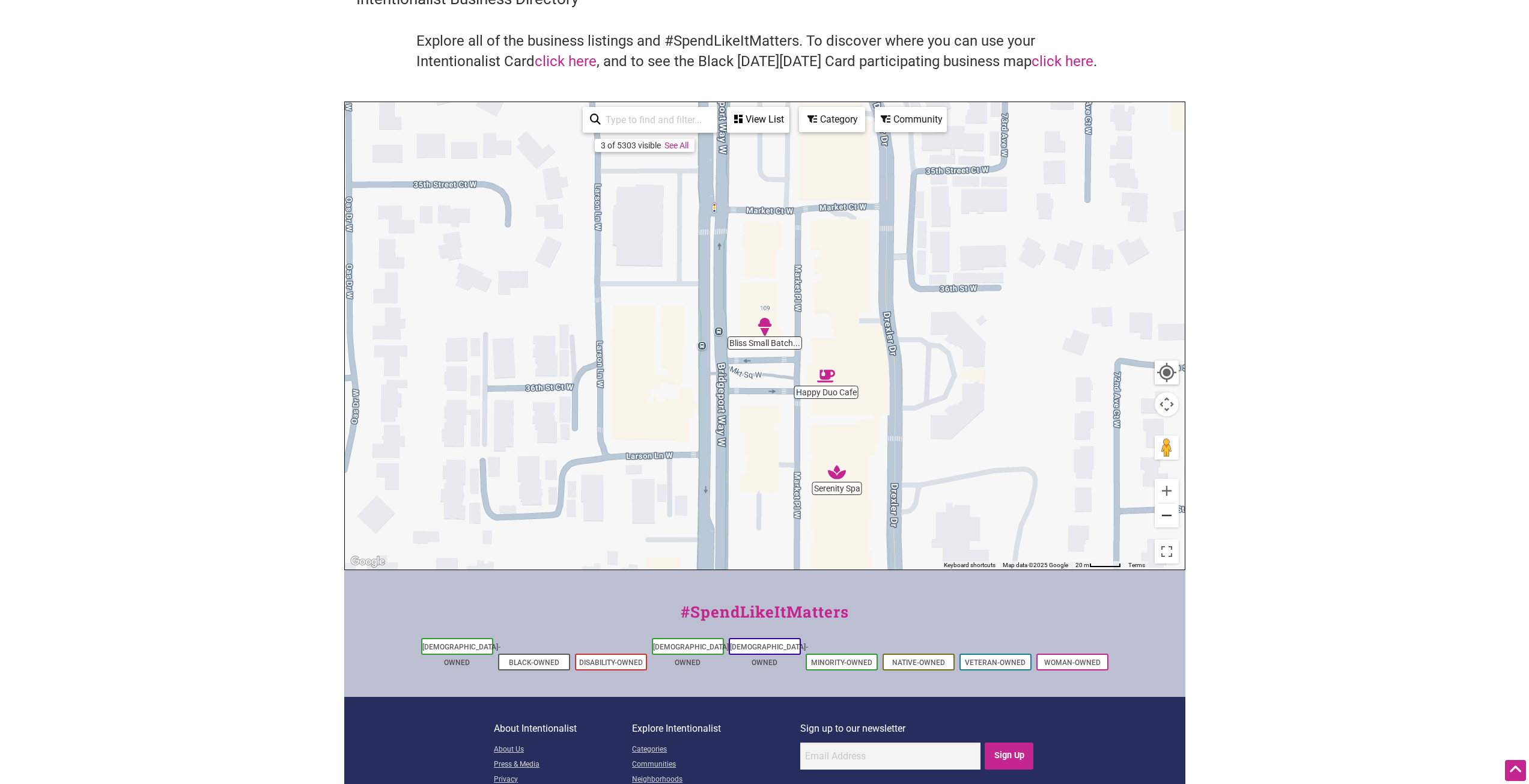
click at [1166, 519] on button "Zoom out" at bounding box center [1166, 515] width 24 height 24
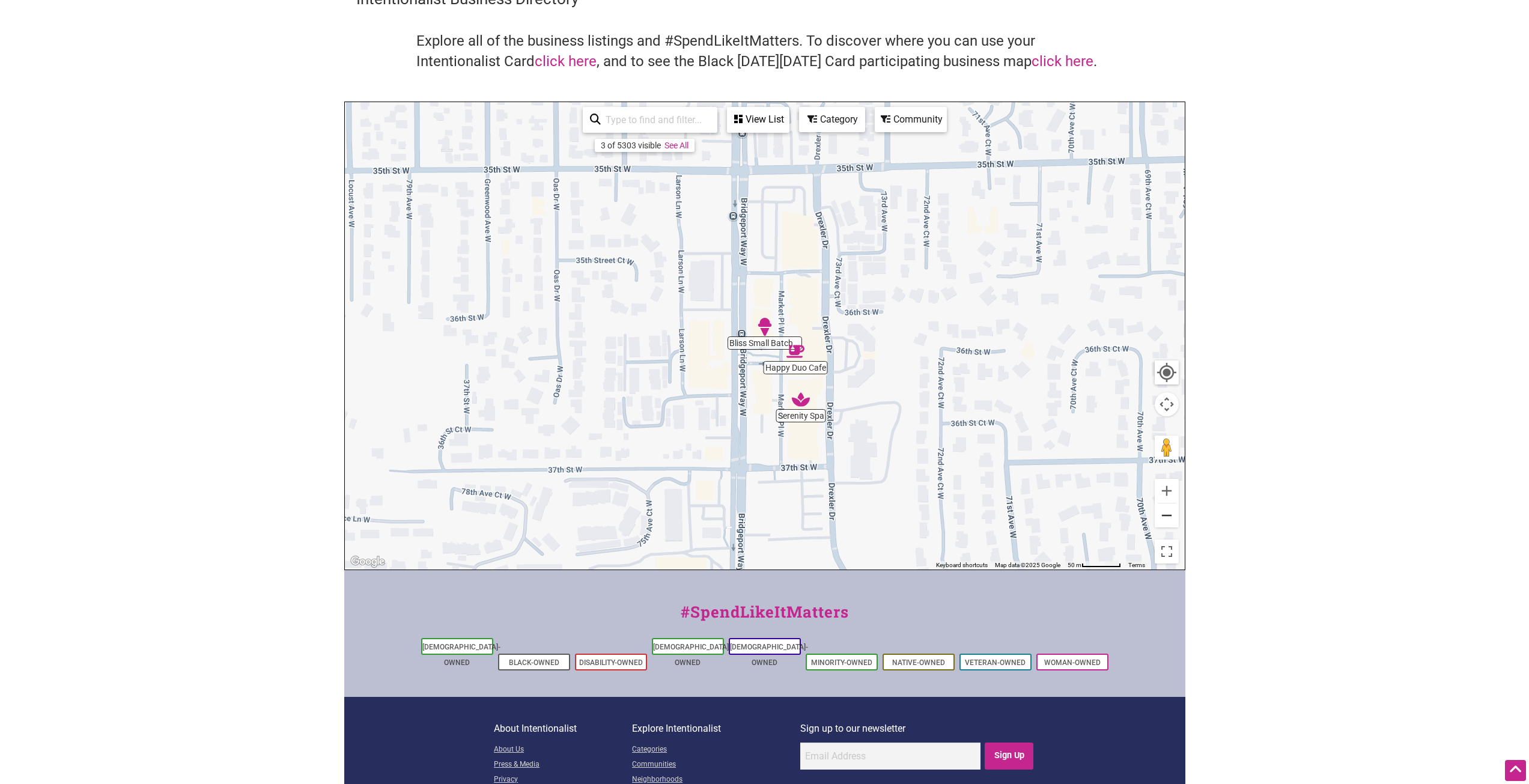
click at [1166, 519] on button "Zoom out" at bounding box center [1166, 515] width 24 height 24
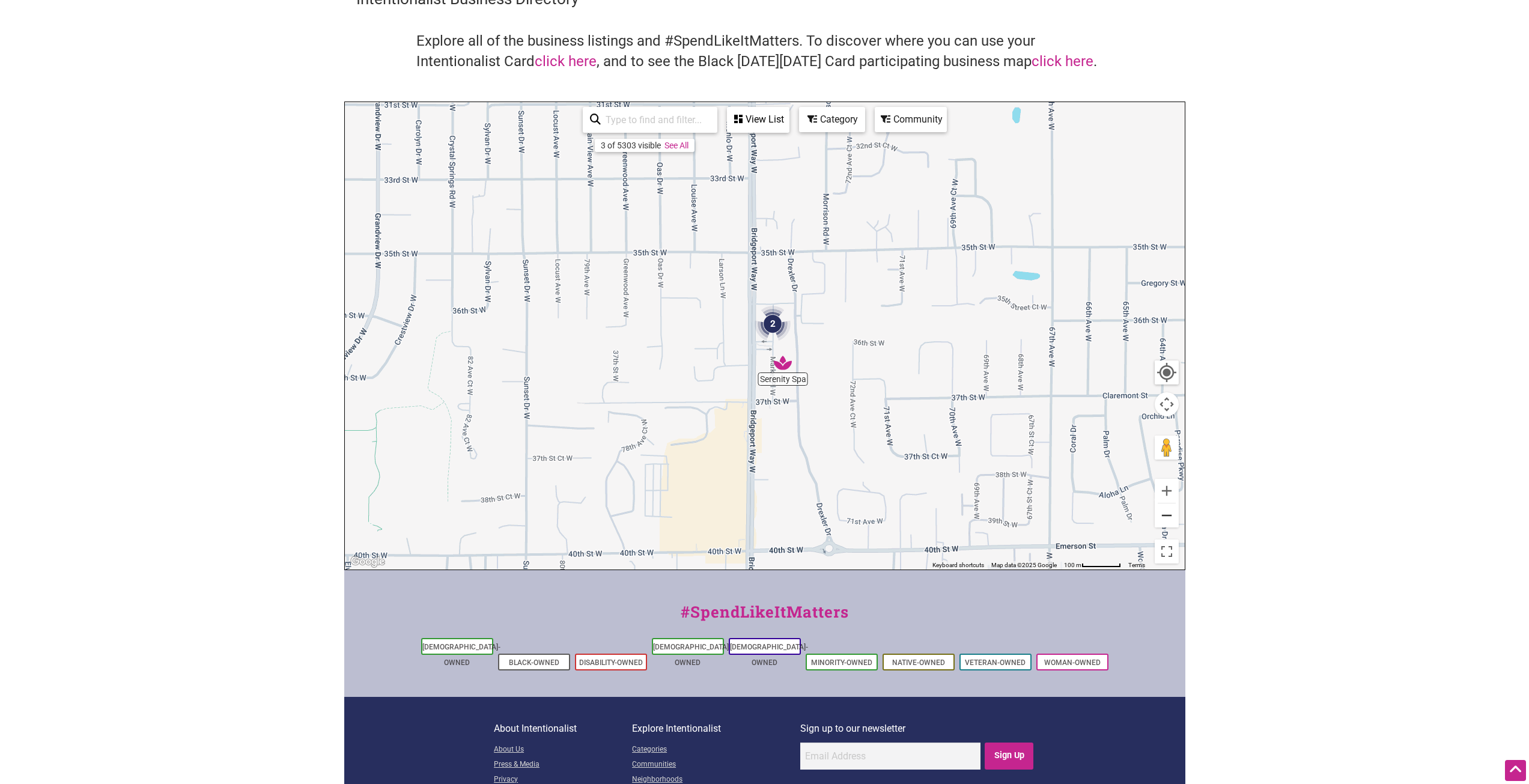
click at [1166, 519] on button "Zoom out" at bounding box center [1166, 515] width 24 height 24
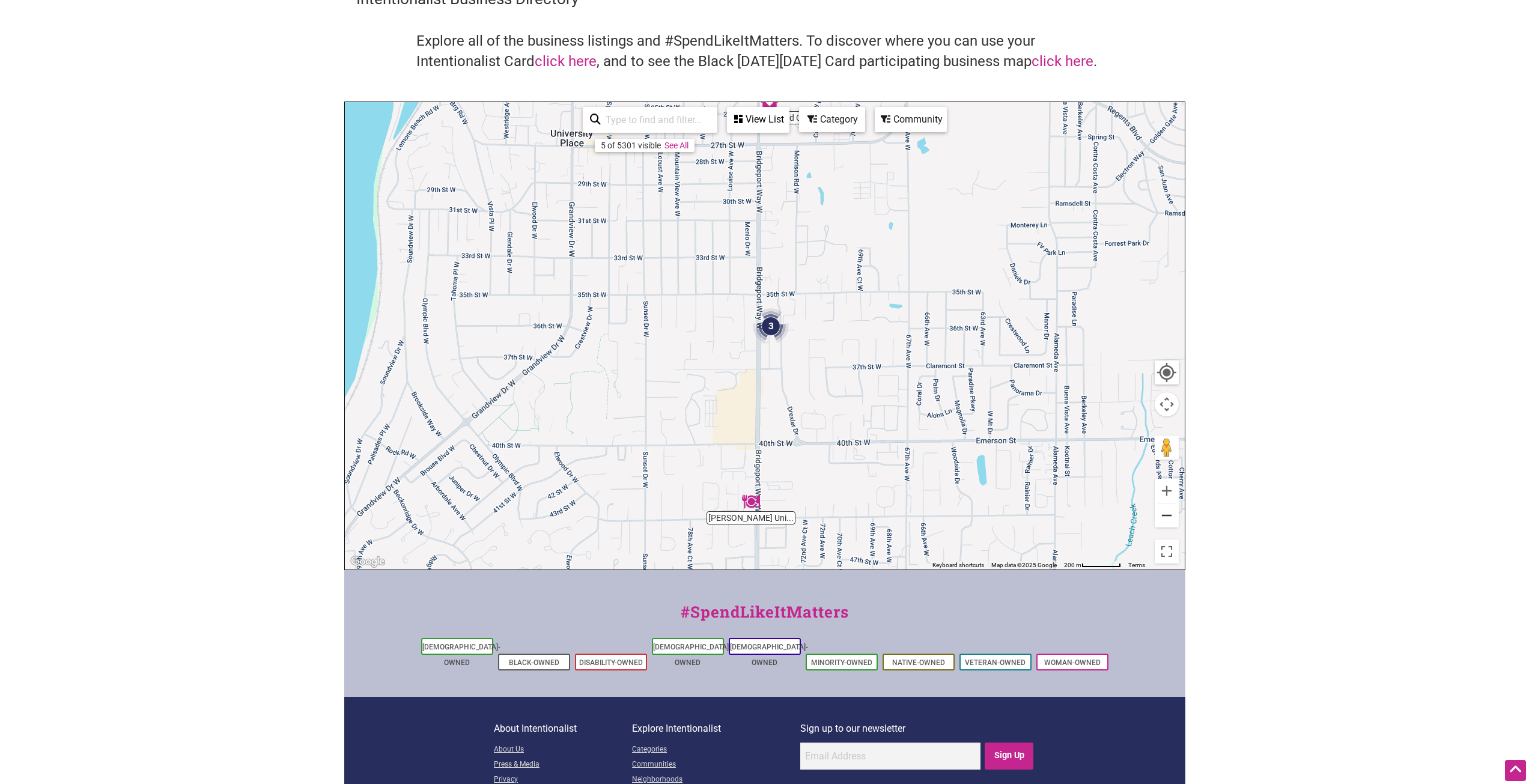
click at [1166, 519] on button "Zoom out" at bounding box center [1166, 515] width 24 height 24
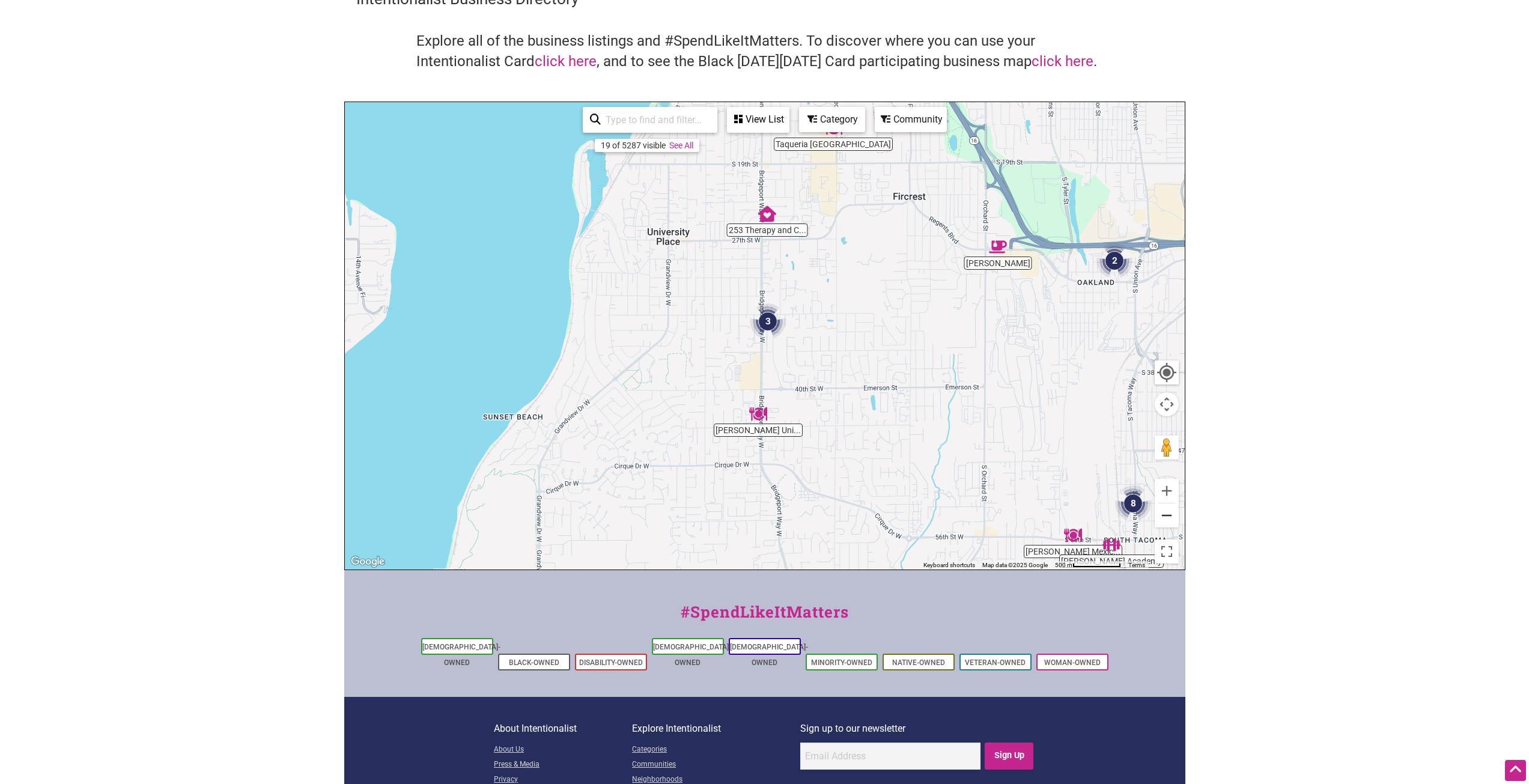
click at [1166, 519] on button "Zoom out" at bounding box center [1166, 515] width 24 height 24
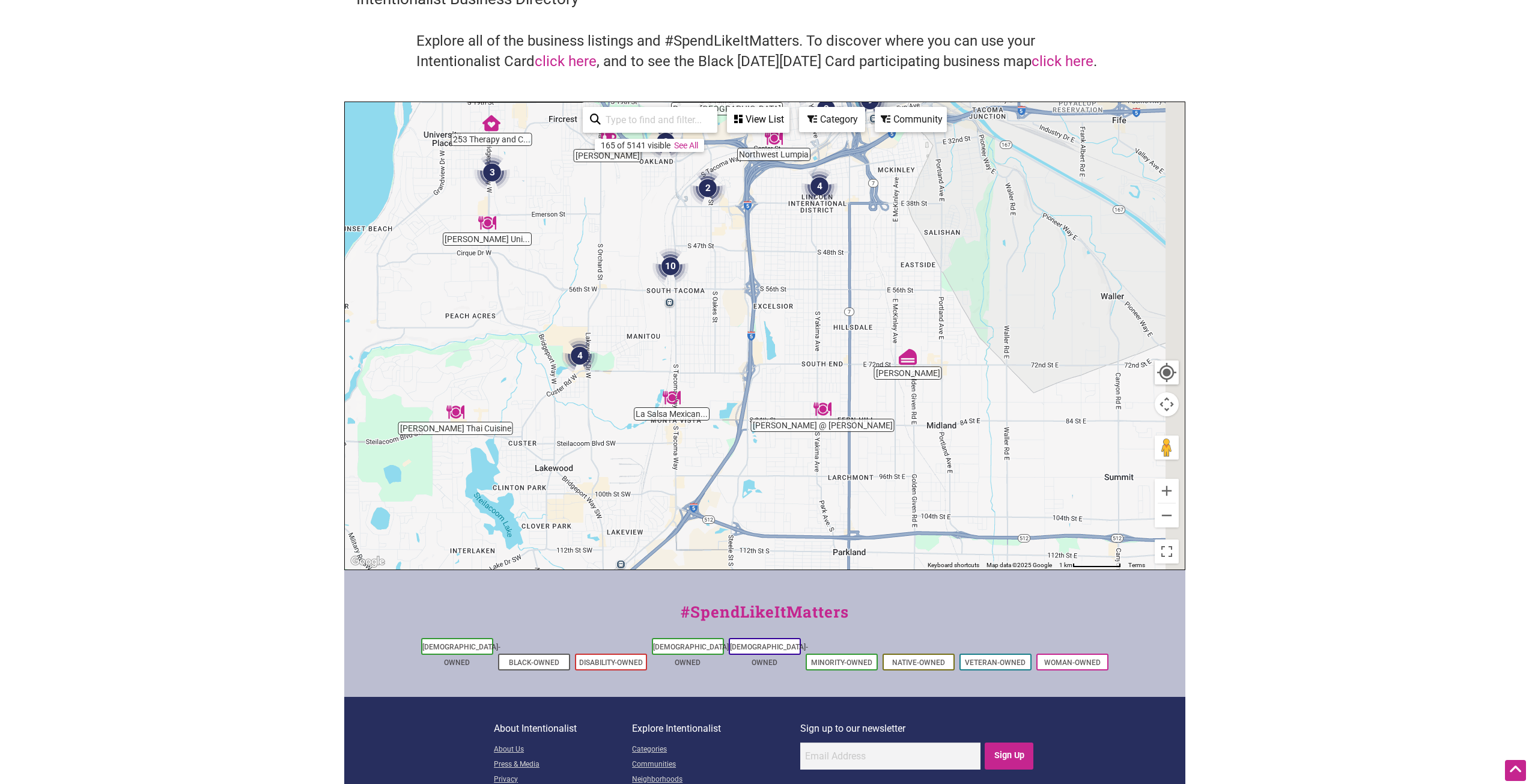
drag, startPoint x: 831, startPoint y: 449, endPoint x: 521, endPoint y: 301, distance: 343.5
click at [521, 301] on div "To navigate, press the arrow keys." at bounding box center [764, 335] width 840 height 467
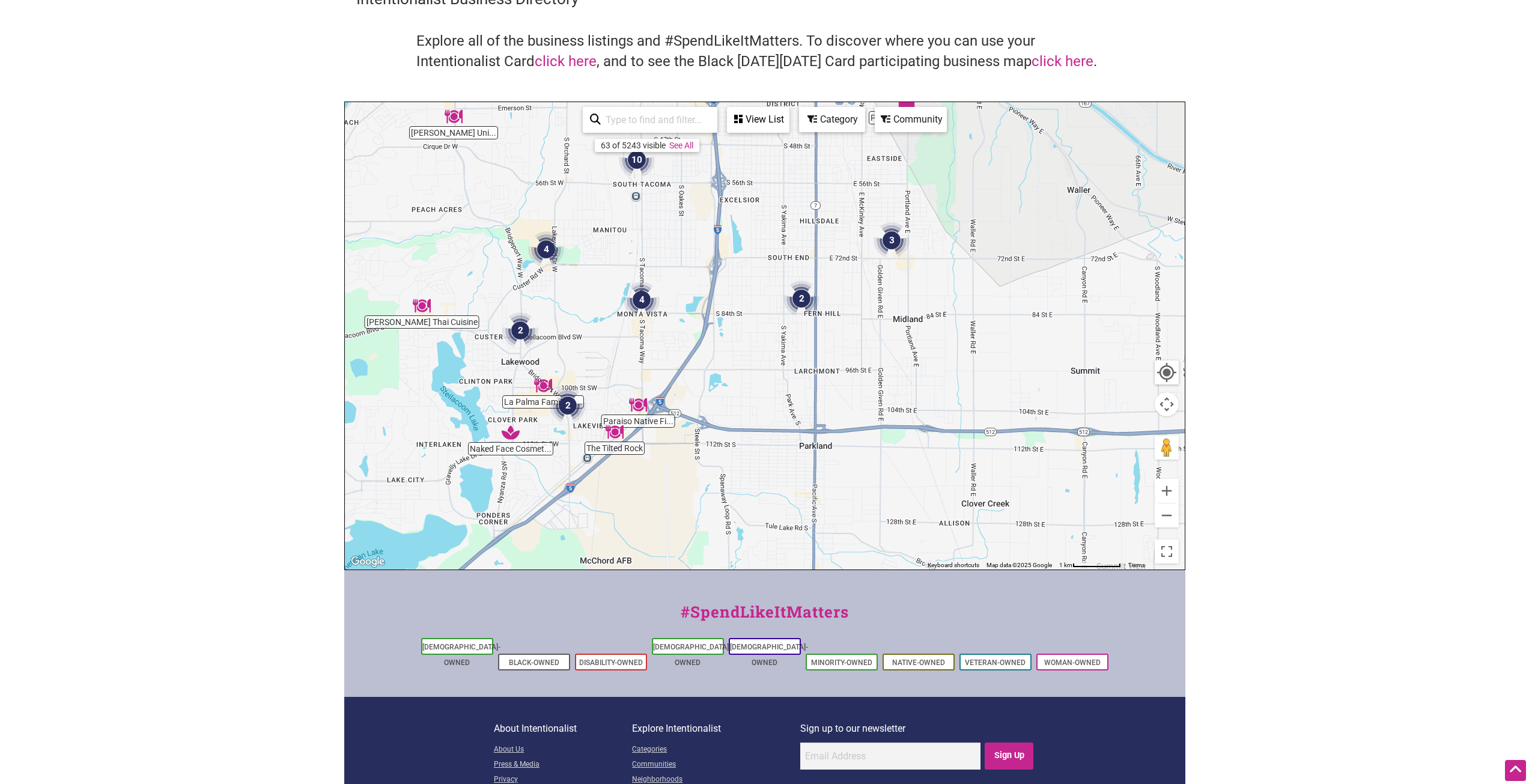
drag, startPoint x: 566, startPoint y: 419, endPoint x: 576, endPoint y: 284, distance: 135.4
click at [576, 284] on div "To navigate, press the arrow keys." at bounding box center [764, 335] width 840 height 467
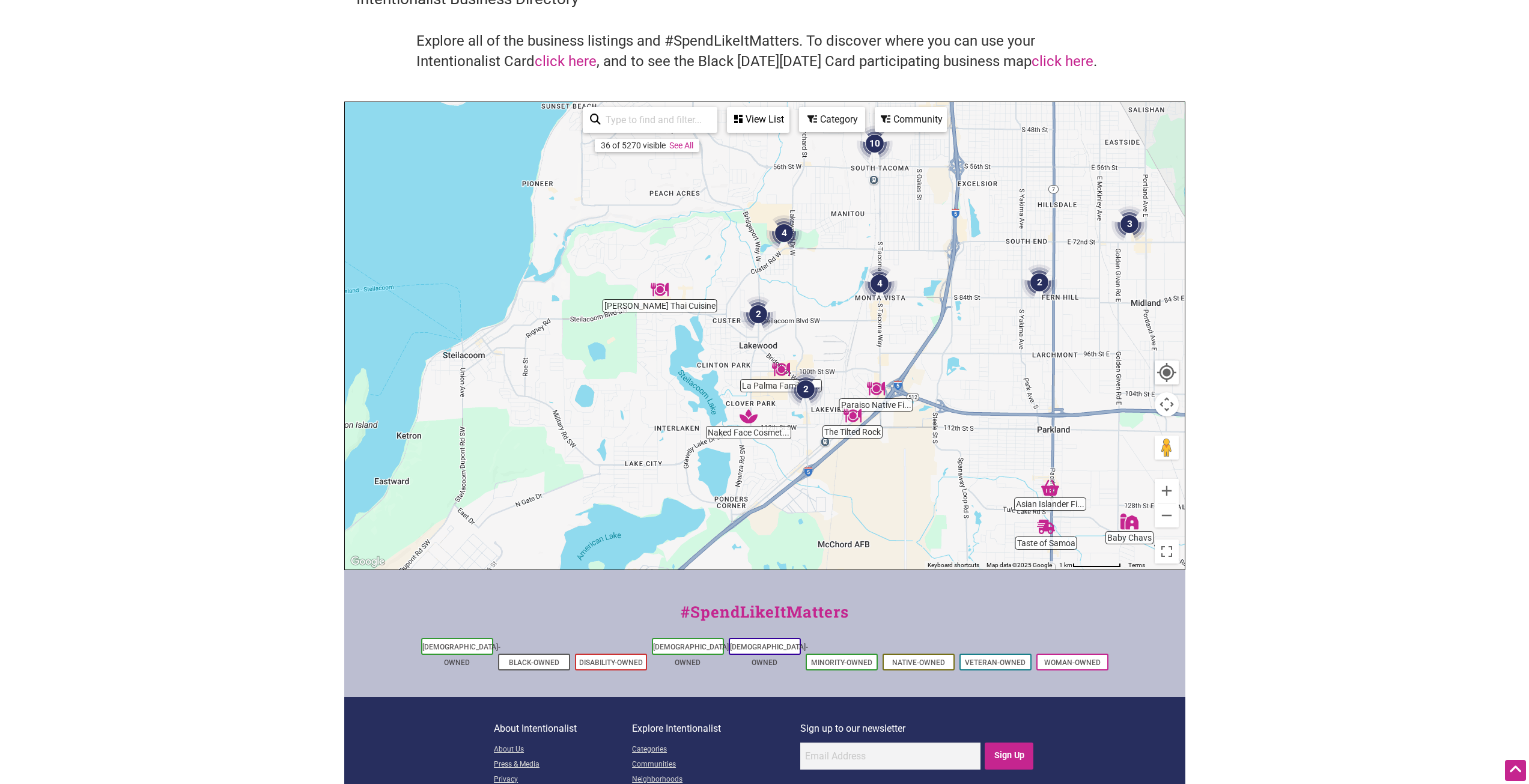
drag, startPoint x: 520, startPoint y: 419, endPoint x: 758, endPoint y: 435, distance: 238.5
click at [758, 435] on div "To navigate, press the arrow keys." at bounding box center [764, 335] width 840 height 467
click at [1169, 496] on button "Zoom in" at bounding box center [1166, 491] width 24 height 24
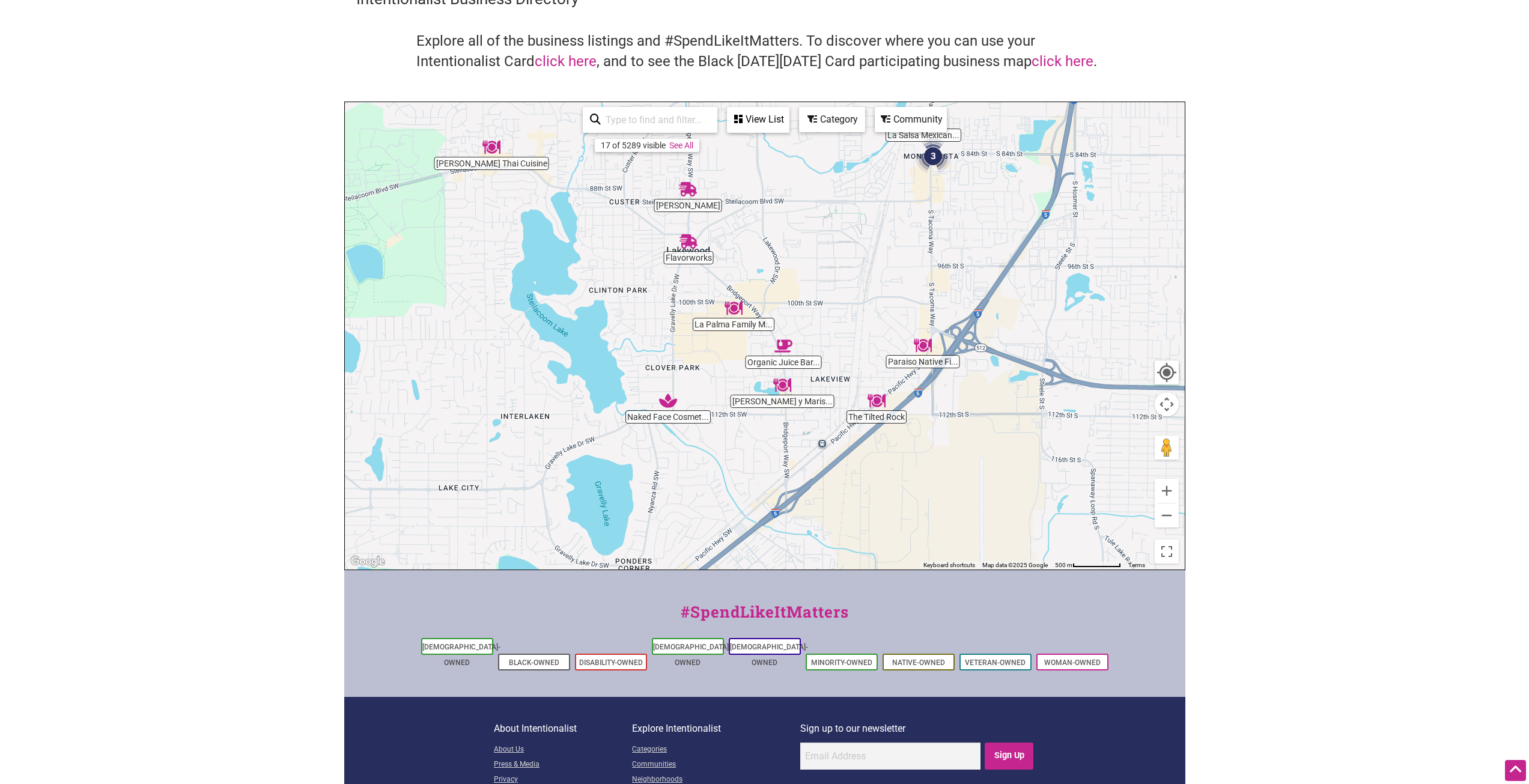
drag, startPoint x: 821, startPoint y: 495, endPoint x: 752, endPoint y: 386, distance: 129.0
click at [752, 386] on div "To navigate, press the arrow keys." at bounding box center [764, 335] width 840 height 467
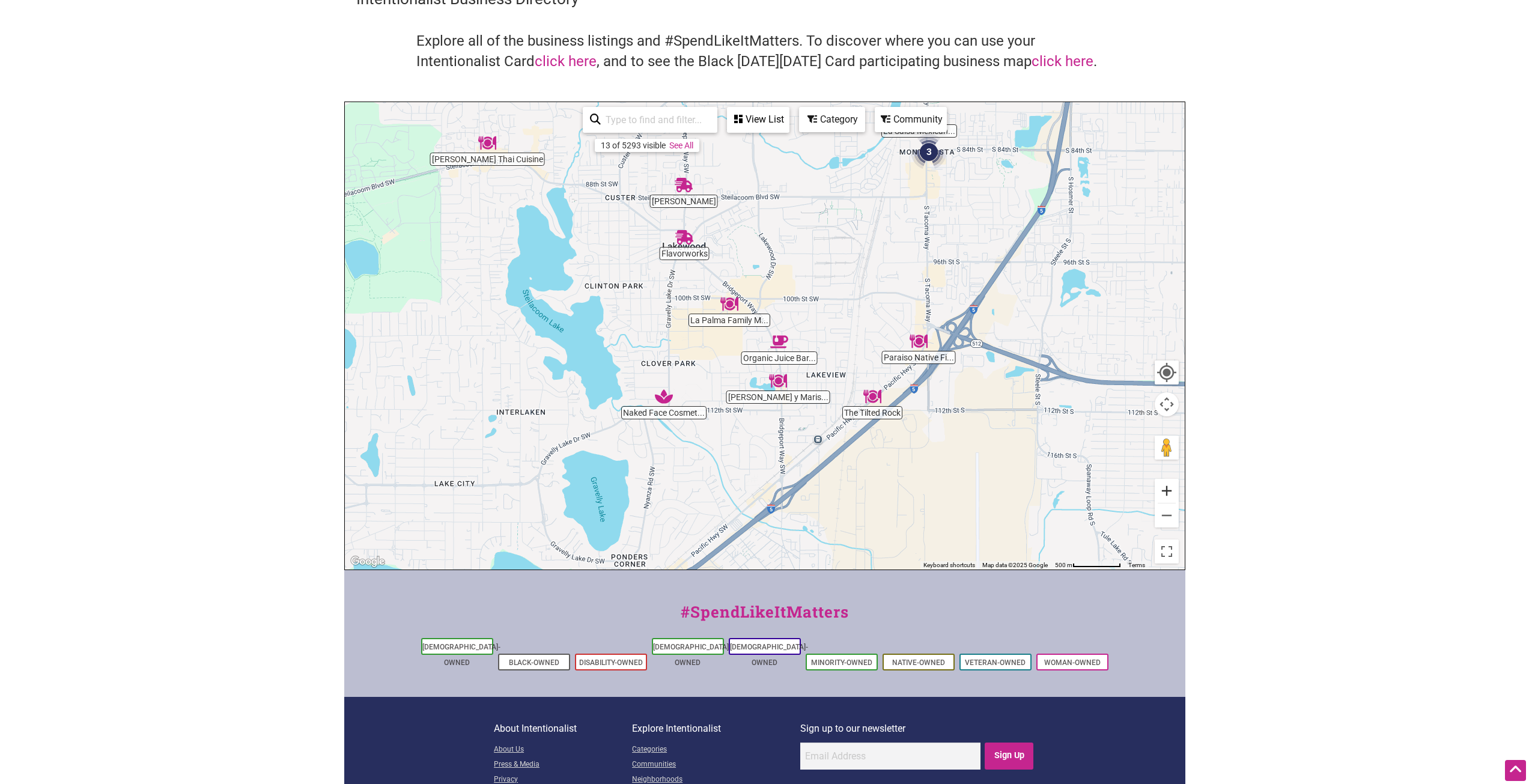
click at [1166, 492] on button "Zoom in" at bounding box center [1166, 491] width 24 height 24
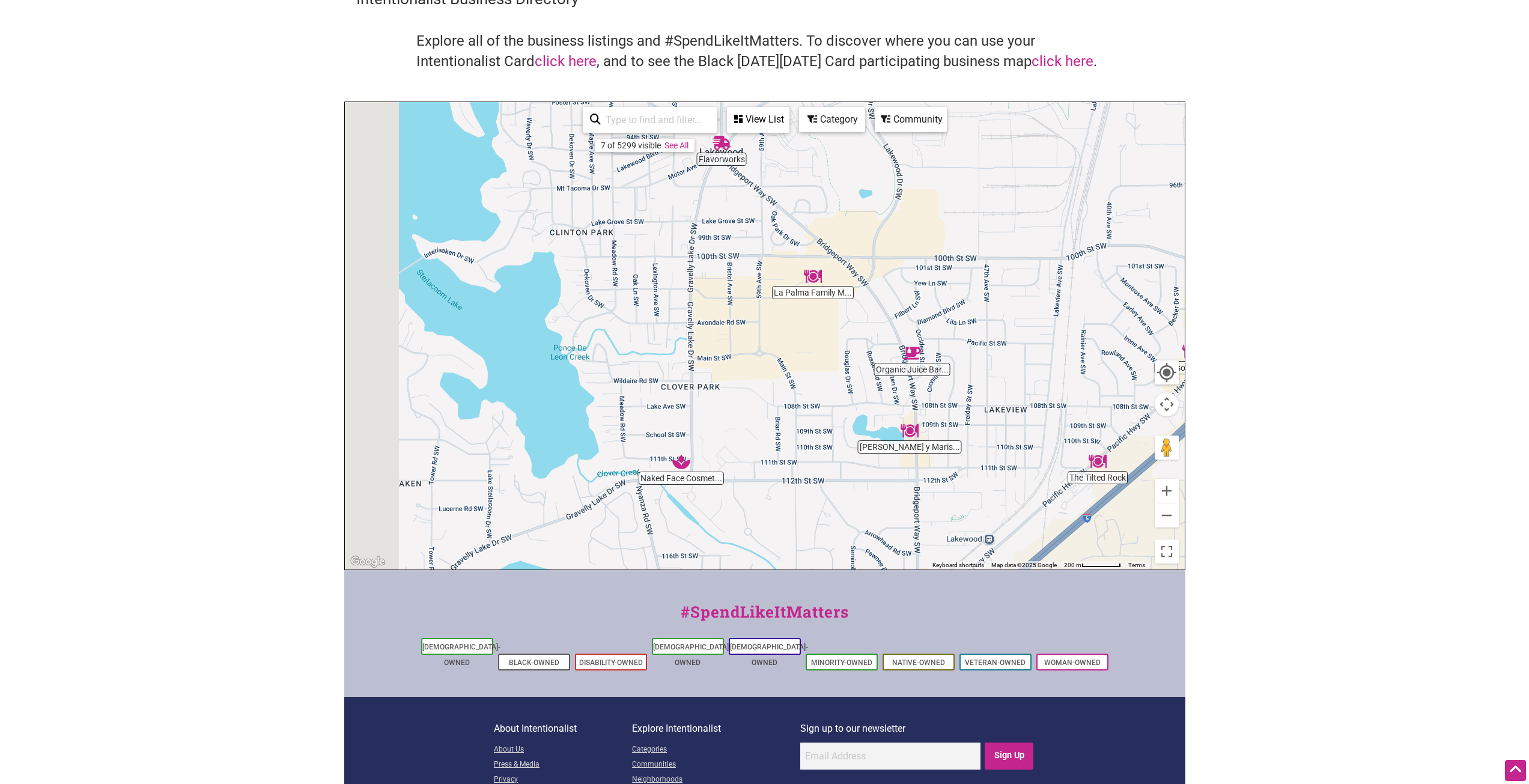
drag, startPoint x: 662, startPoint y: 437, endPoint x: 782, endPoint y: 434, distance: 120.0
click at [782, 434] on div "To navigate, press the arrow keys." at bounding box center [764, 335] width 840 height 467
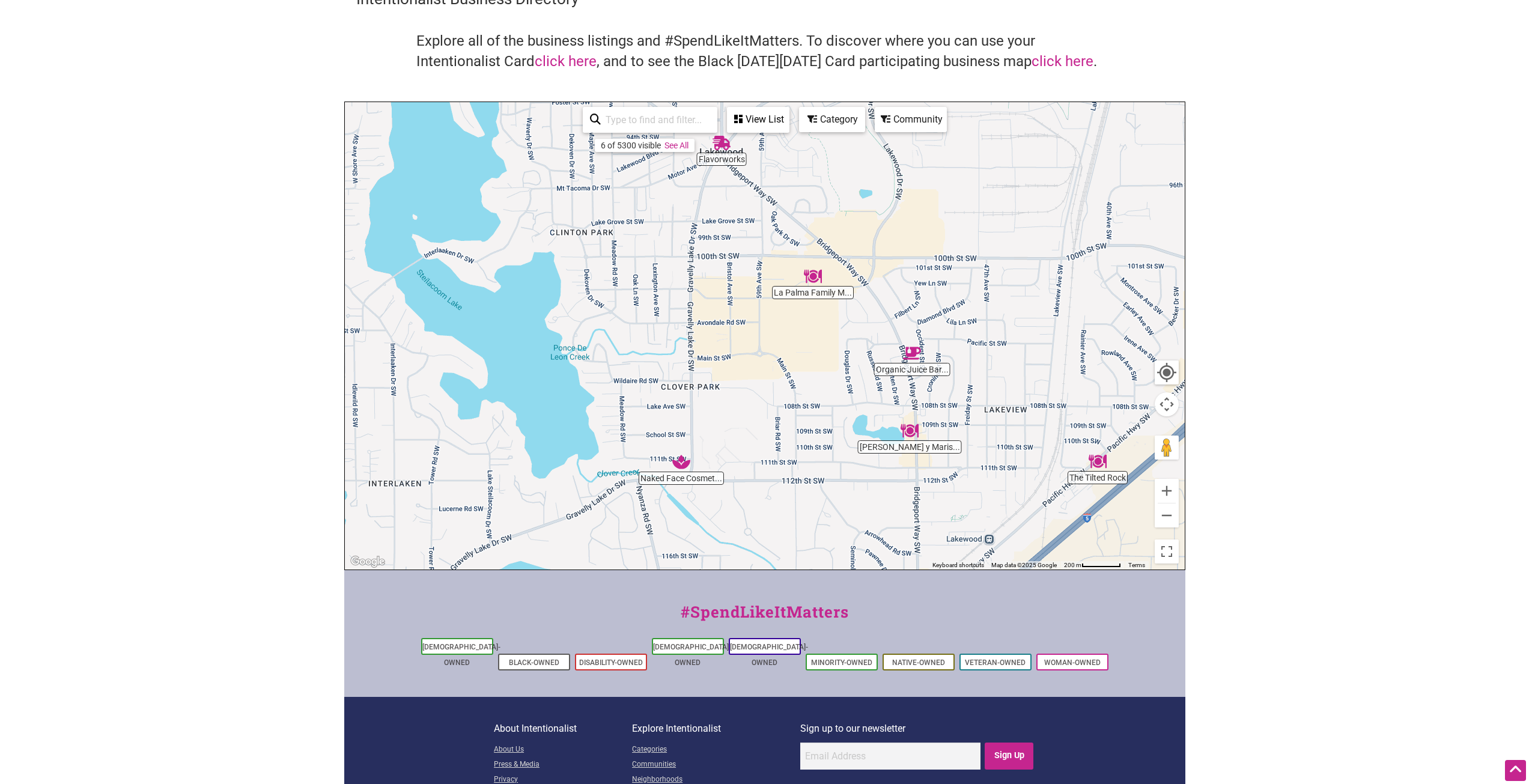
click at [681, 468] on img "Naked Face Cosmetic Spa" at bounding box center [681, 462] width 18 height 18
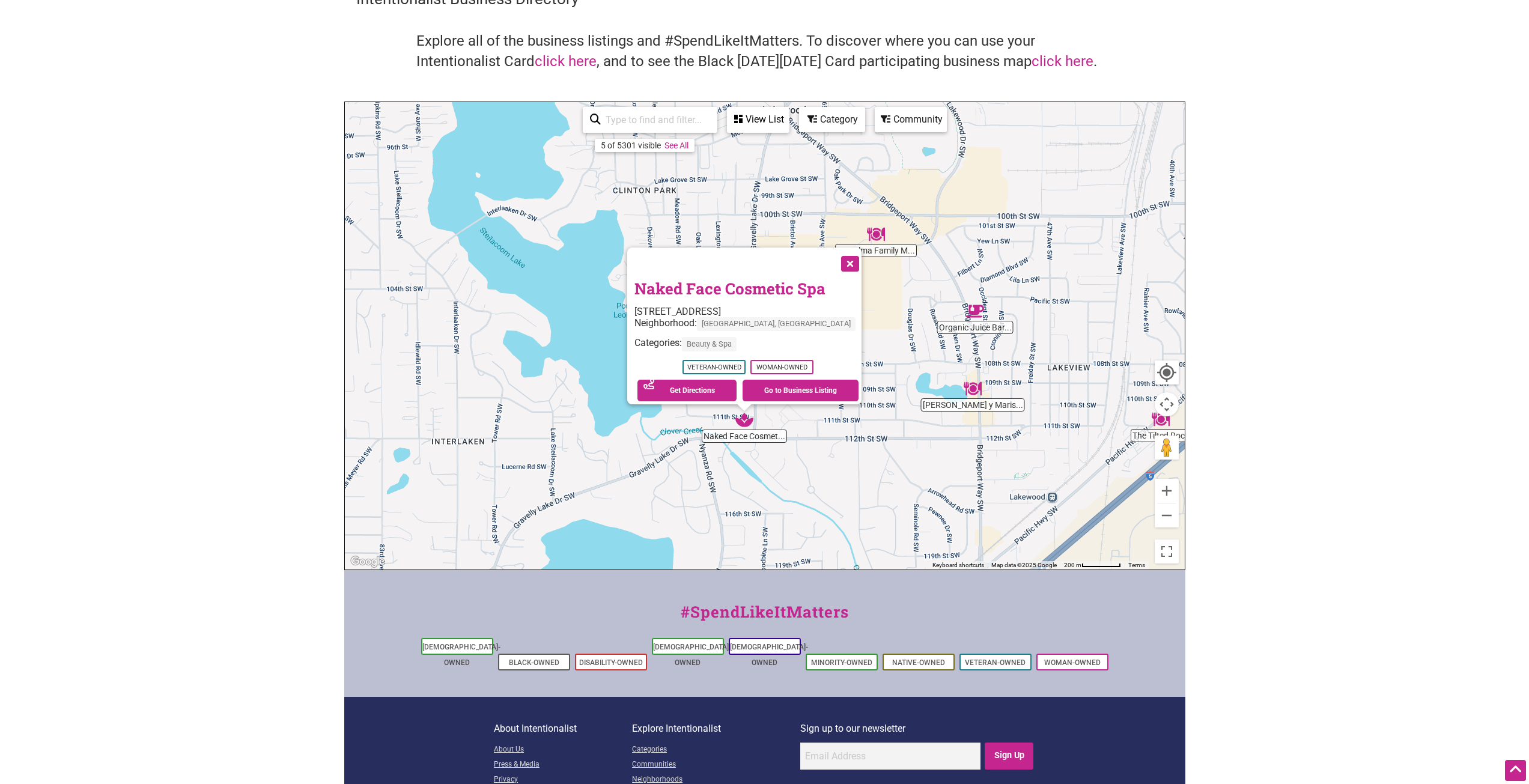
drag, startPoint x: 680, startPoint y: 391, endPoint x: 659, endPoint y: 486, distance: 97.3
click at [659, 486] on div "To navigate, press the arrow keys. Naked Face Cosmetic Spa 11120 Gravelly Lake …" at bounding box center [764, 335] width 840 height 467
click at [774, 384] on link "Go to Business Listing" at bounding box center [800, 391] width 116 height 21
click at [186, 279] on body "× Menu 0 Add a Business Map Blog Store Offers Intentionalist Cards Buy Black Ca…" at bounding box center [764, 332] width 1529 height 784
click at [860, 253] on button "Close" at bounding box center [848, 263] width 30 height 30
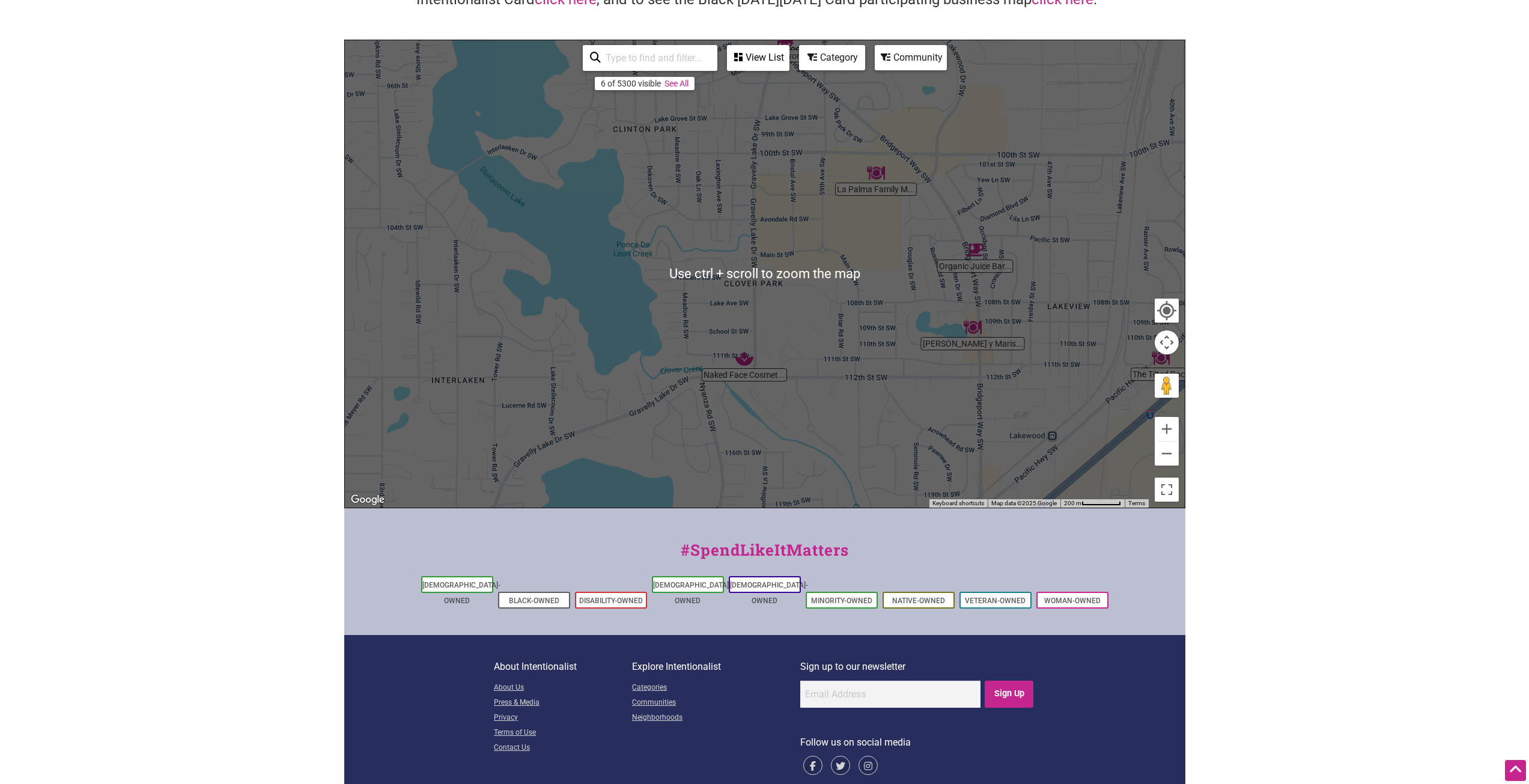
scroll to position [132, 0]
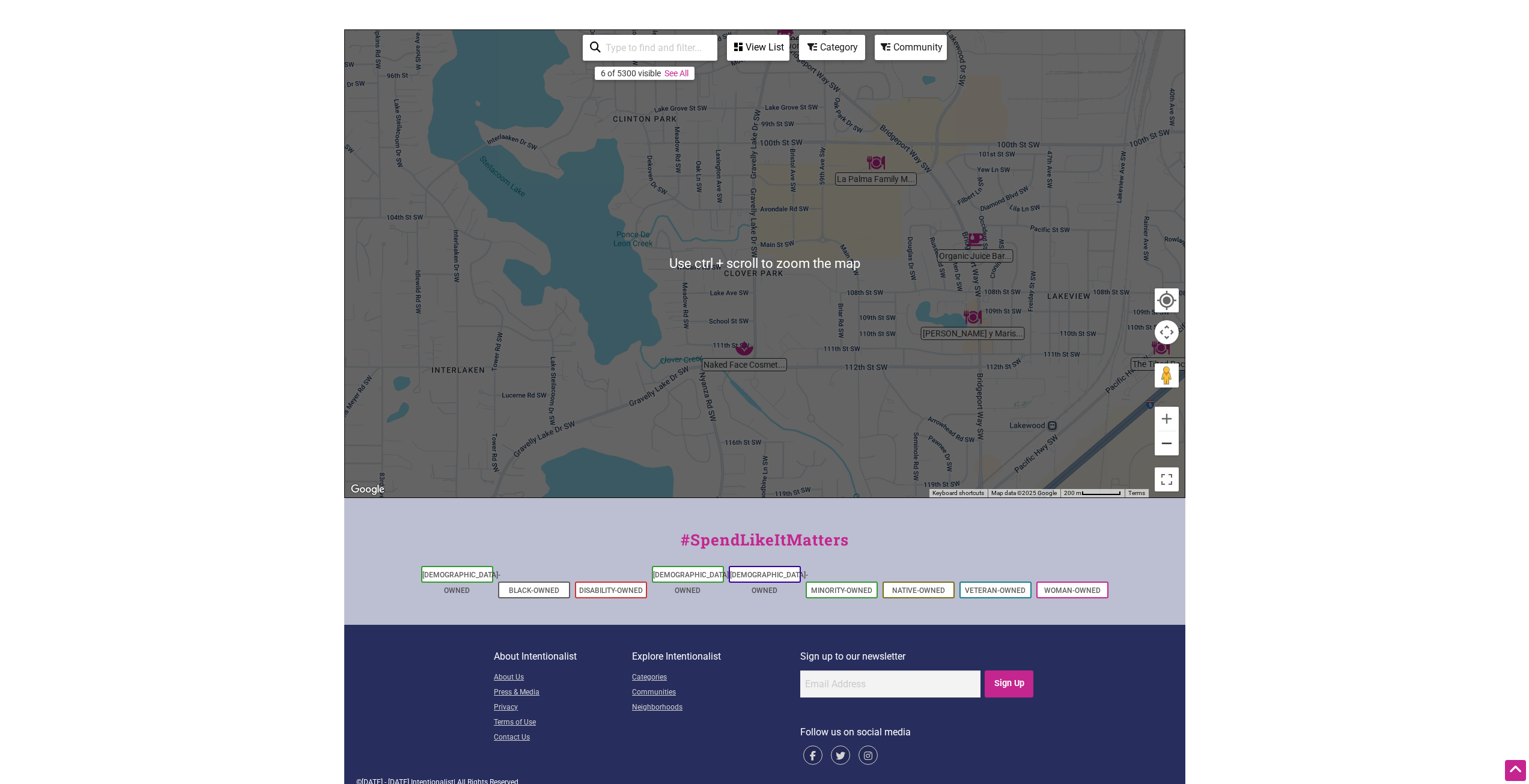
click at [1168, 447] on button "Zoom out" at bounding box center [1166, 443] width 24 height 24
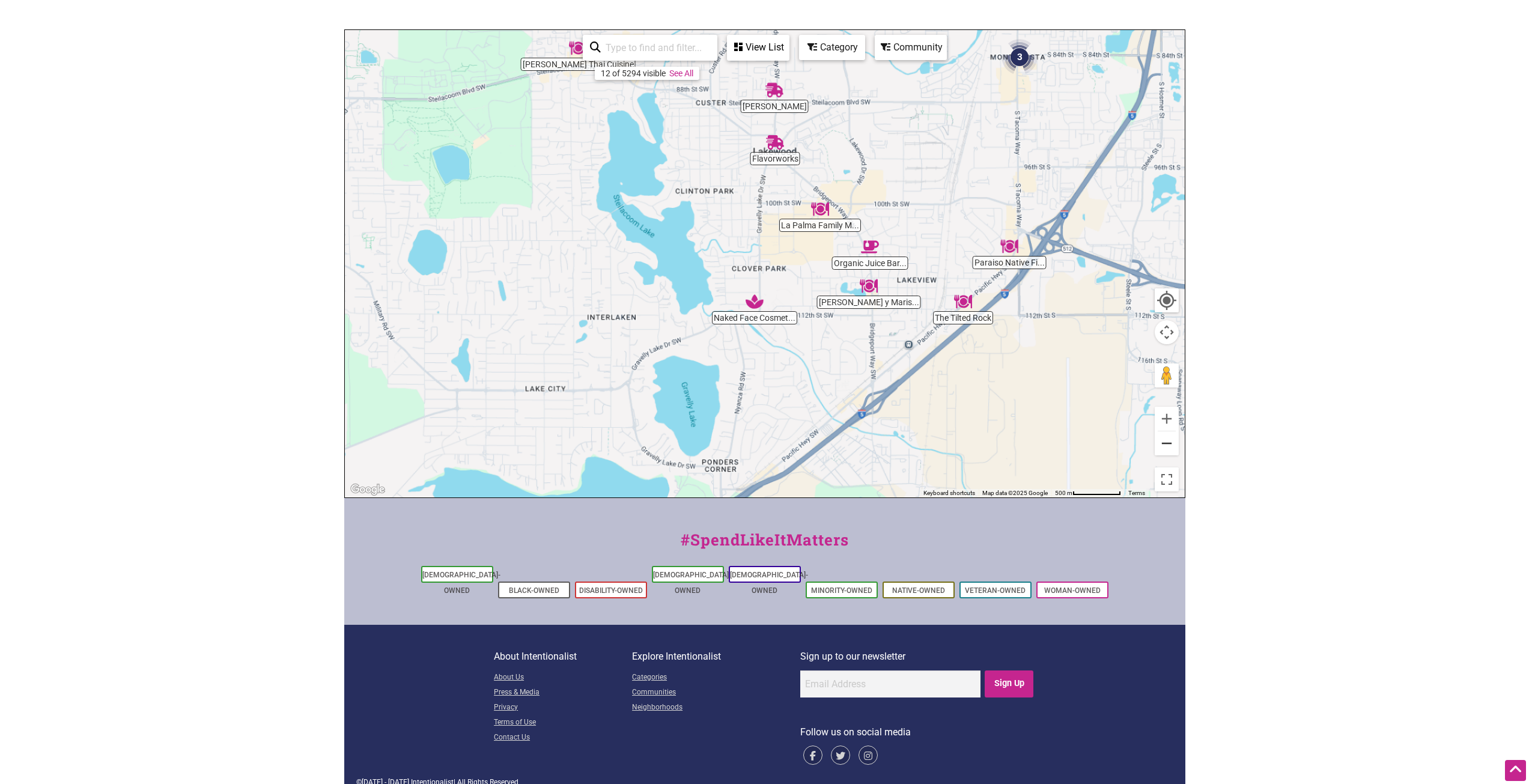
click at [1168, 447] on button "Zoom out" at bounding box center [1166, 443] width 24 height 24
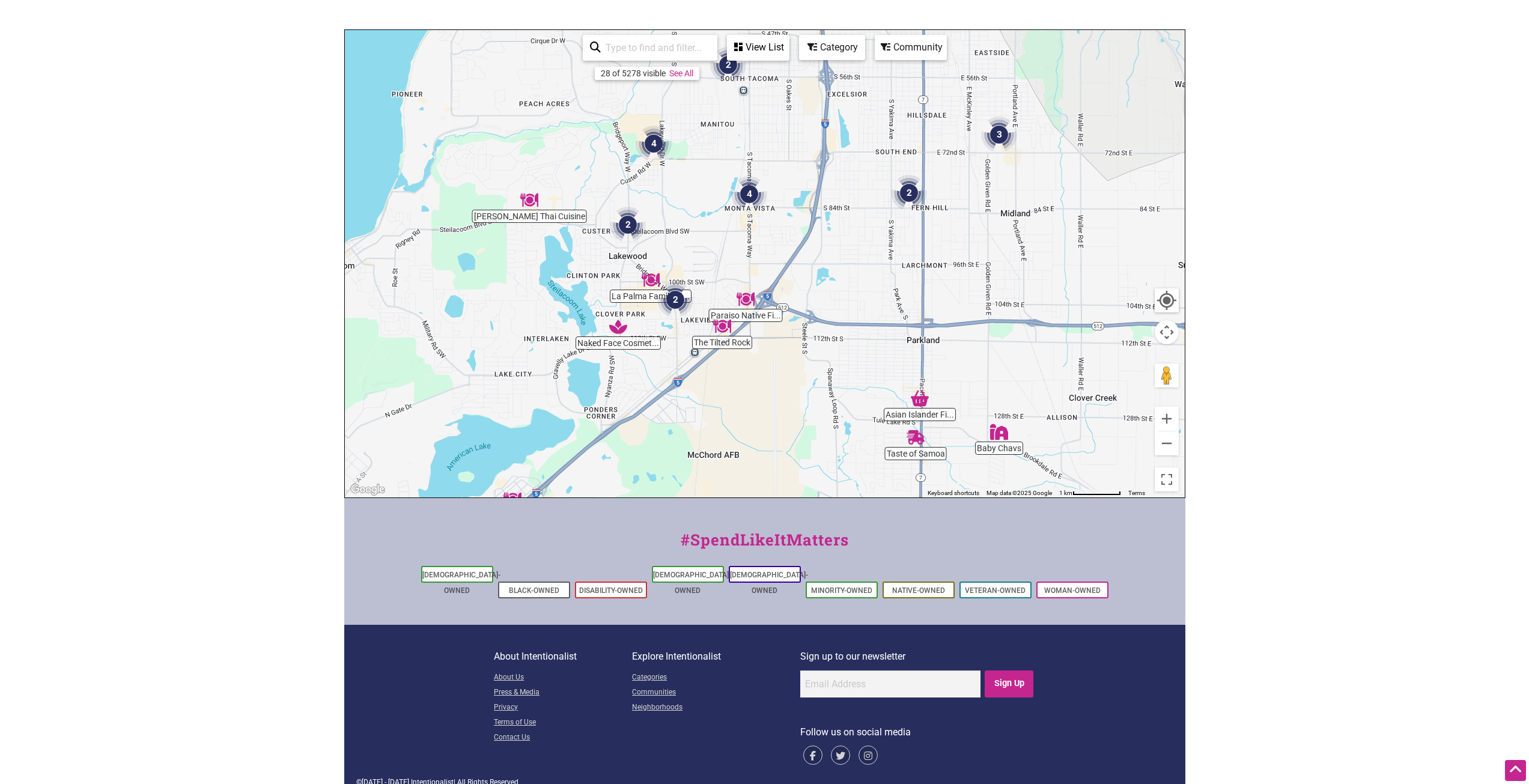
drag, startPoint x: 840, startPoint y: 345, endPoint x: 699, endPoint y: 403, distance: 152.5
click at [696, 403] on div "To navigate, press the arrow keys." at bounding box center [764, 263] width 840 height 467
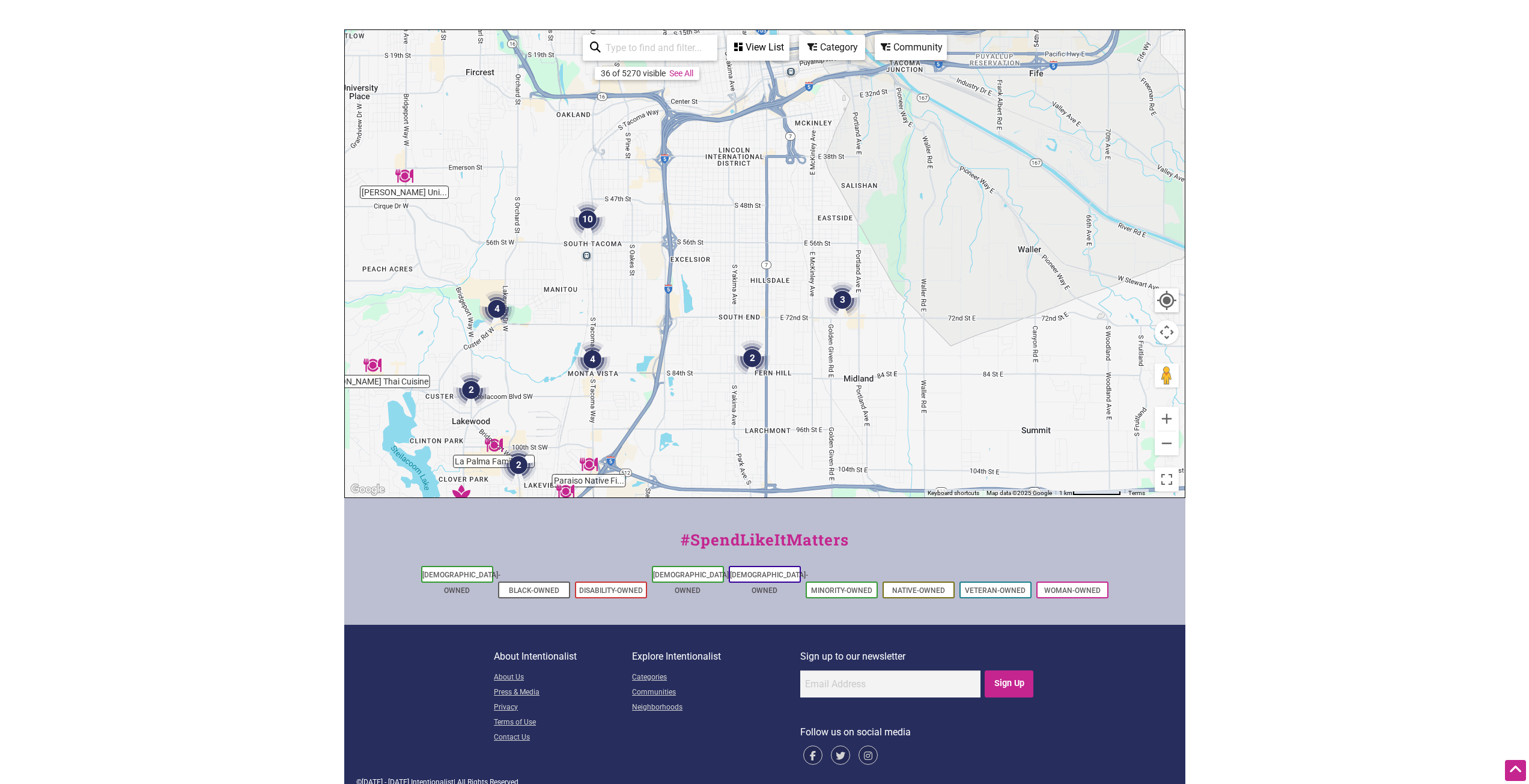
drag, startPoint x: 825, startPoint y: 290, endPoint x: 665, endPoint y: 450, distance: 226.3
click at [665, 450] on div "To navigate, press the arrow keys." at bounding box center [764, 263] width 840 height 467
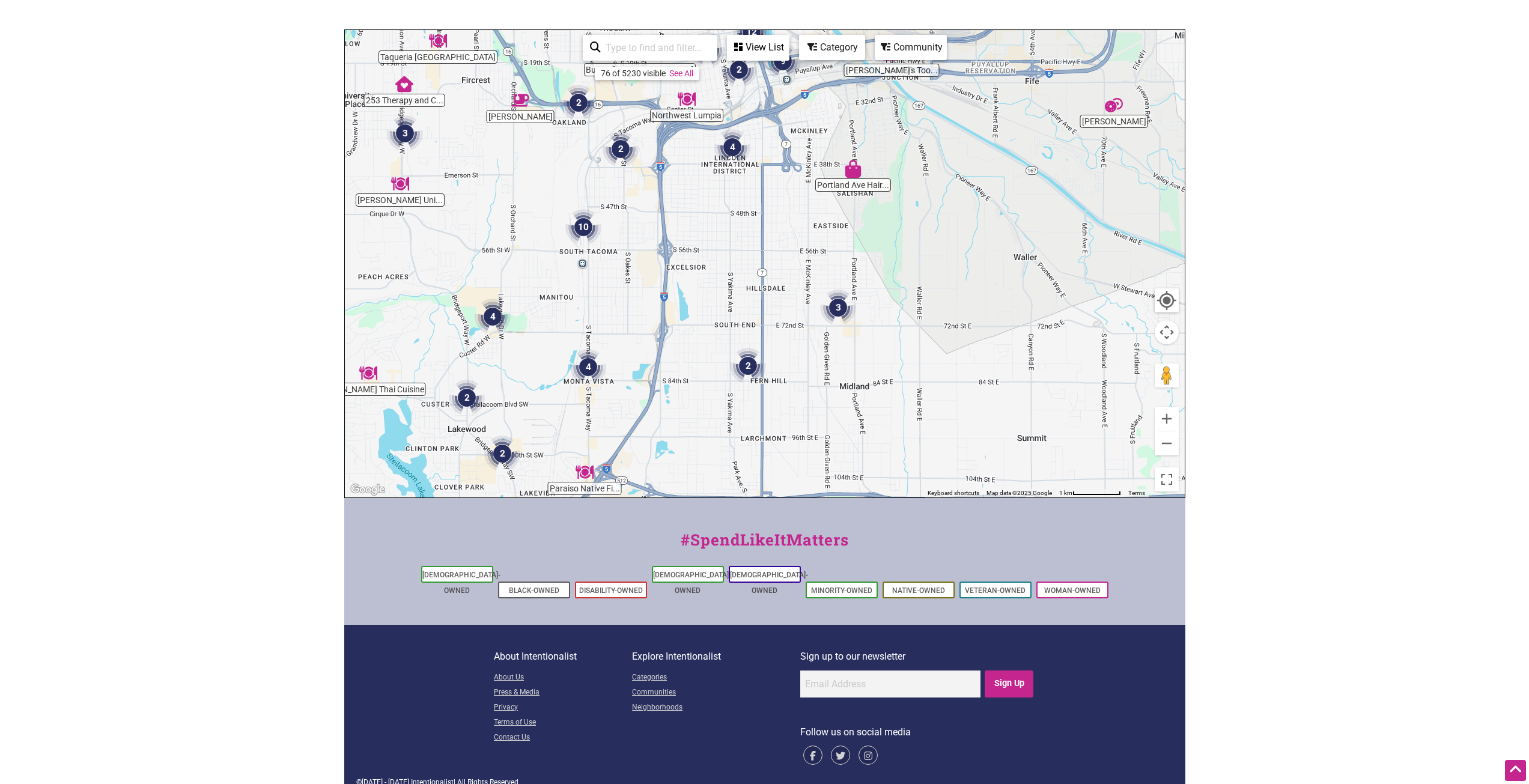
click at [750, 362] on img "2" at bounding box center [748, 366] width 36 height 36
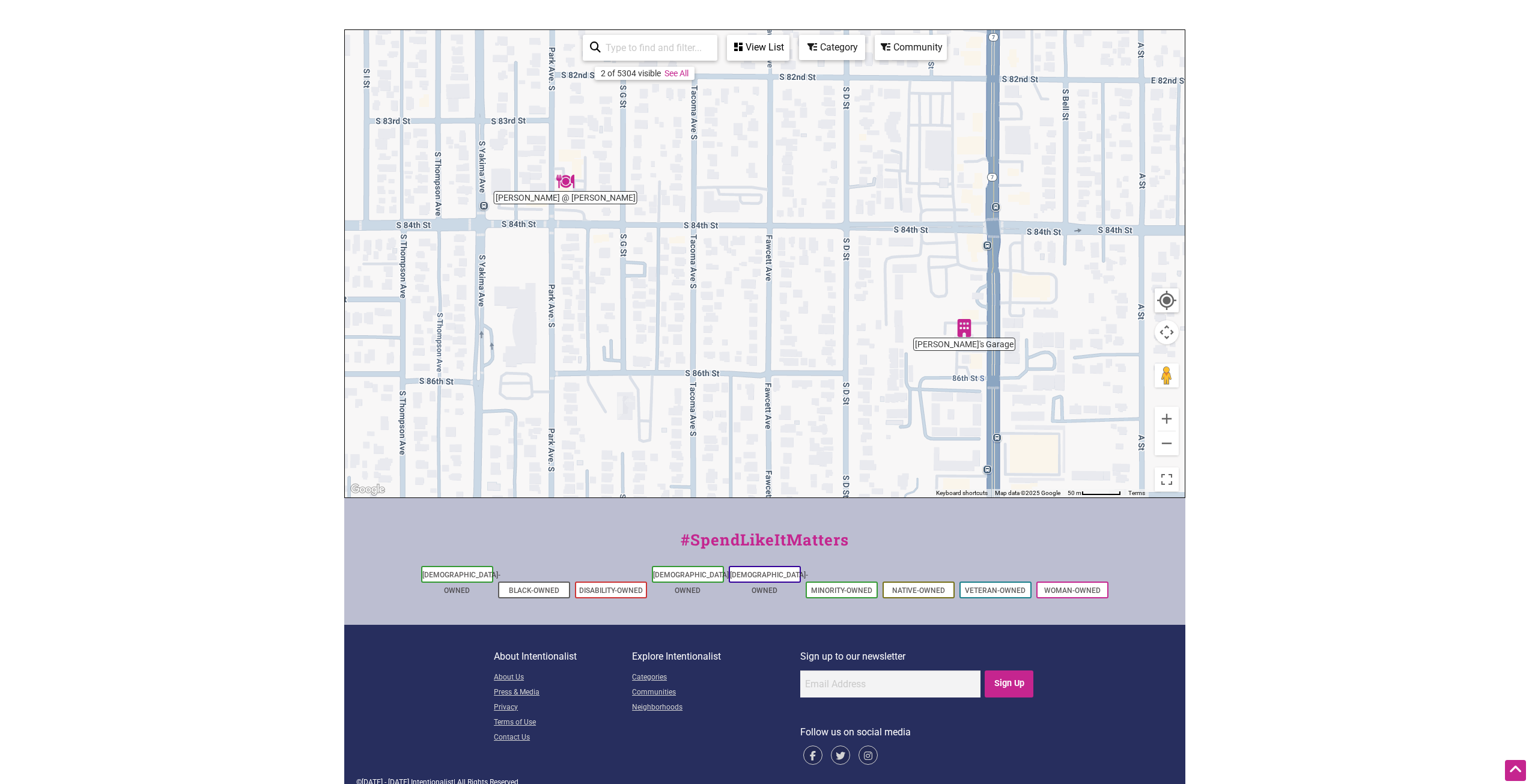
click at [962, 332] on img "Emily's Garage" at bounding box center [964, 327] width 18 height 18
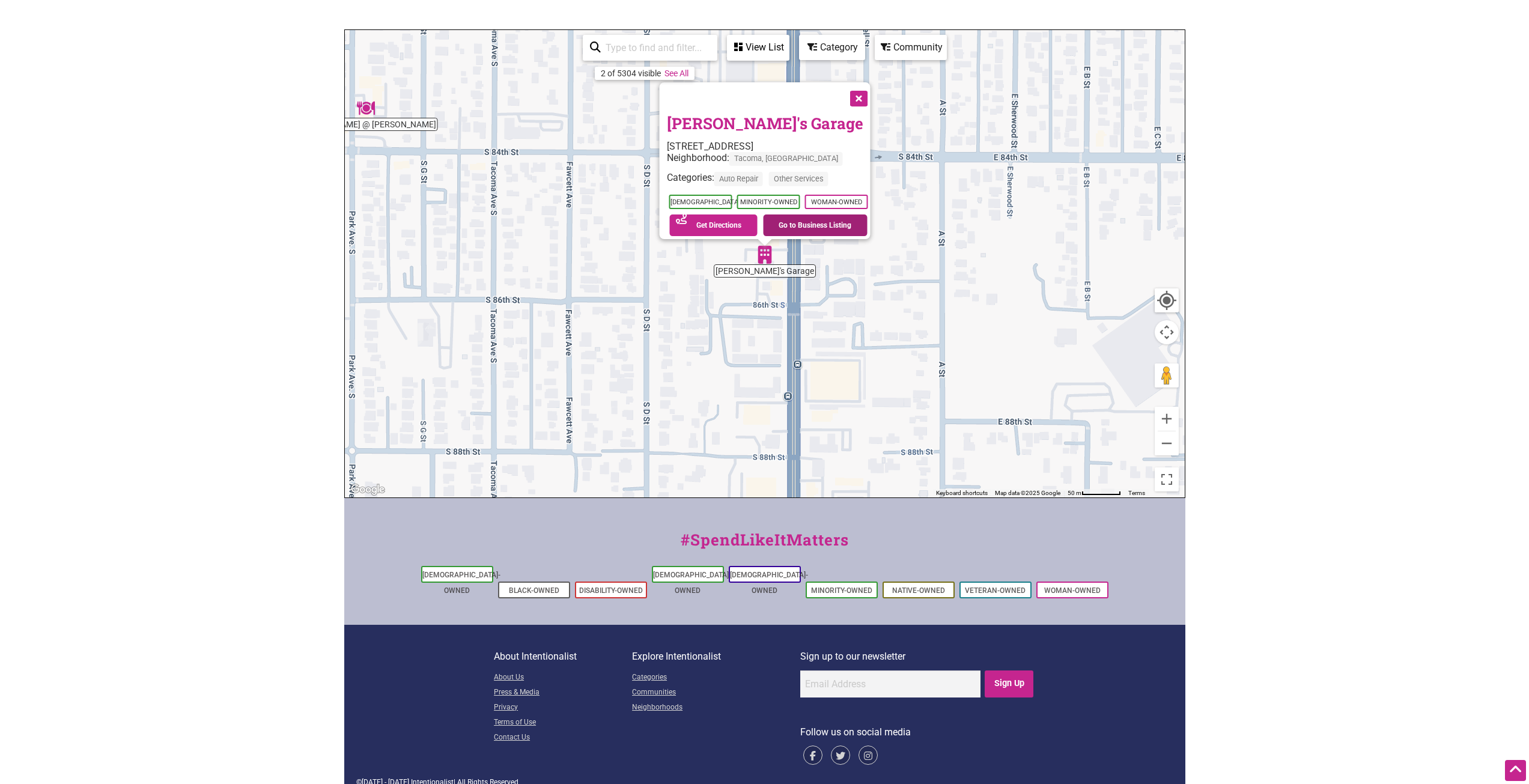
click at [774, 220] on link "Go to Business Listing" at bounding box center [815, 224] width 105 height 21
click at [863, 92] on button "Close" at bounding box center [857, 97] width 30 height 30
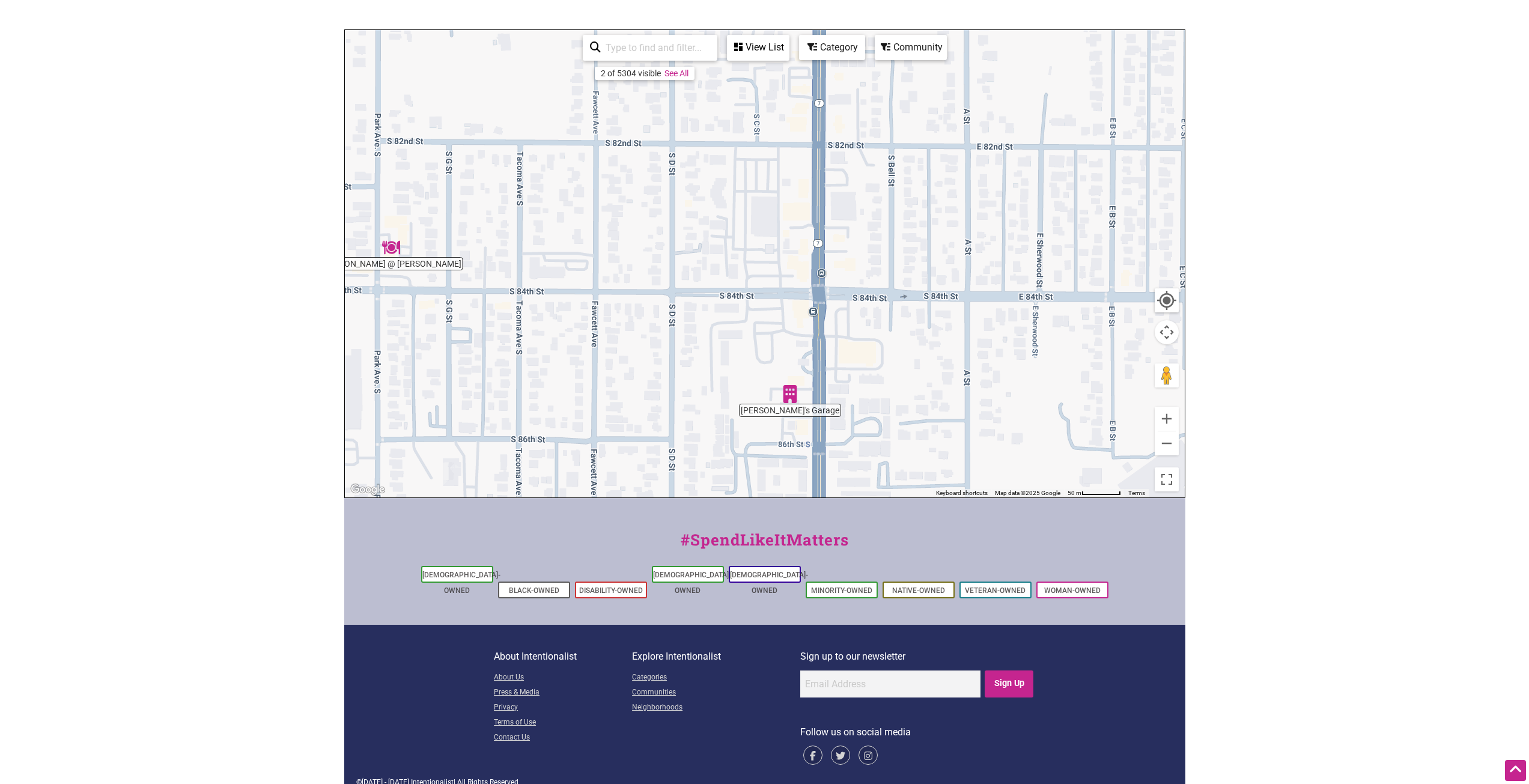
drag, startPoint x: 972, startPoint y: 326, endPoint x: 998, endPoint y: 468, distance: 144.4
click at [998, 468] on div "To navigate, press the arrow keys." at bounding box center [764, 263] width 840 height 467
click at [1168, 451] on button "Zoom out" at bounding box center [1166, 443] width 24 height 24
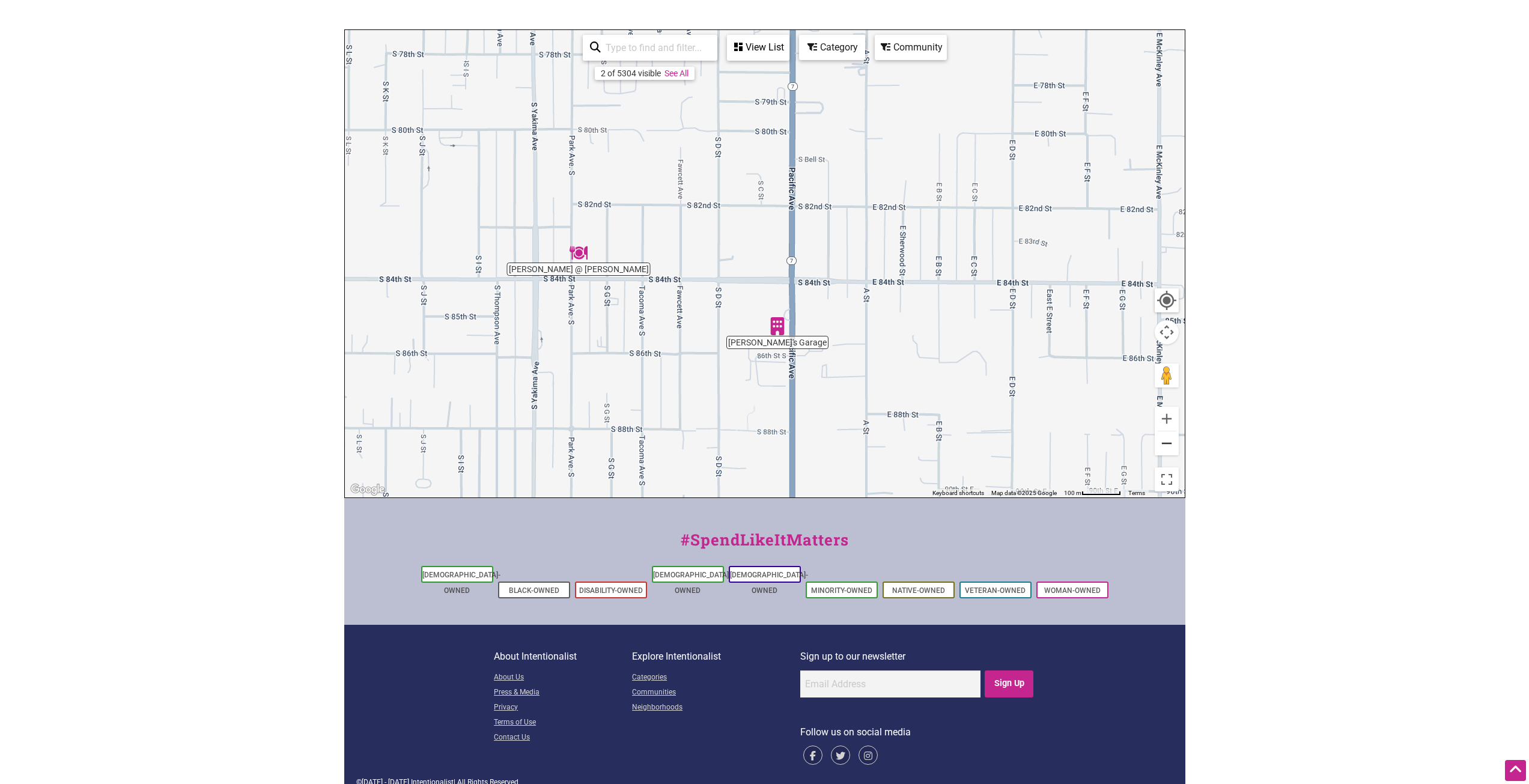
click at [1168, 451] on button "Zoom out" at bounding box center [1166, 443] width 24 height 24
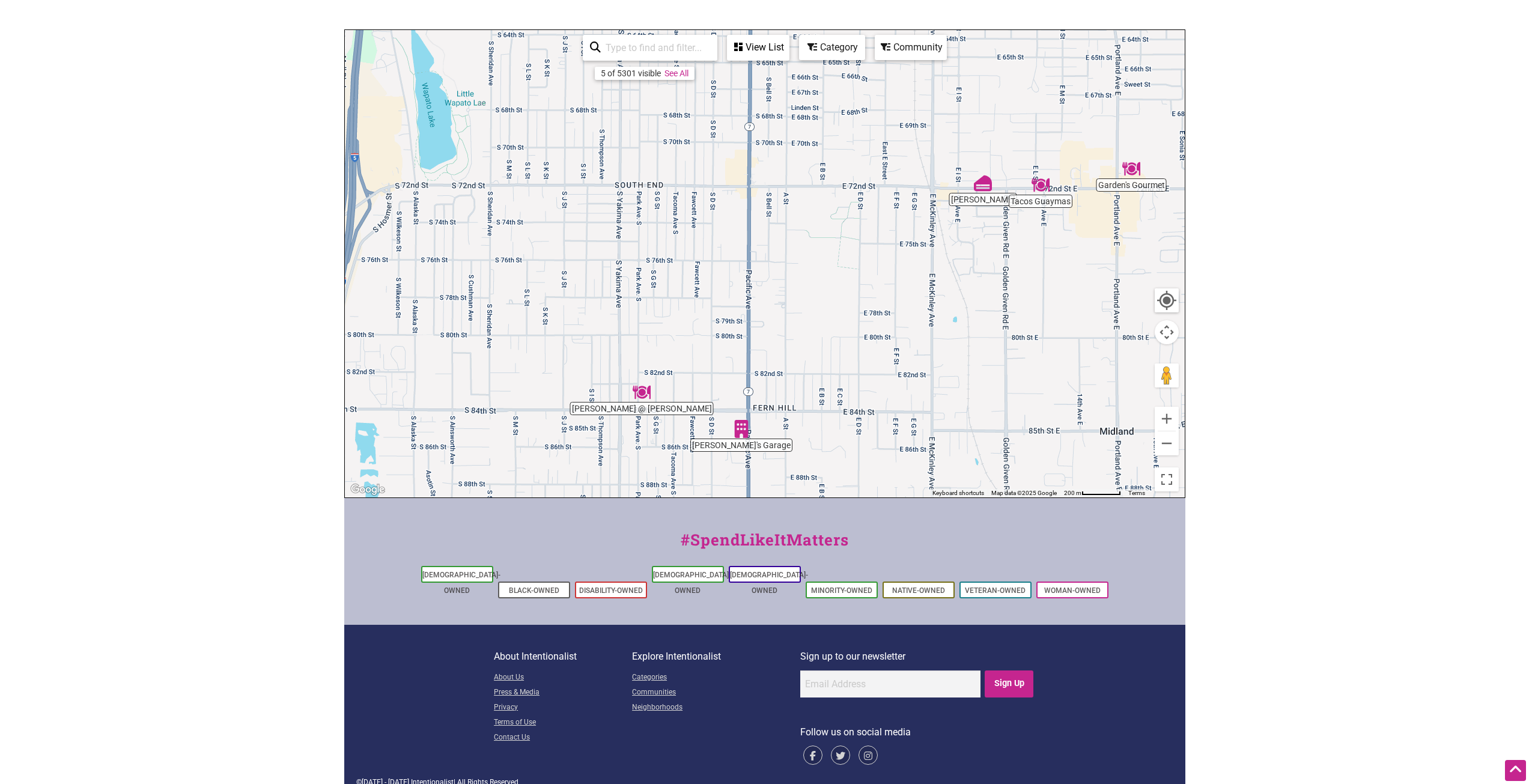
drag, startPoint x: 895, startPoint y: 305, endPoint x: 865, endPoint y: 446, distance: 144.2
click at [865, 446] on div "To navigate, press the arrow keys." at bounding box center [764, 263] width 840 height 467
click at [1162, 453] on button "Zoom out" at bounding box center [1166, 443] width 24 height 24
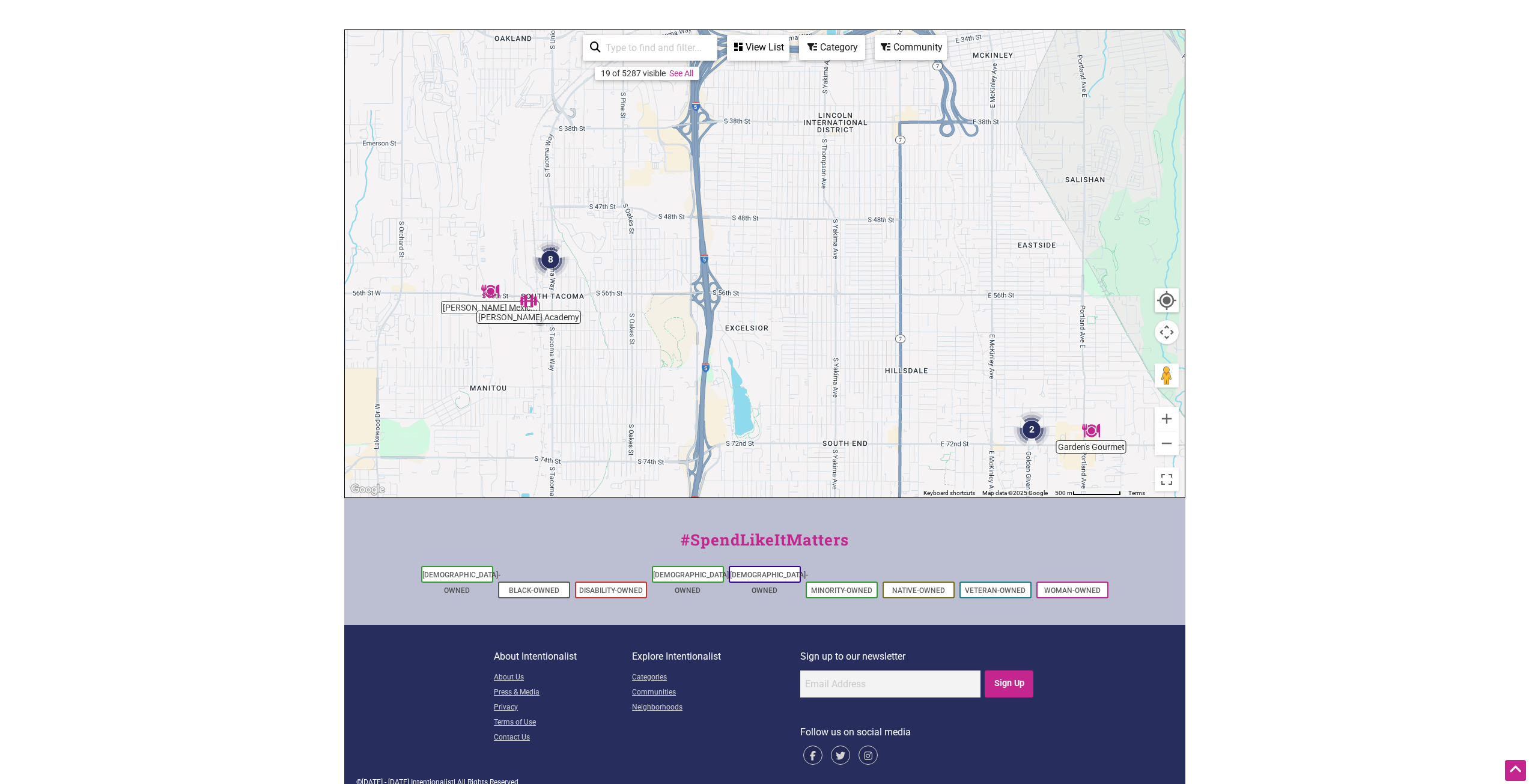
drag, startPoint x: 465, startPoint y: 189, endPoint x: 609, endPoint y: 410, distance: 263.8
click at [609, 410] on div "To navigate, press the arrow keys." at bounding box center [764, 263] width 840 height 467
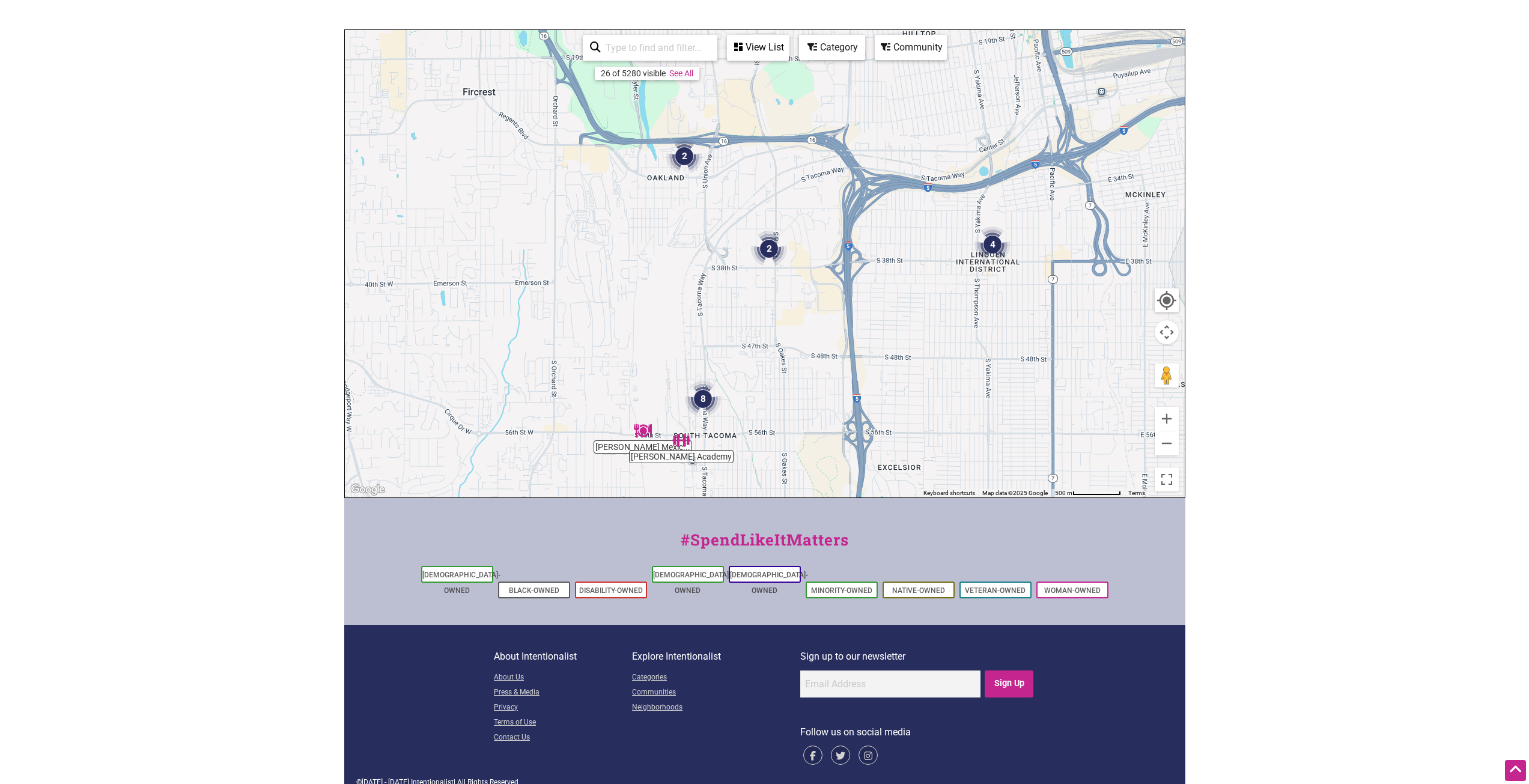
drag, startPoint x: 600, startPoint y: 354, endPoint x: 759, endPoint y: 497, distance: 213.8
click at [757, 497] on div "To navigate, press the arrow keys." at bounding box center [764, 263] width 840 height 467
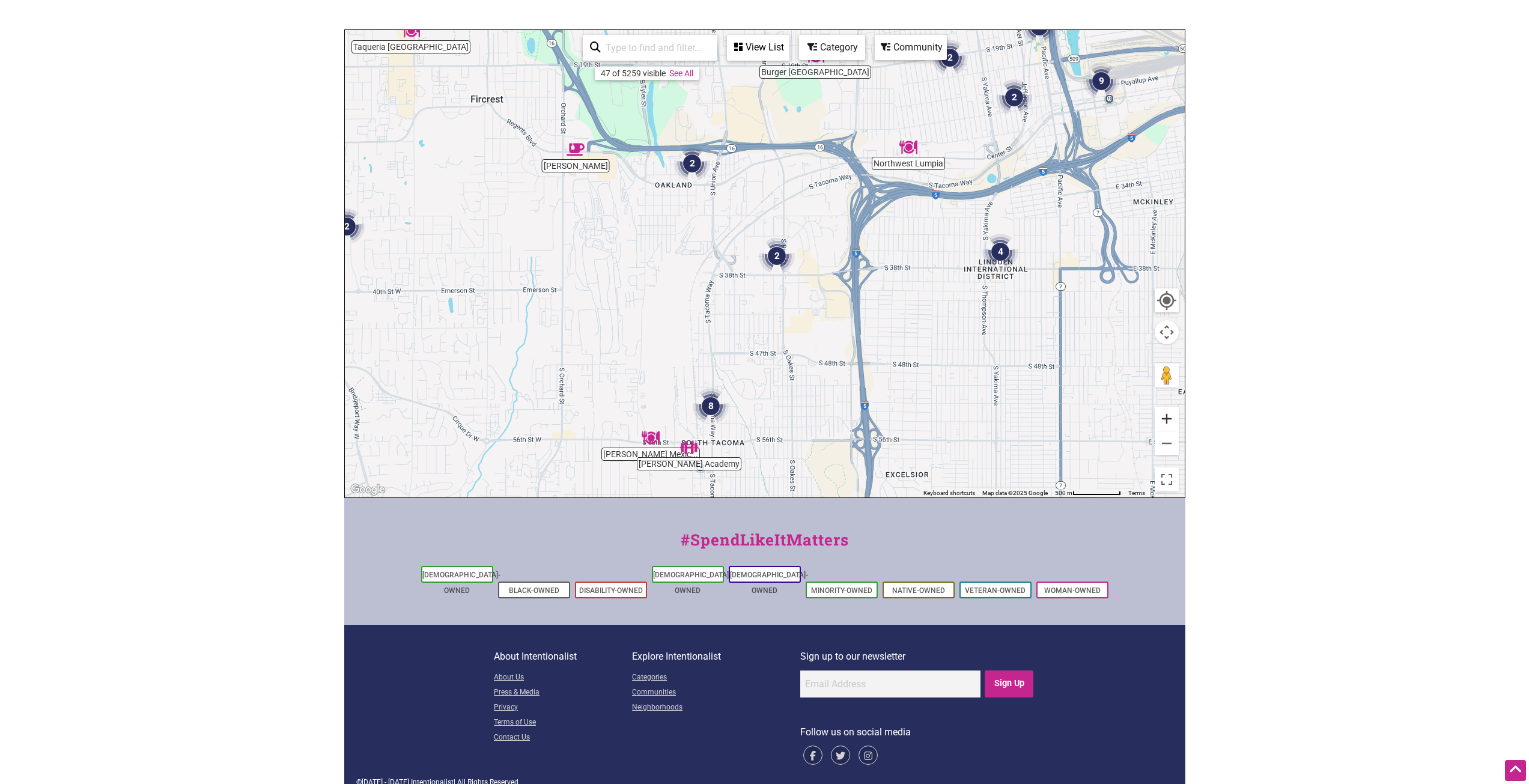
click at [1168, 416] on button "Zoom in" at bounding box center [1166, 419] width 24 height 24
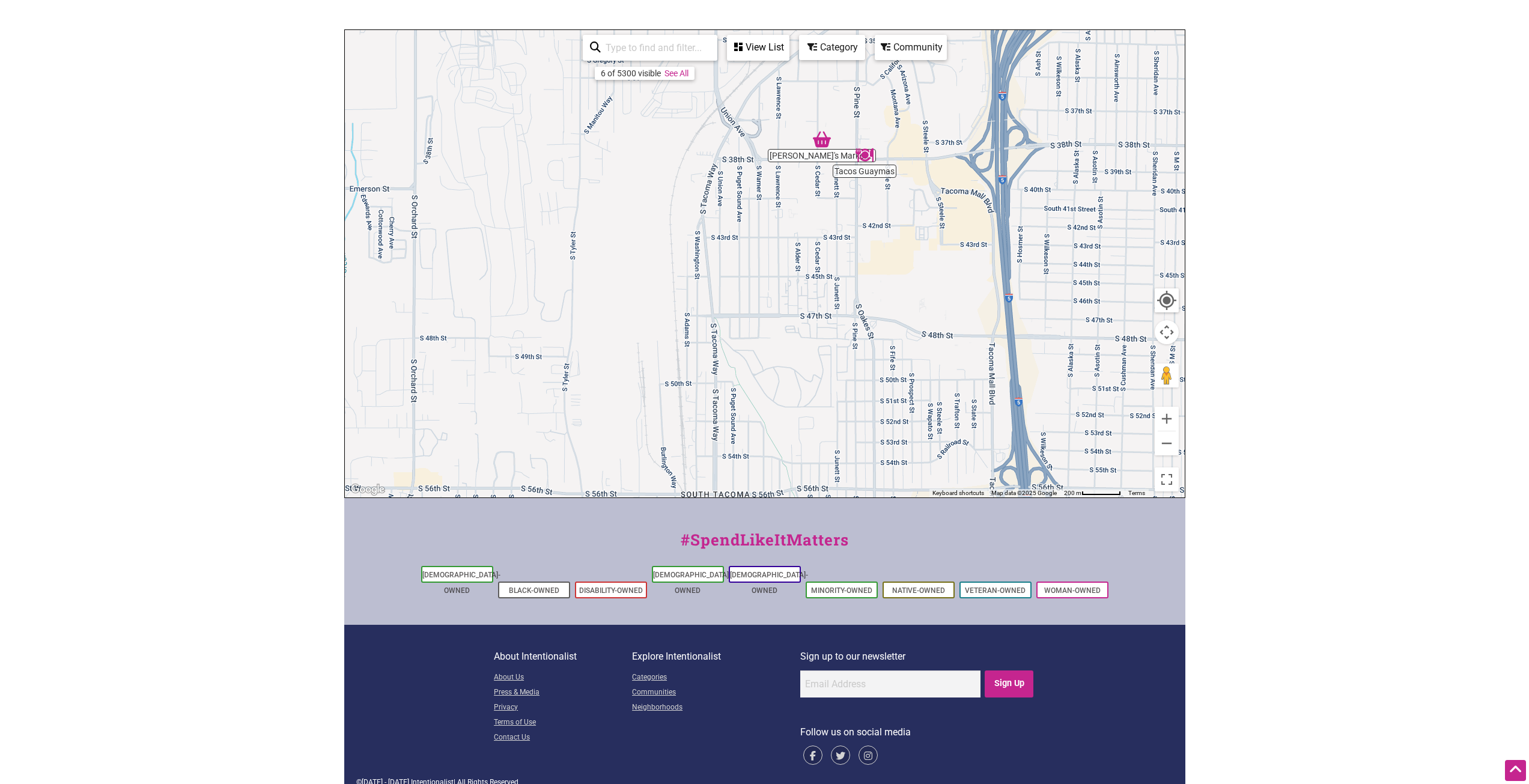
drag, startPoint x: 770, startPoint y: 416, endPoint x: 873, endPoint y: 195, distance: 243.8
click at [873, 195] on div "To navigate, press the arrow keys." at bounding box center [764, 263] width 840 height 467
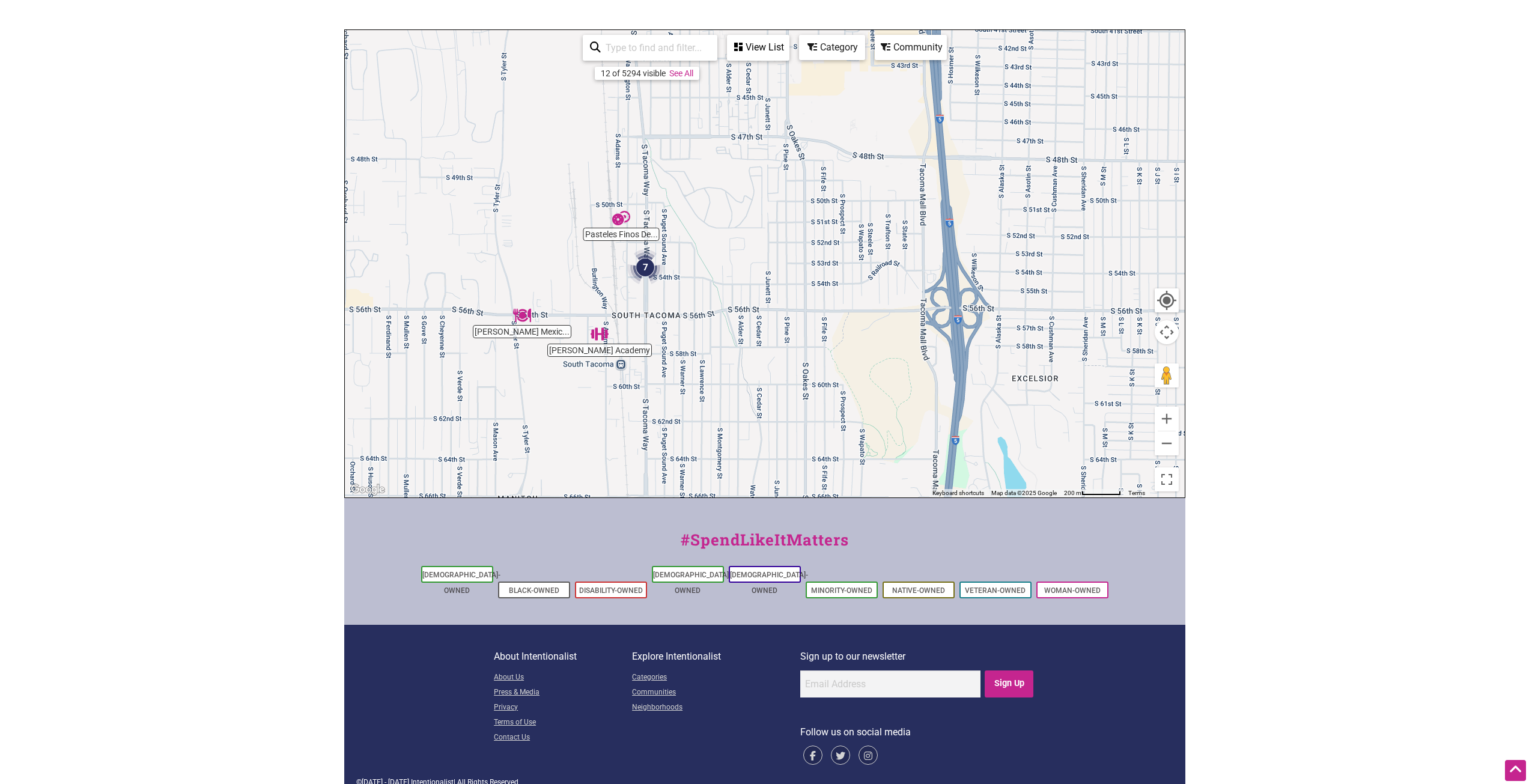
drag, startPoint x: 867, startPoint y: 418, endPoint x: 742, endPoint y: 349, distance: 142.8
click at [742, 349] on div "To navigate, press the arrow keys." at bounding box center [764, 263] width 840 height 467
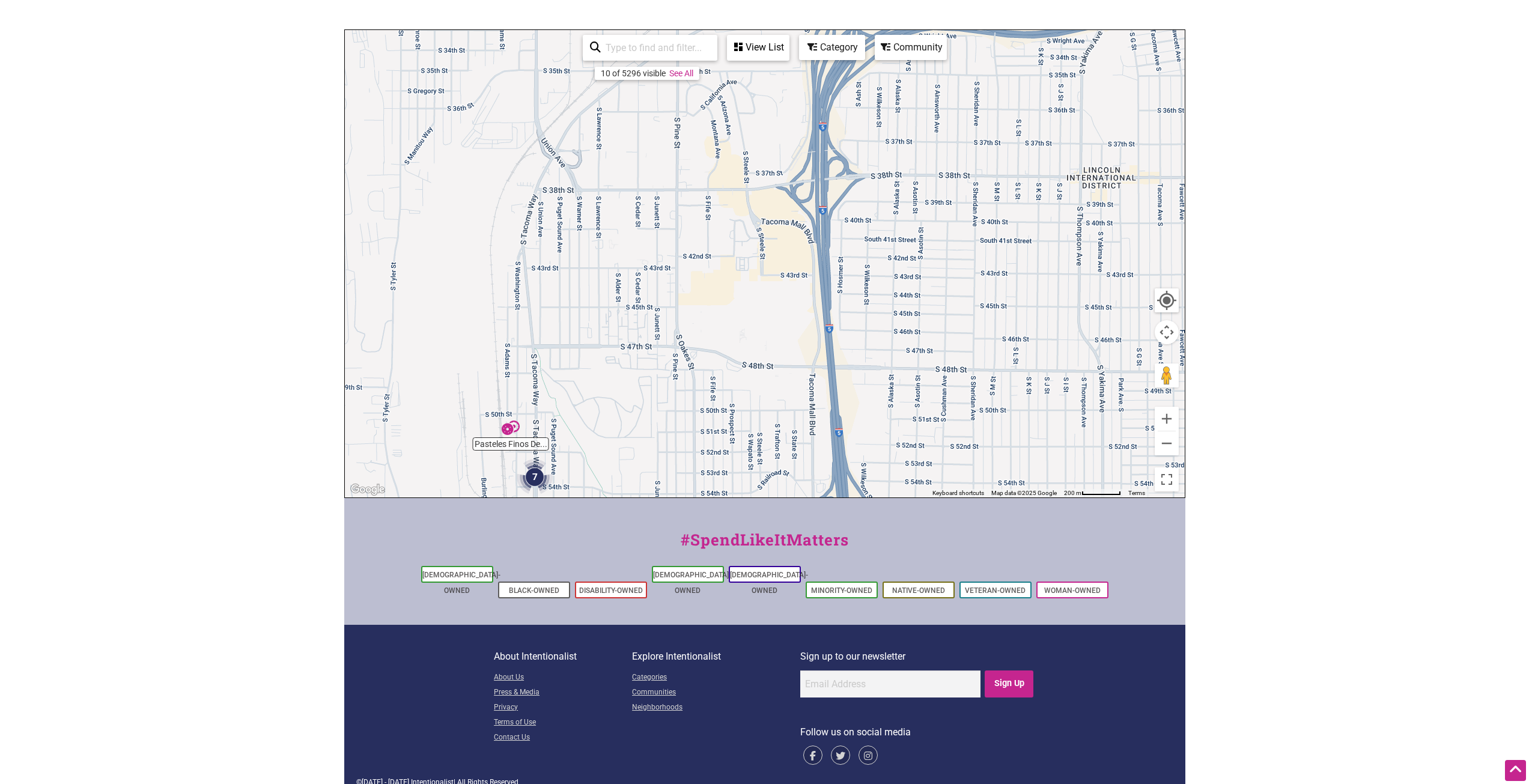
drag, startPoint x: 782, startPoint y: 263, endPoint x: 672, endPoint y: 464, distance: 229.1
click at [672, 464] on div "To navigate, press the arrow keys." at bounding box center [764, 263] width 840 height 467
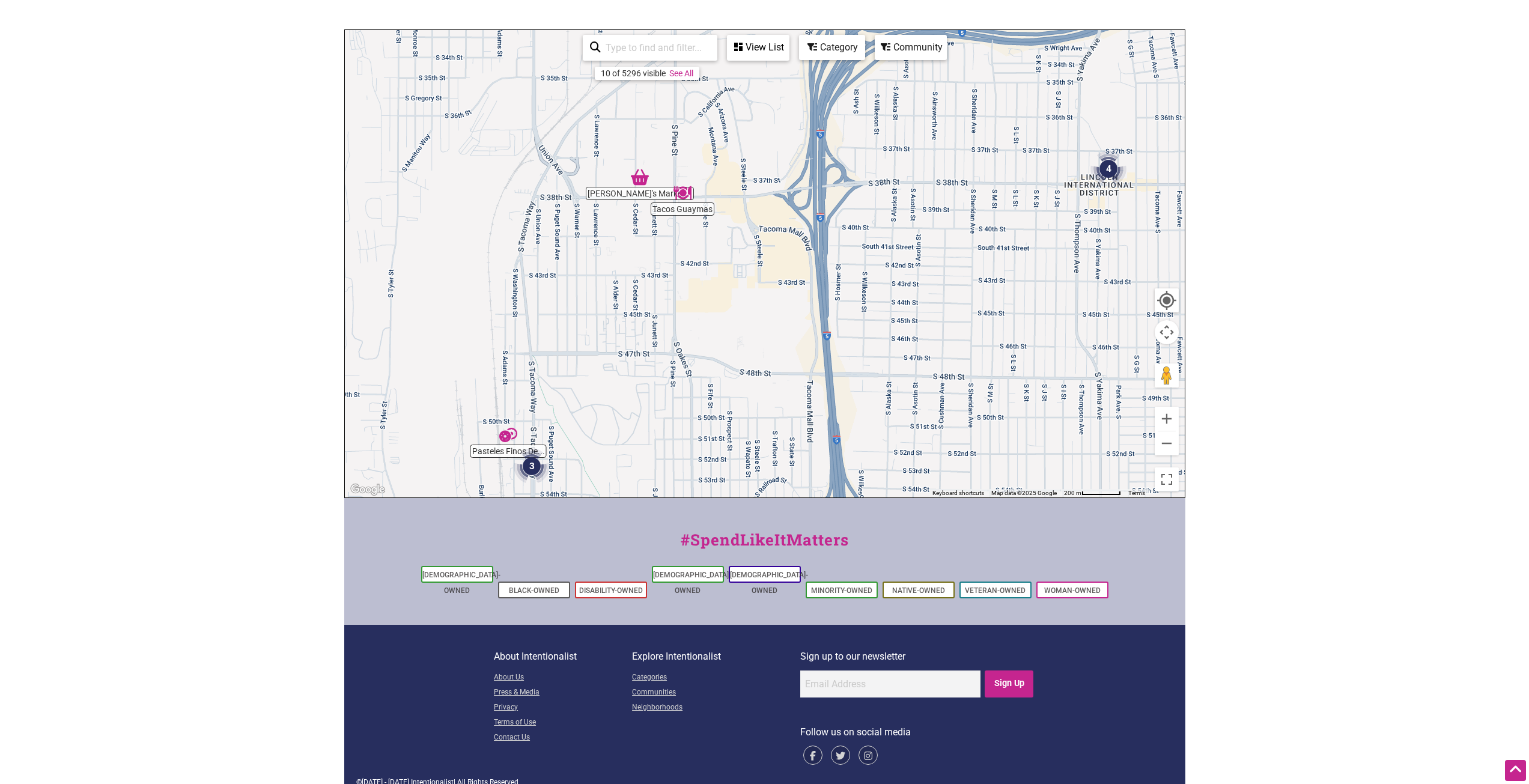
click at [673, 459] on div "To navigate, press the arrow keys." at bounding box center [764, 263] width 840 height 467
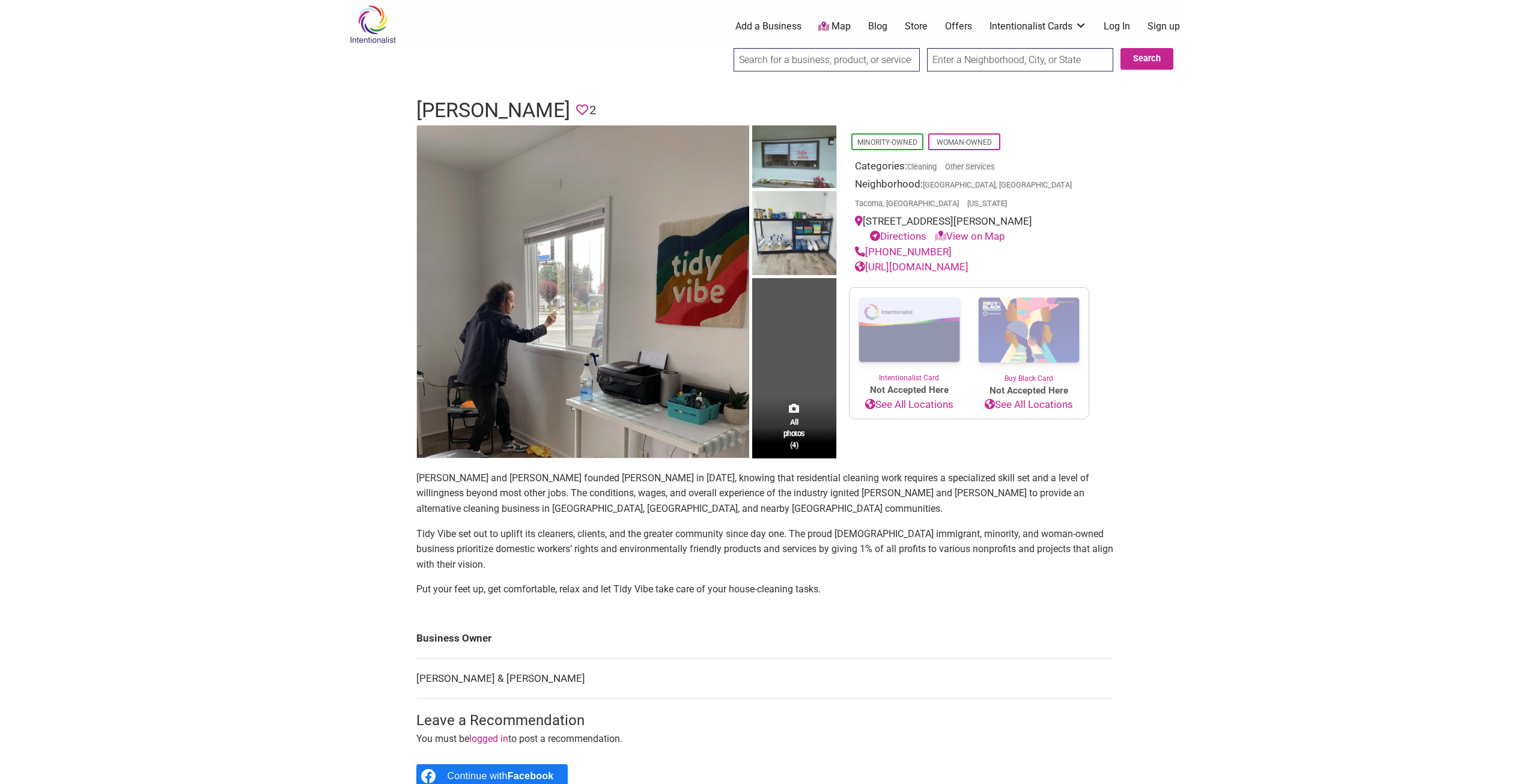
click at [951, 260] on link "[URL][DOMAIN_NAME]" at bounding box center [912, 266] width 113 height 12
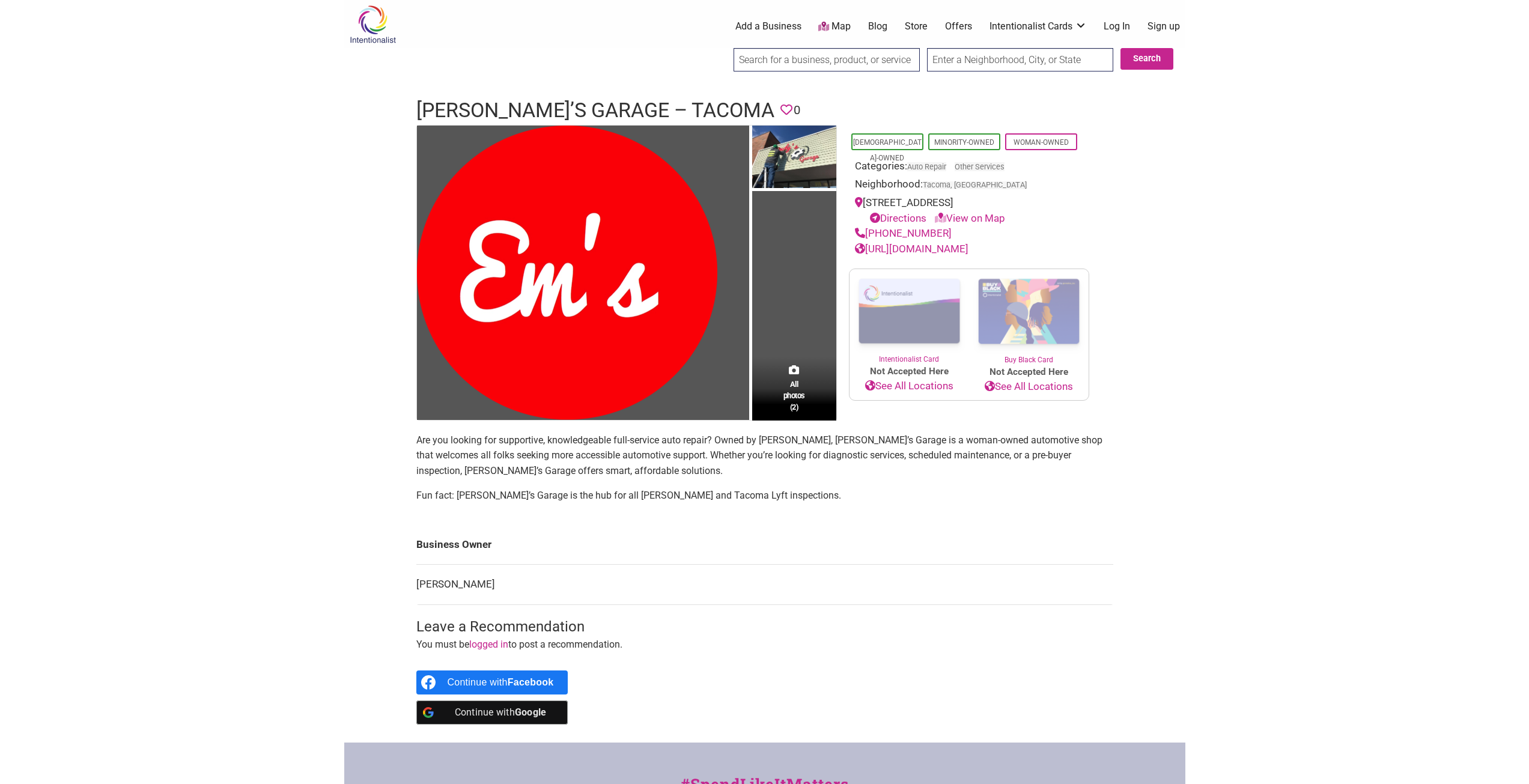
click at [935, 250] on link "[URL][DOMAIN_NAME]" at bounding box center [912, 248] width 113 height 12
